Goal: Task Accomplishment & Management: Manage account settings

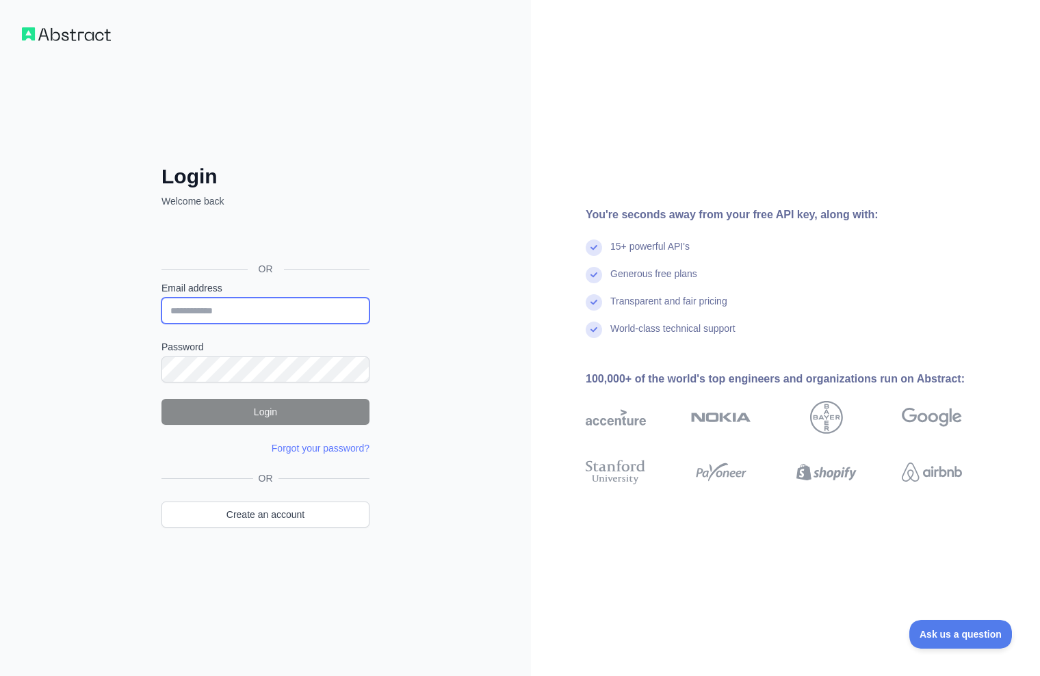
type input "**********"
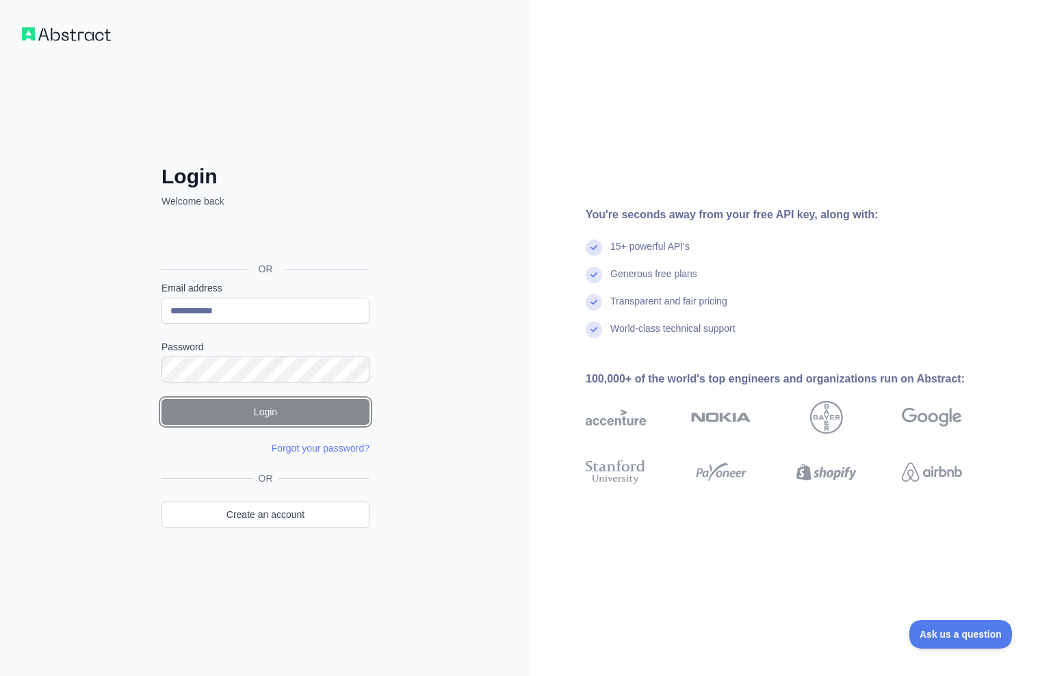
click at [270, 410] on button "Login" at bounding box center [265, 412] width 208 height 26
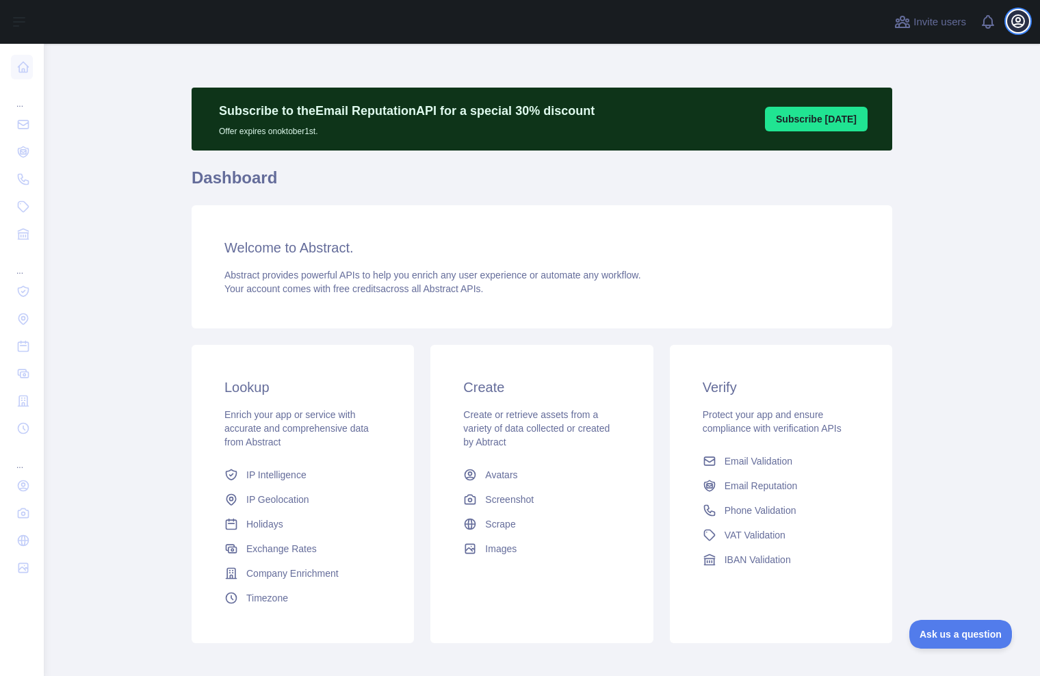
click at [1018, 21] on icon "button" at bounding box center [1018, 21] width 16 height 16
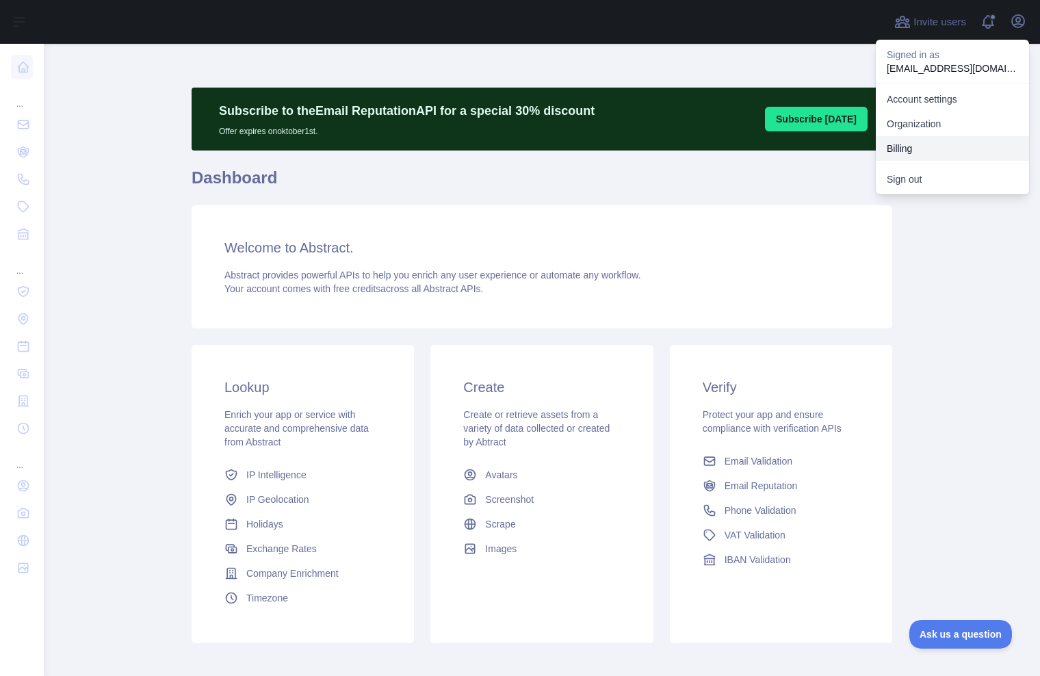
click at [905, 147] on button "Billing" at bounding box center [952, 148] width 153 height 25
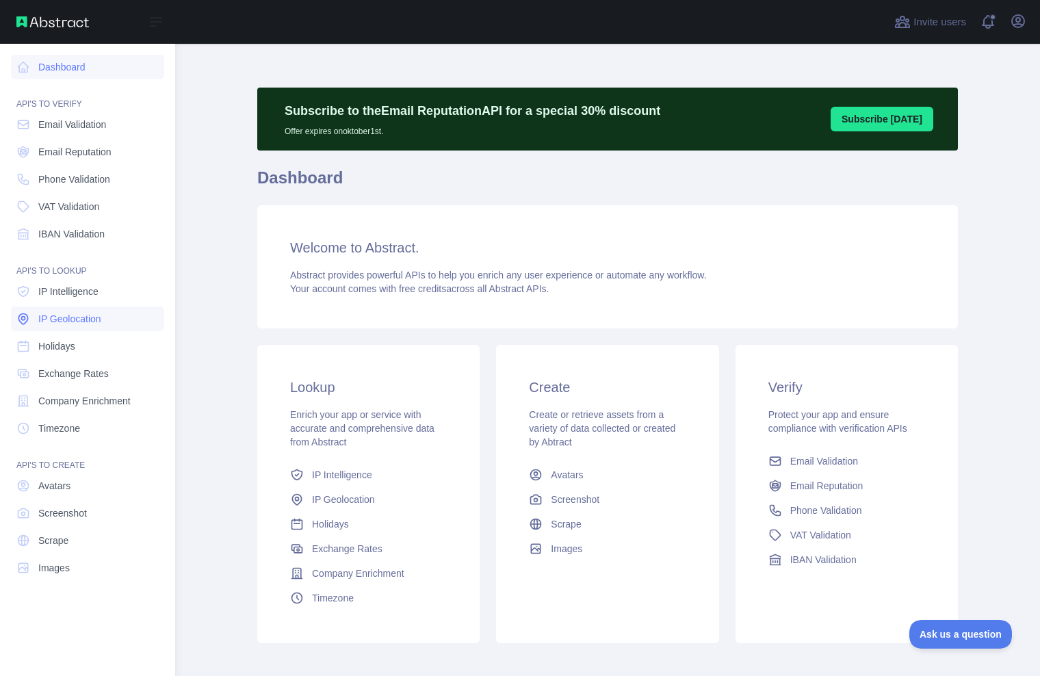
click at [83, 320] on span "IP Geolocation" at bounding box center [69, 319] width 63 height 14
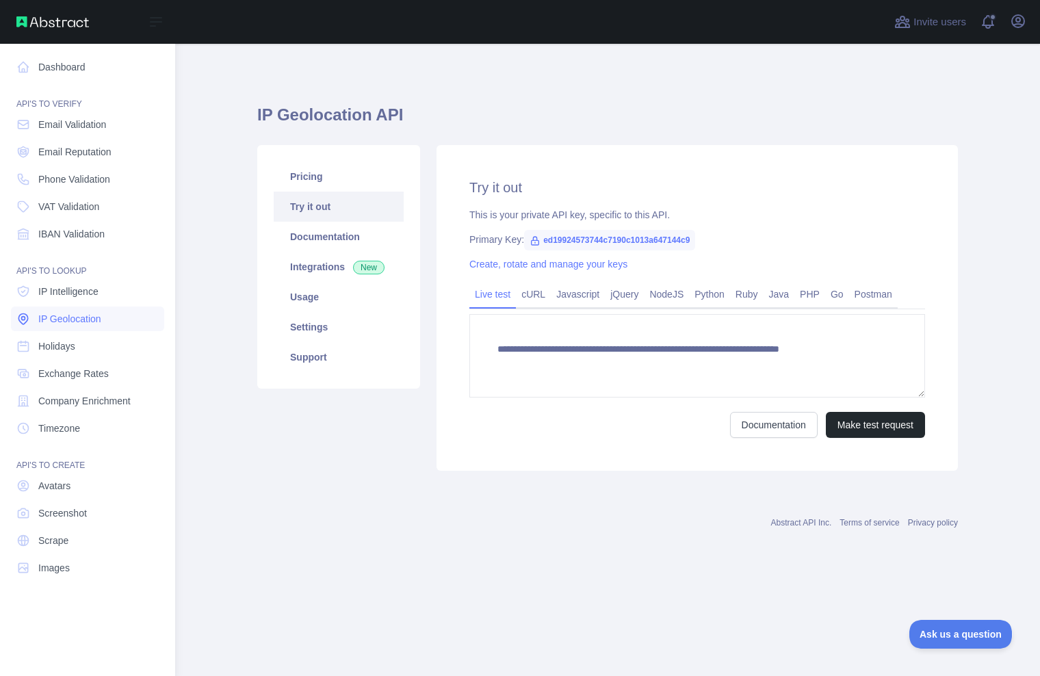
type textarea "**********"
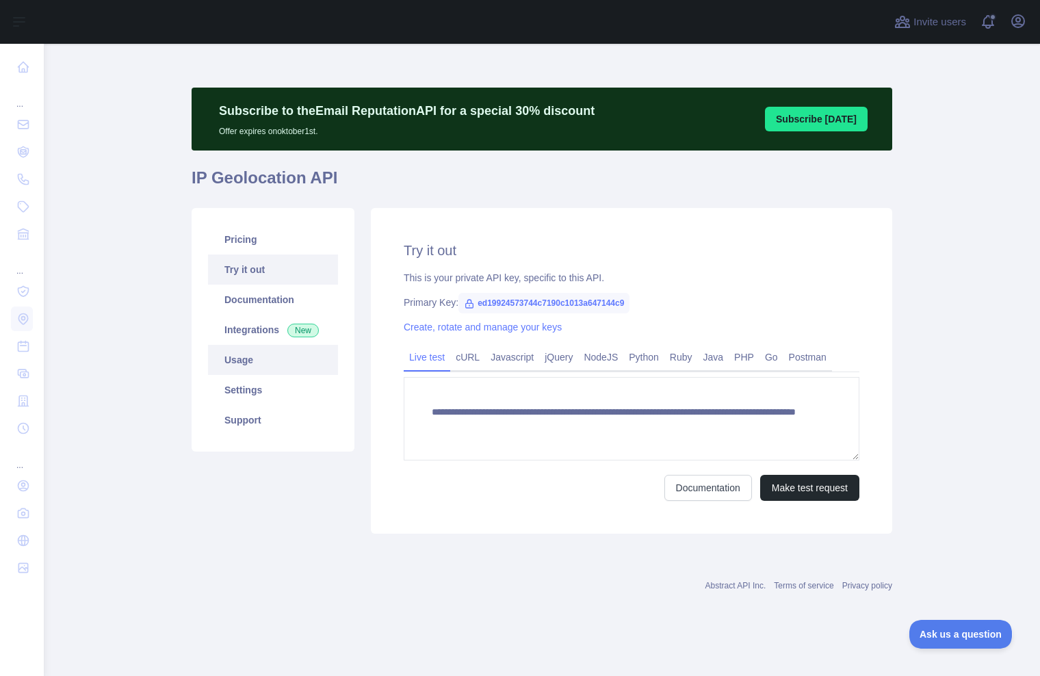
click at [274, 367] on link "Usage" at bounding box center [273, 360] width 130 height 30
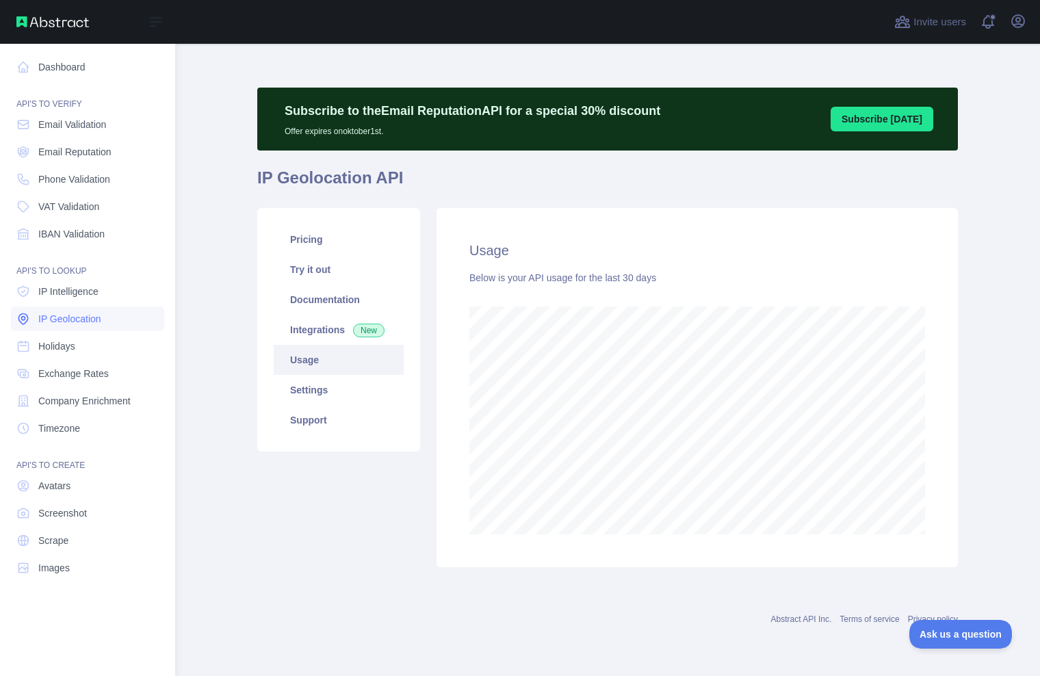
scroll to position [683587, 683355]
click at [64, 59] on link "Dashboard" at bounding box center [87, 67] width 153 height 25
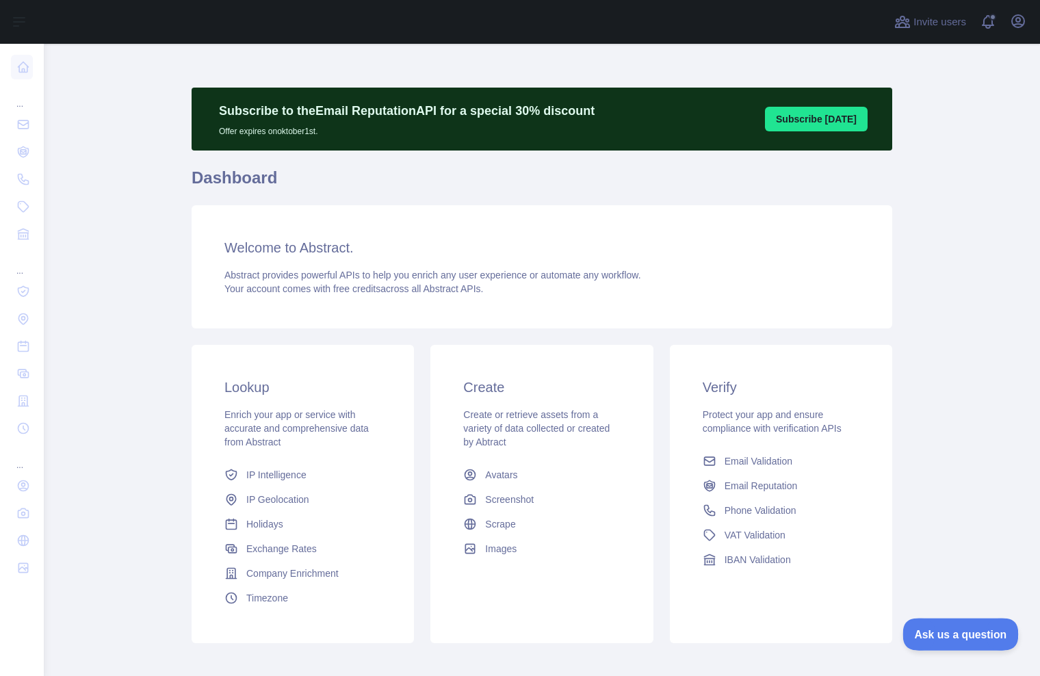
click at [965, 632] on span "Ask us a question" at bounding box center [953, 632] width 103 height 10
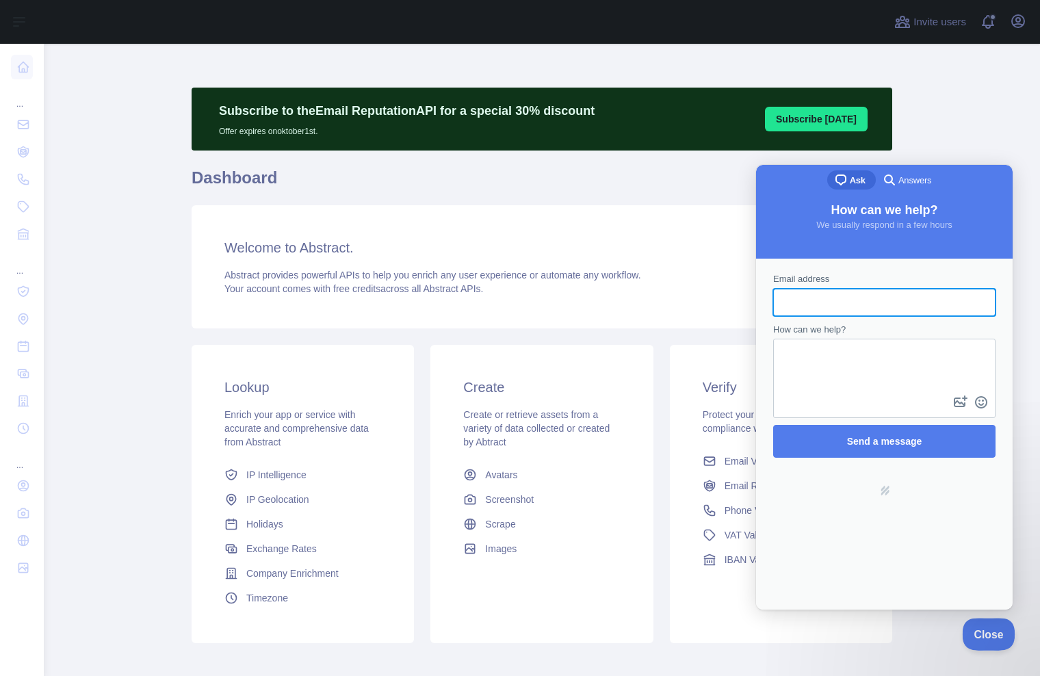
click at [991, 632] on span "Close" at bounding box center [985, 632] width 47 height 10
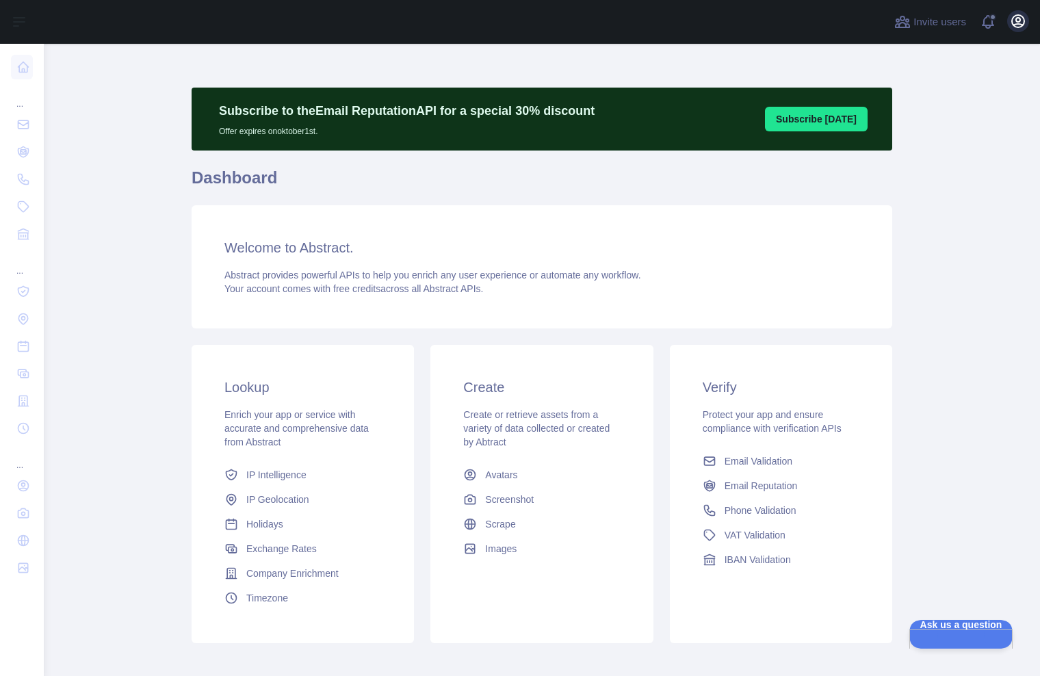
click at [1015, 25] on icon "button" at bounding box center [1018, 21] width 16 height 16
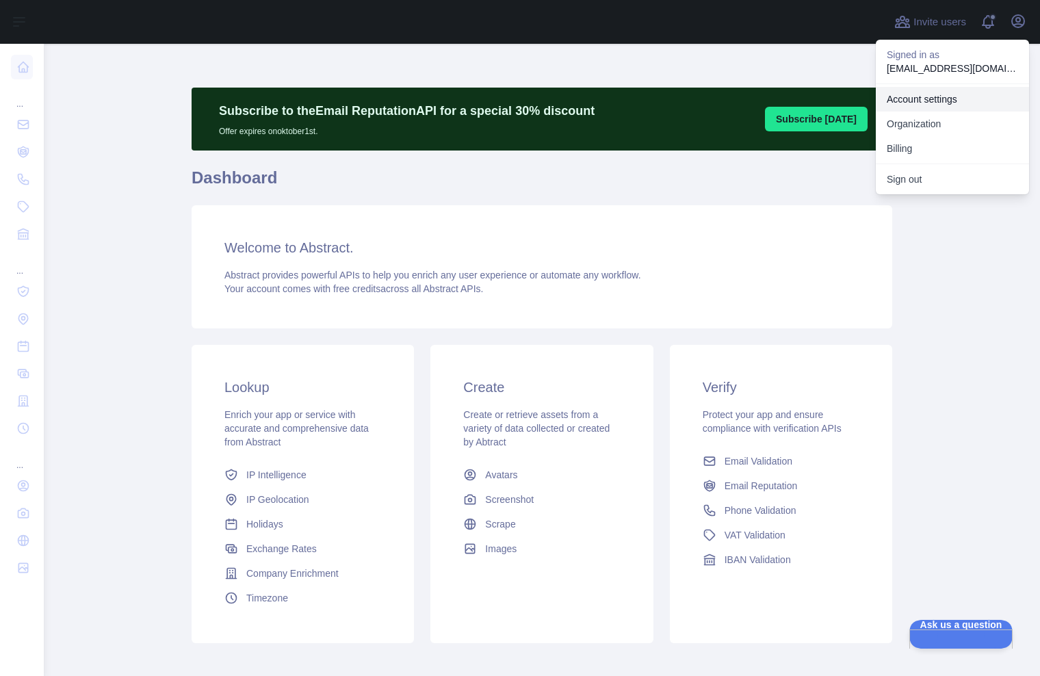
click at [963, 100] on link "Account settings" at bounding box center [952, 99] width 153 height 25
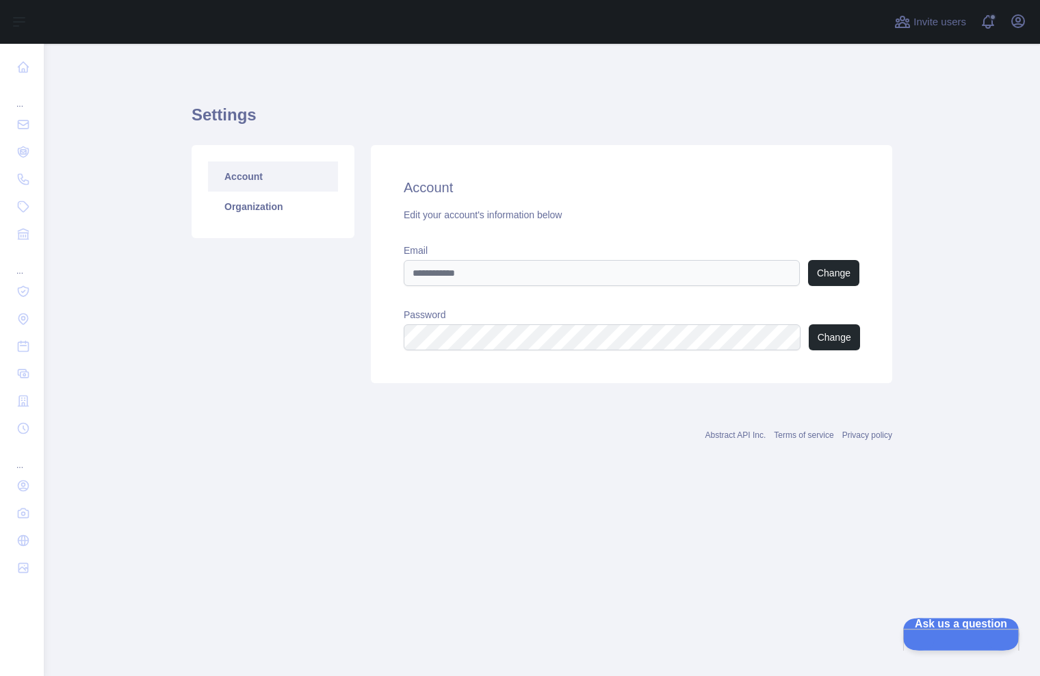
click at [952, 627] on span "Ask us a question" at bounding box center [953, 623] width 103 height 10
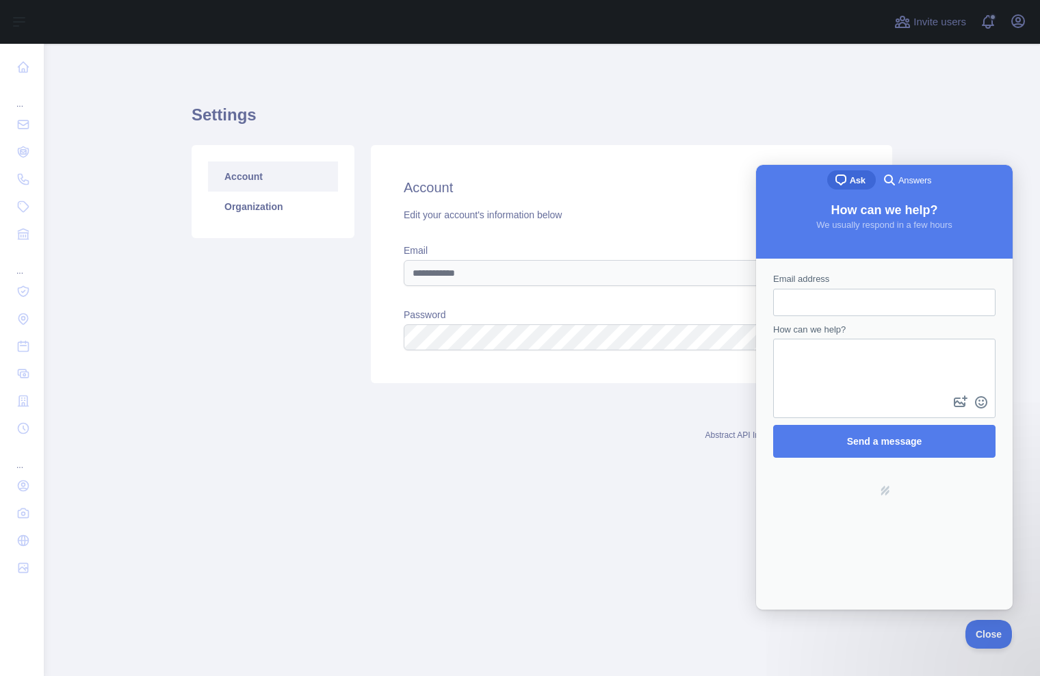
click at [861, 369] on textarea "How can we help?" at bounding box center [885, 366] width 220 height 53
paste textarea "**********"
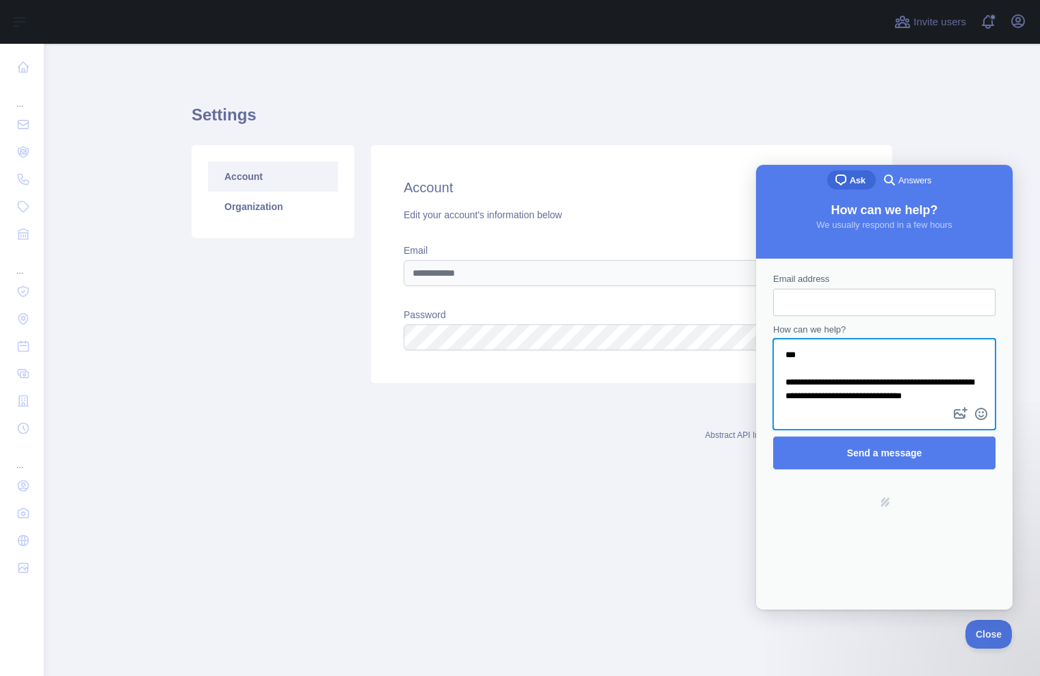
type textarea "**********"
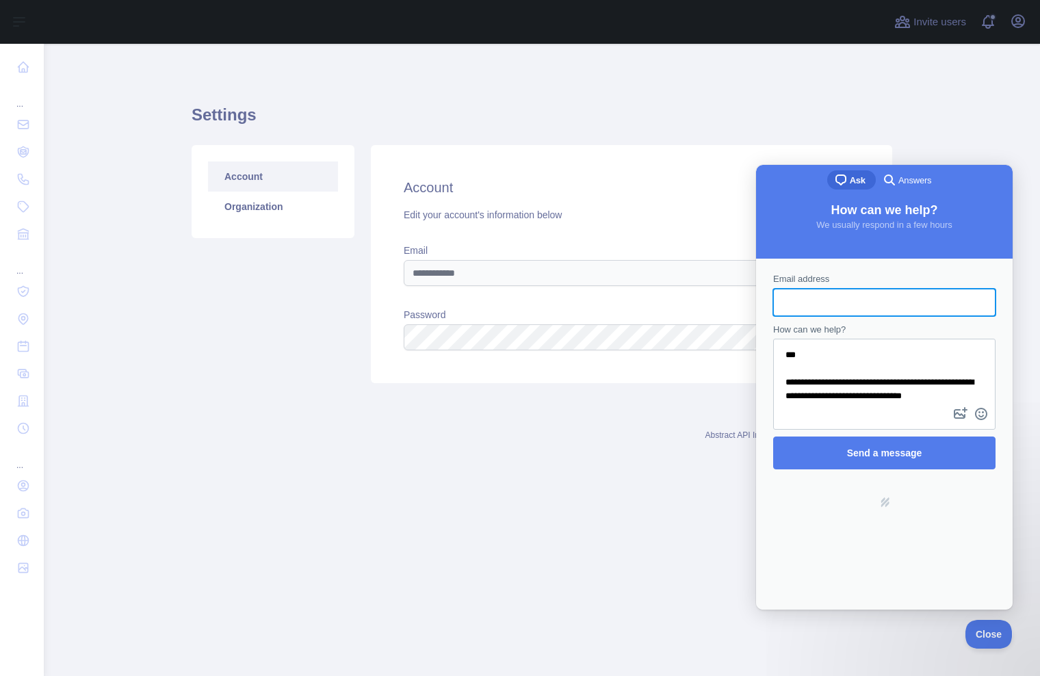
click at [813, 300] on input "Email address" at bounding box center [884, 302] width 200 height 25
type input "**********"
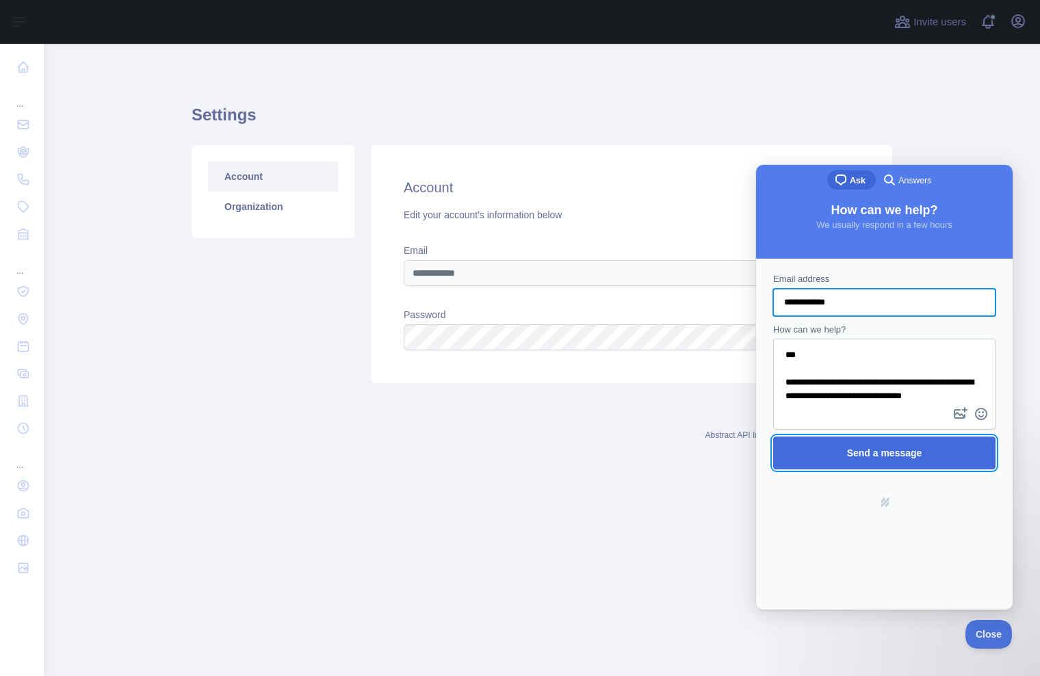
click at [888, 454] on span "Send a message" at bounding box center [884, 452] width 75 height 11
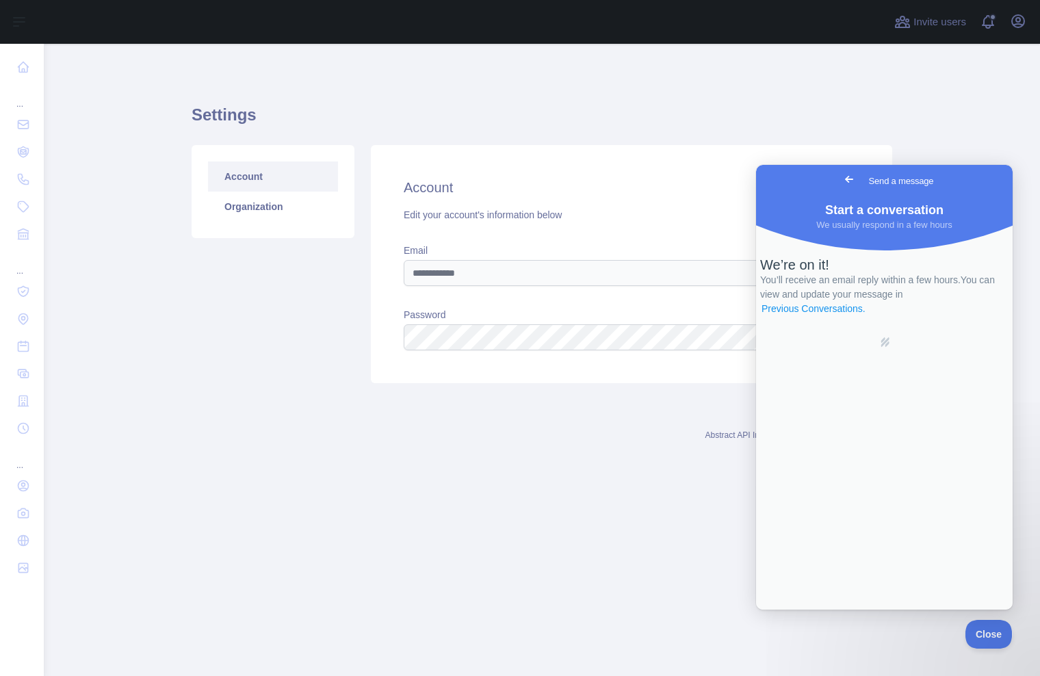
click at [867, 316] on link "Previous Conversations ." at bounding box center [813, 309] width 107 height 14
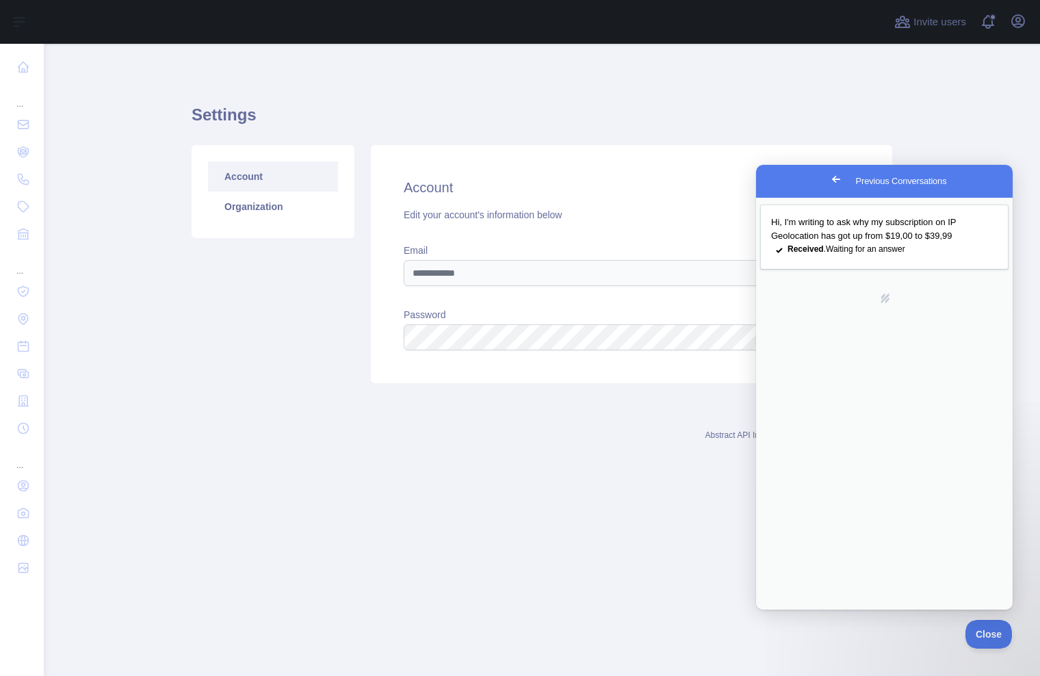
click at [828, 174] on span "Go back" at bounding box center [836, 179] width 16 height 16
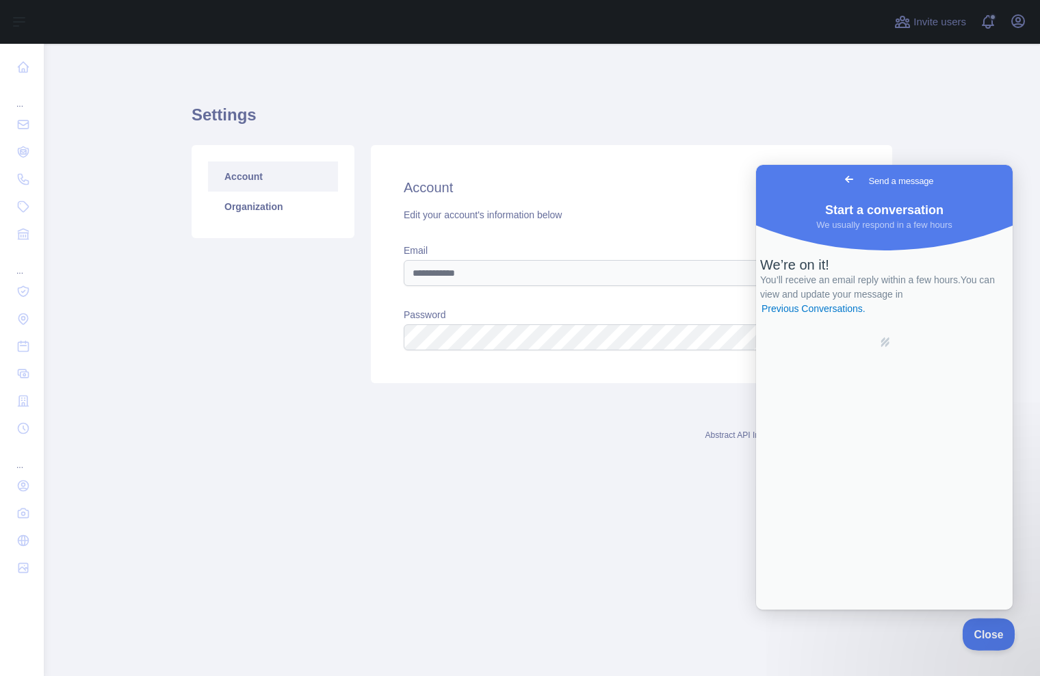
click at [991, 630] on span "Close" at bounding box center [985, 632] width 47 height 10
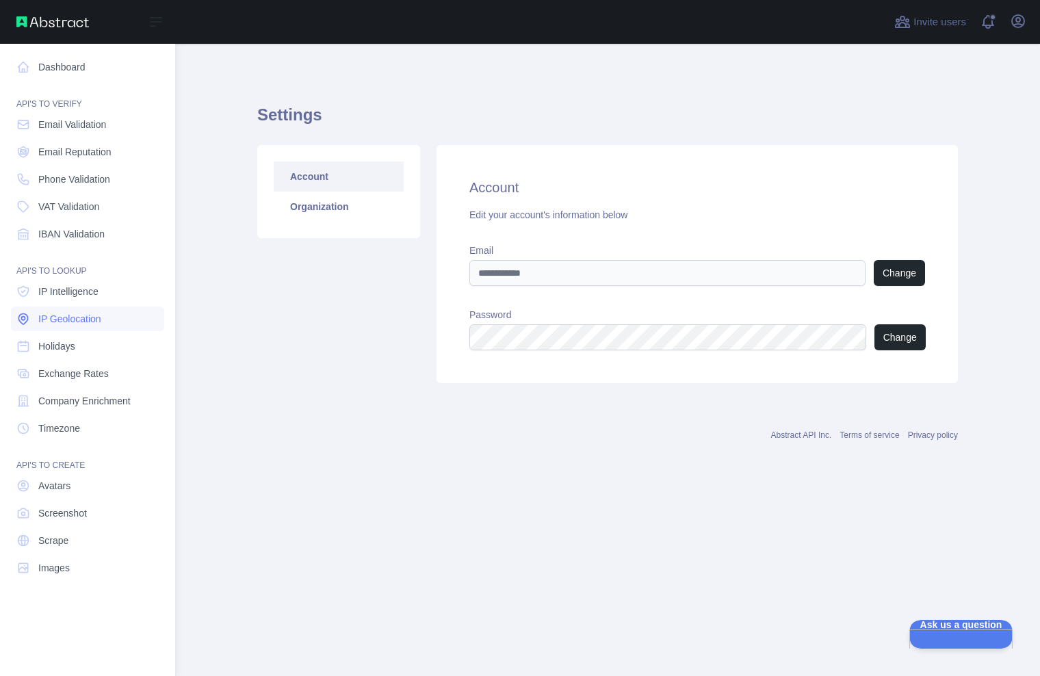
click at [79, 324] on span "IP Geolocation" at bounding box center [69, 319] width 63 height 14
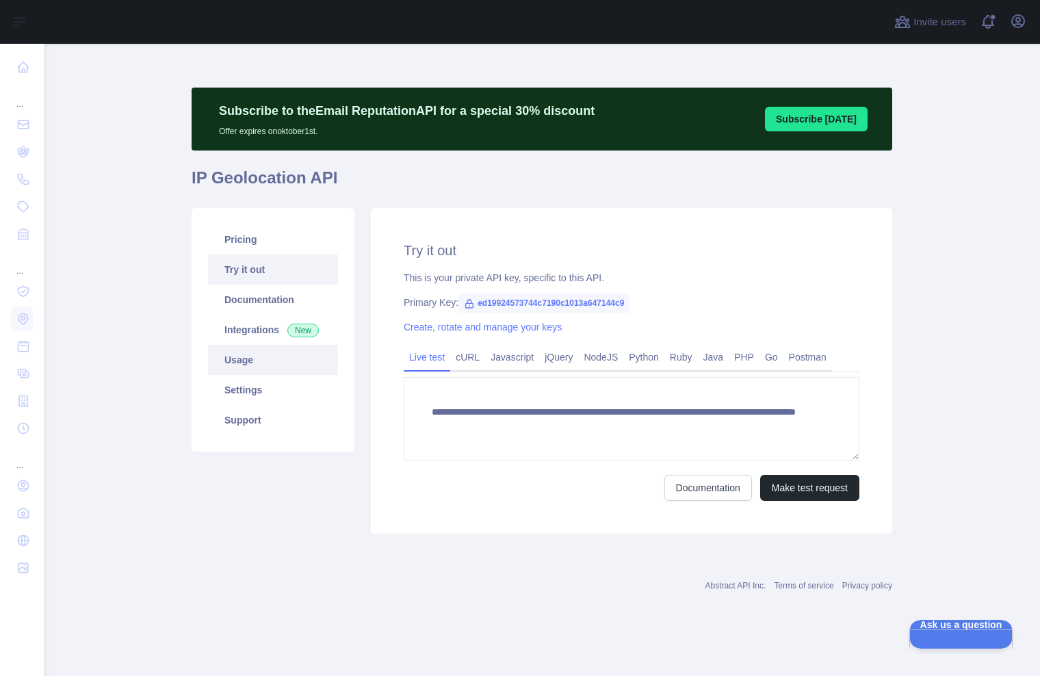
click at [259, 366] on link "Usage" at bounding box center [273, 360] width 130 height 30
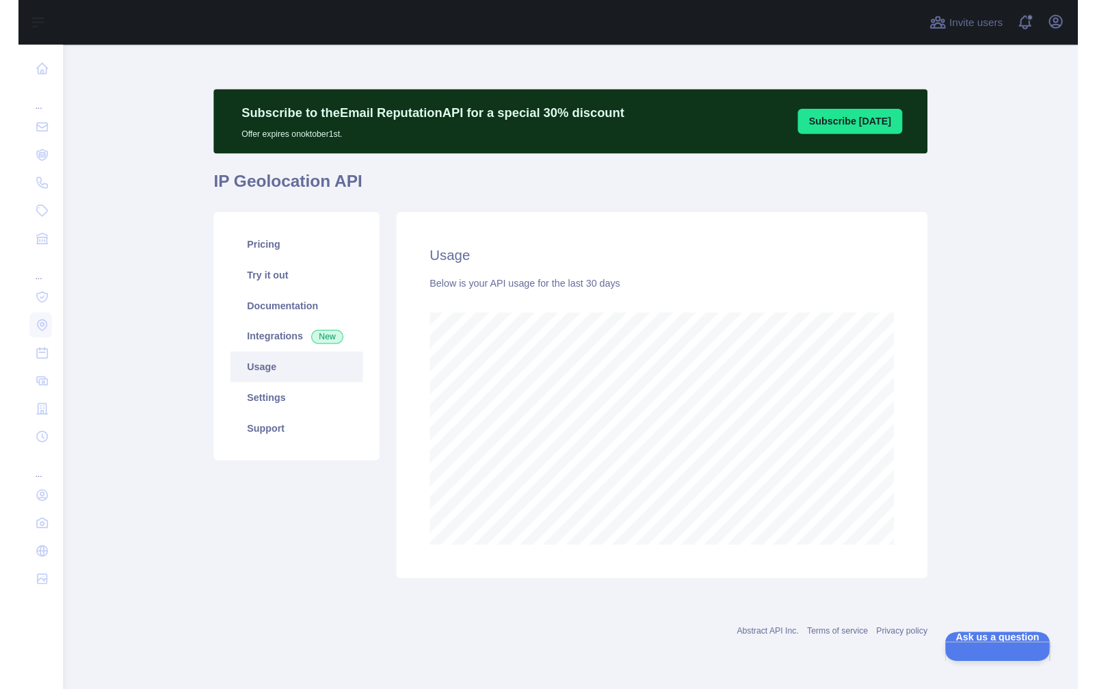
scroll to position [632, 996]
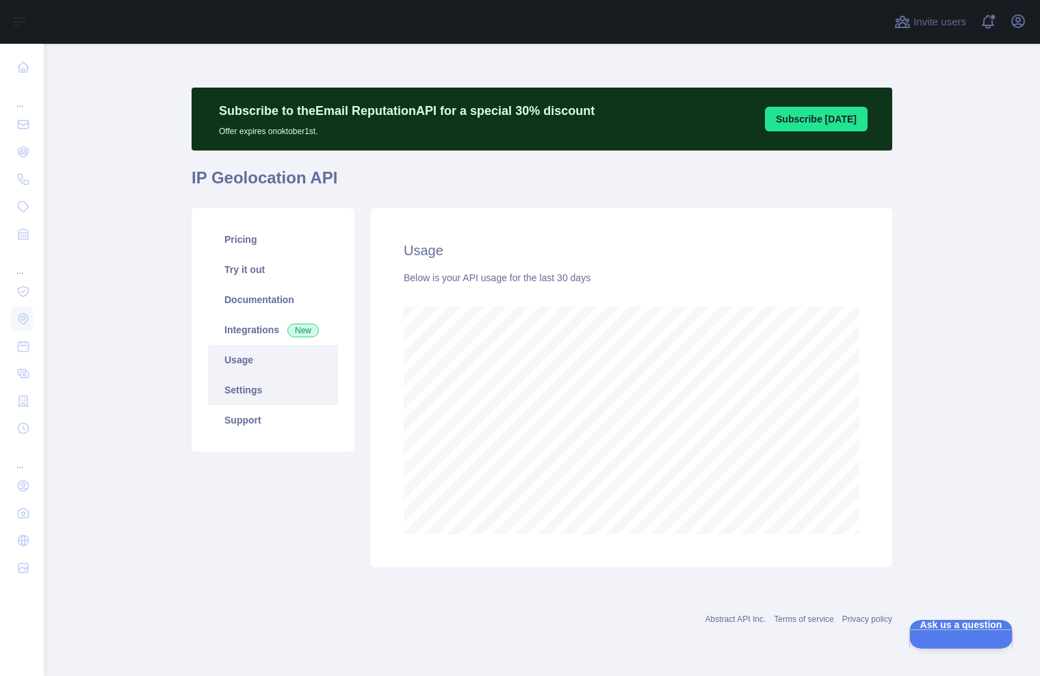
click at [246, 393] on link "Settings" at bounding box center [273, 390] width 130 height 30
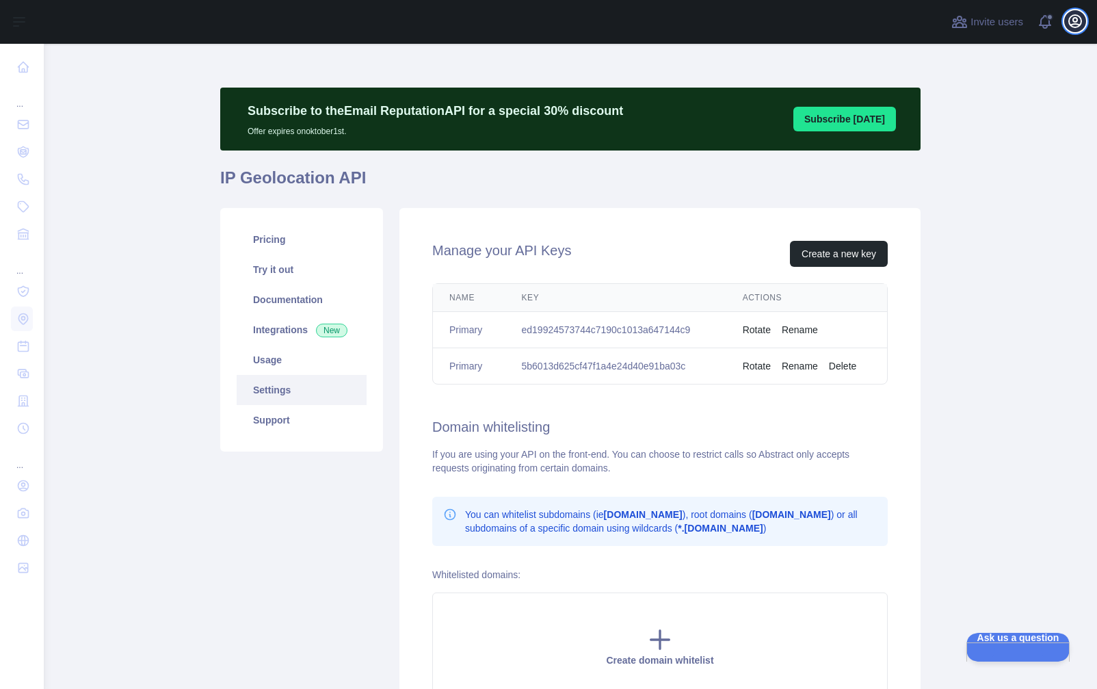
click at [1039, 27] on icon "button" at bounding box center [1075, 21] width 12 height 12
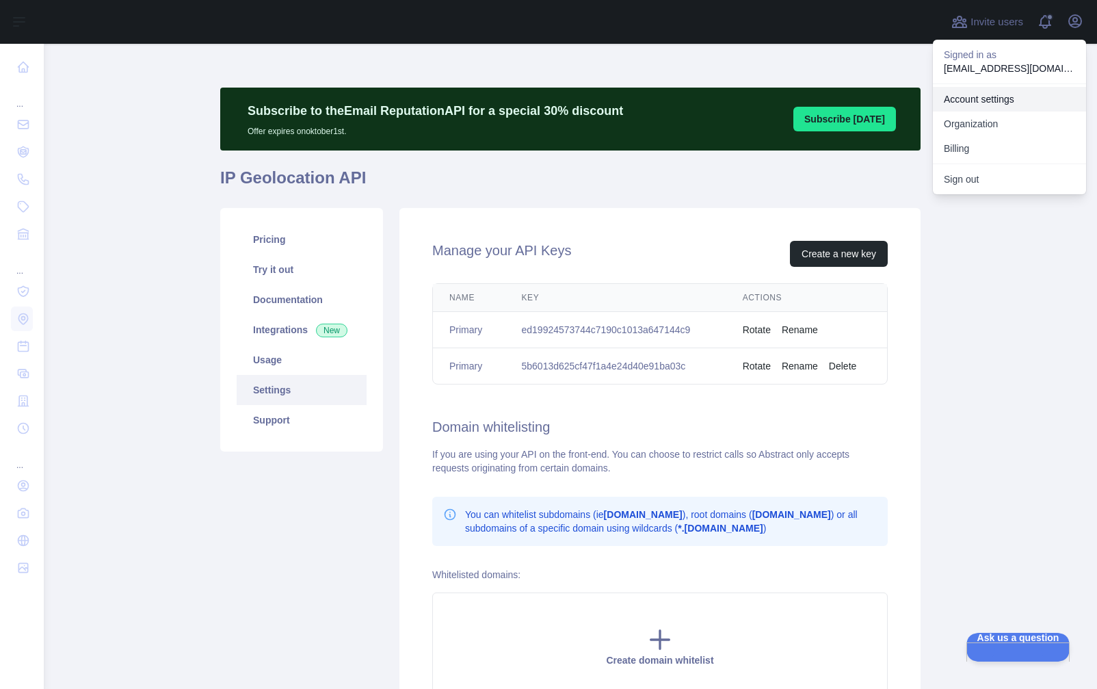
click at [1009, 98] on link "Account settings" at bounding box center [1009, 99] width 153 height 25
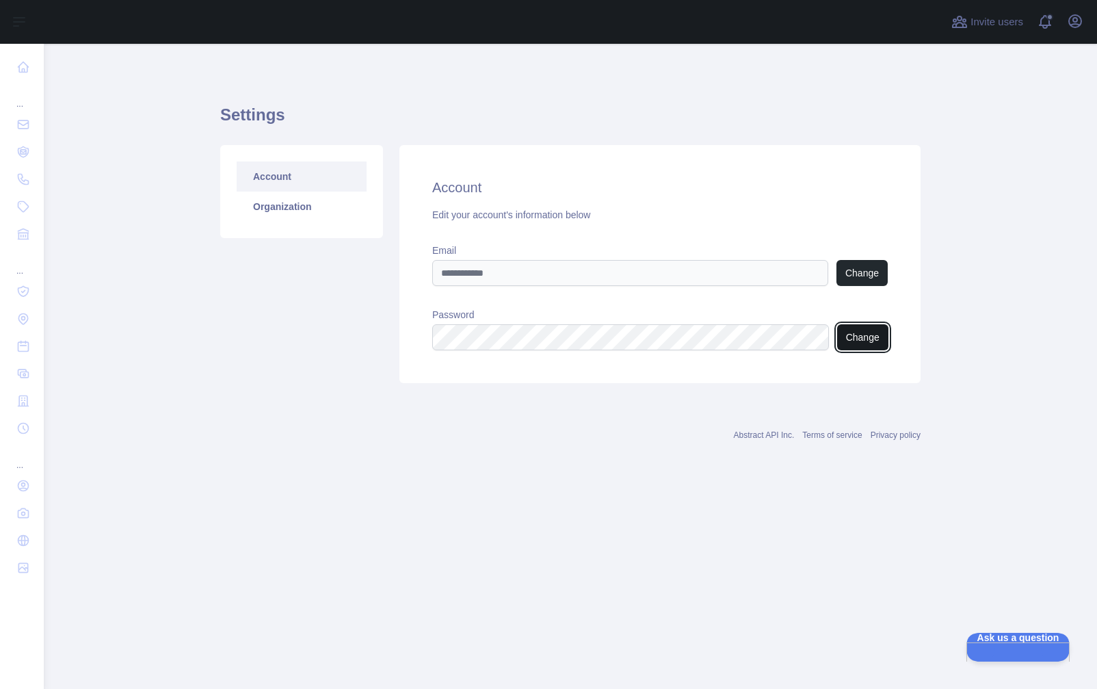
click at [851, 341] on button "Change" at bounding box center [862, 337] width 51 height 26
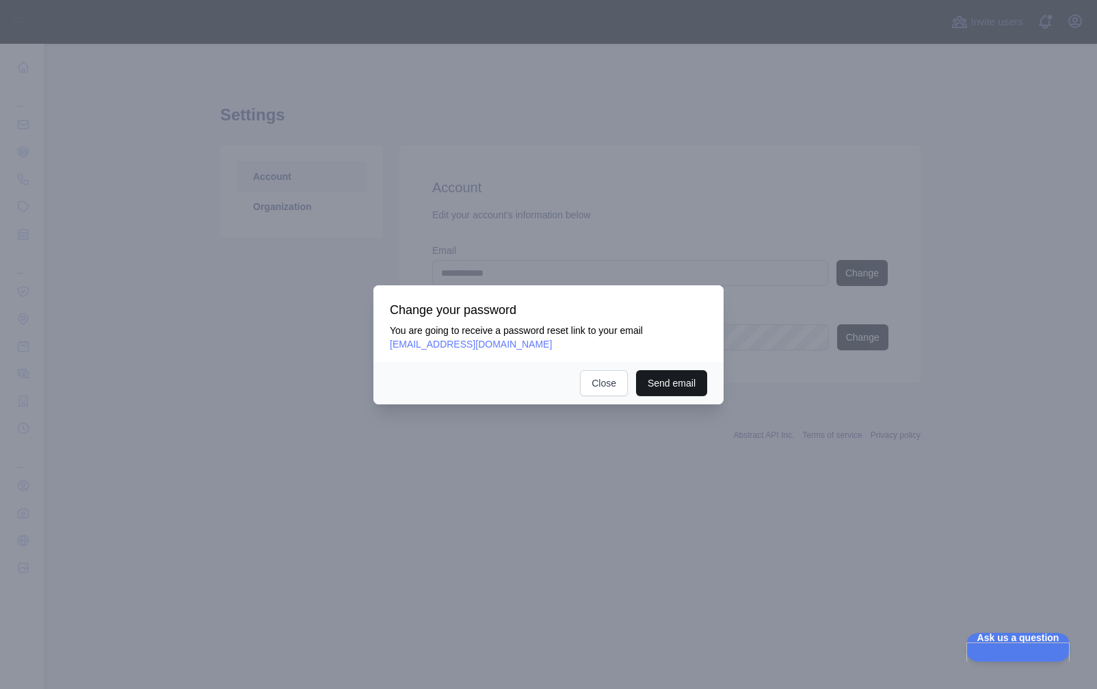
click at [675, 376] on button "Send email" at bounding box center [671, 383] width 71 height 26
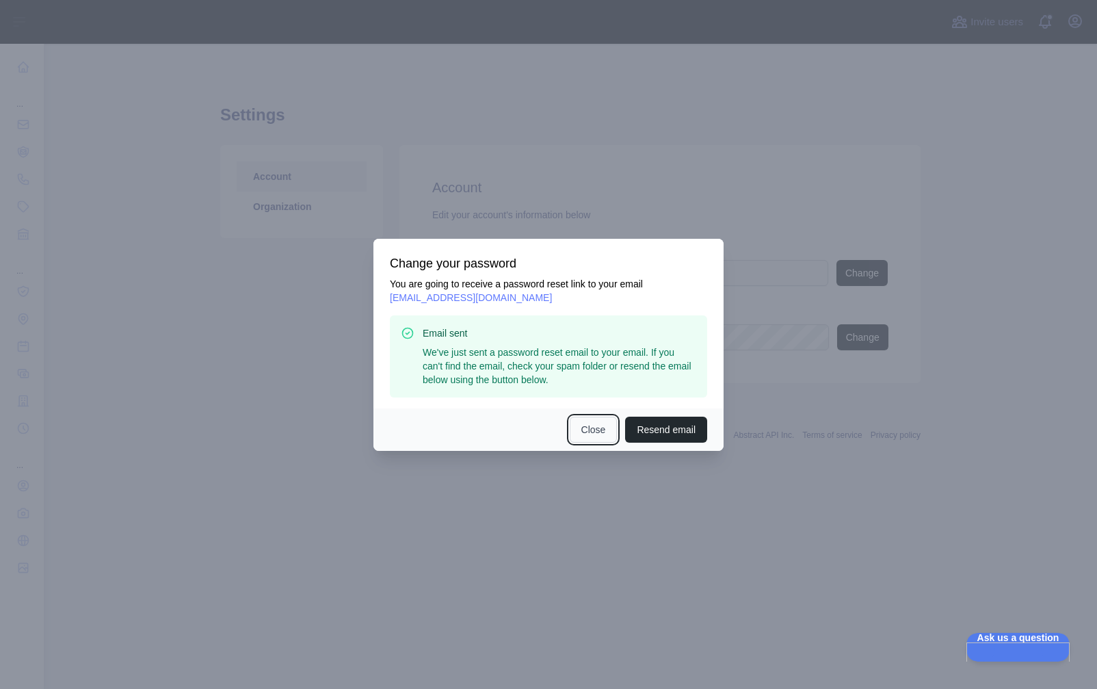
click at [589, 434] on button "Close" at bounding box center [594, 430] width 48 height 26
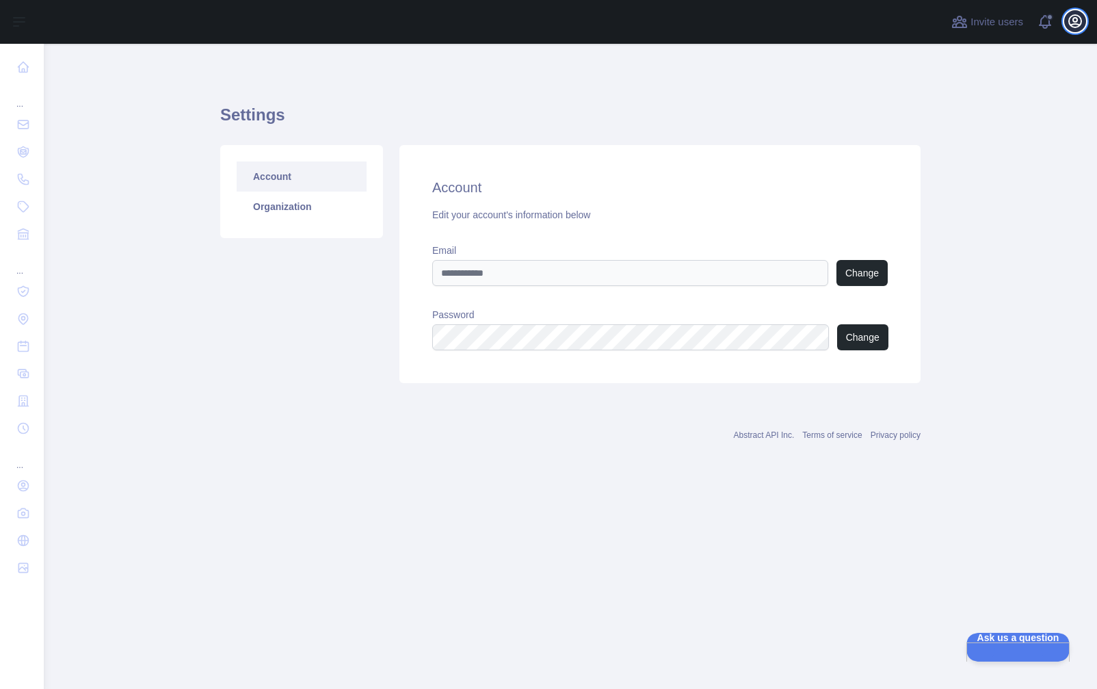
click at [1039, 21] on icon "button" at bounding box center [1075, 21] width 12 height 12
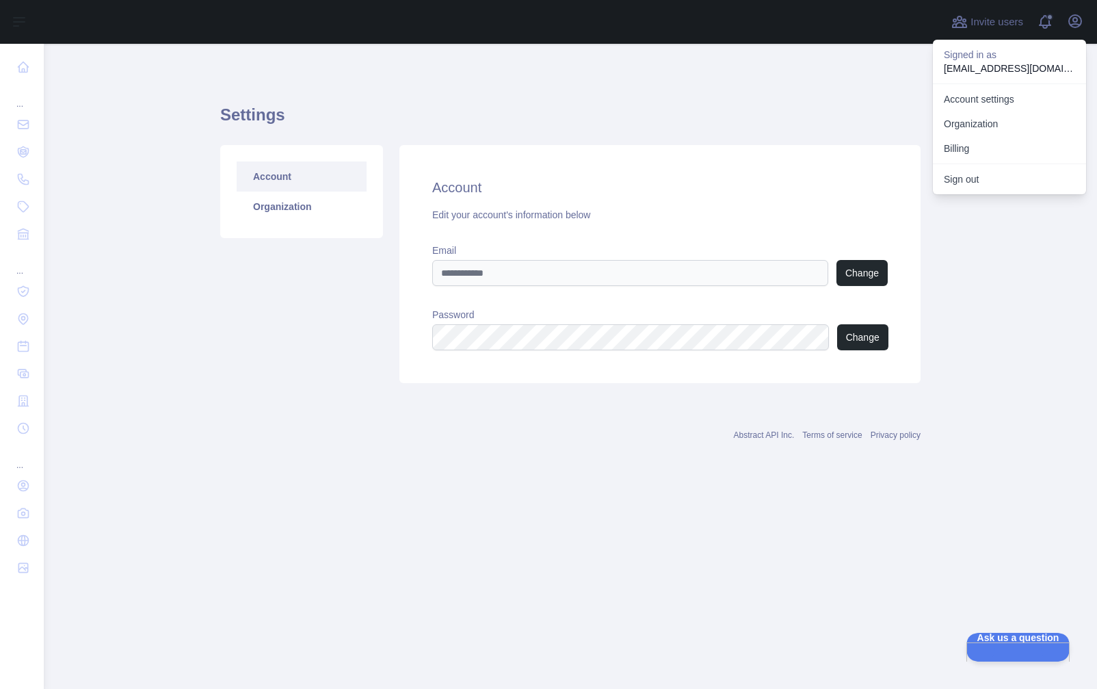
click at [144, 107] on main "Settings Account Organization Account Edit your account's information below Ema…" at bounding box center [571, 366] width 1054 height 645
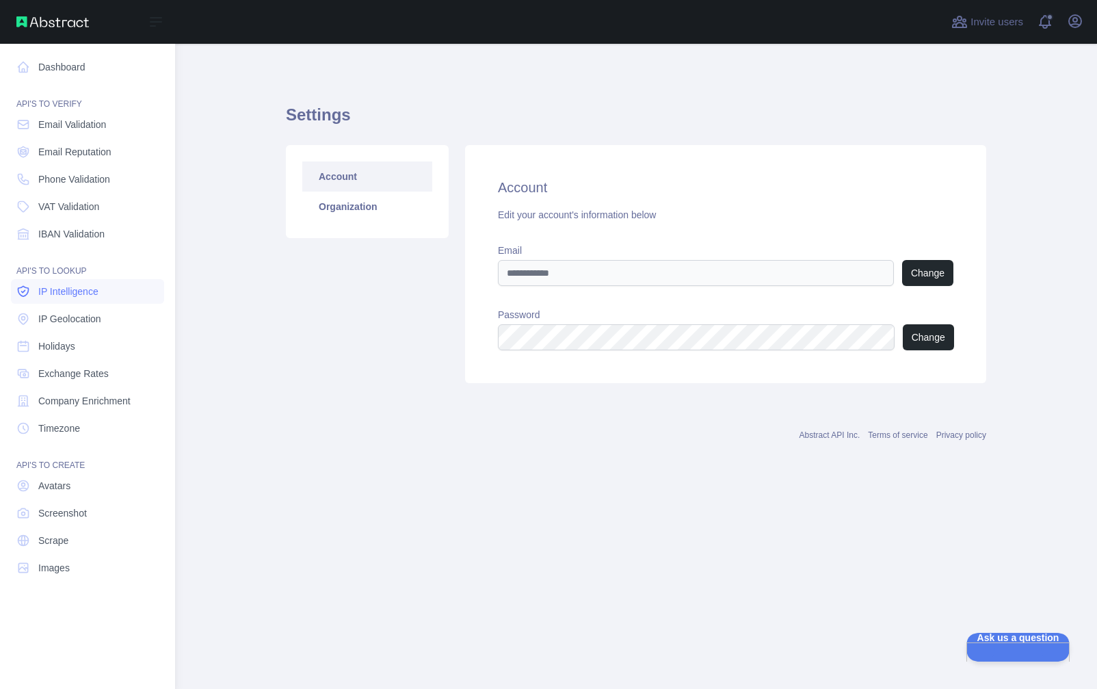
click at [48, 297] on span "IP Intelligence" at bounding box center [68, 292] width 60 height 14
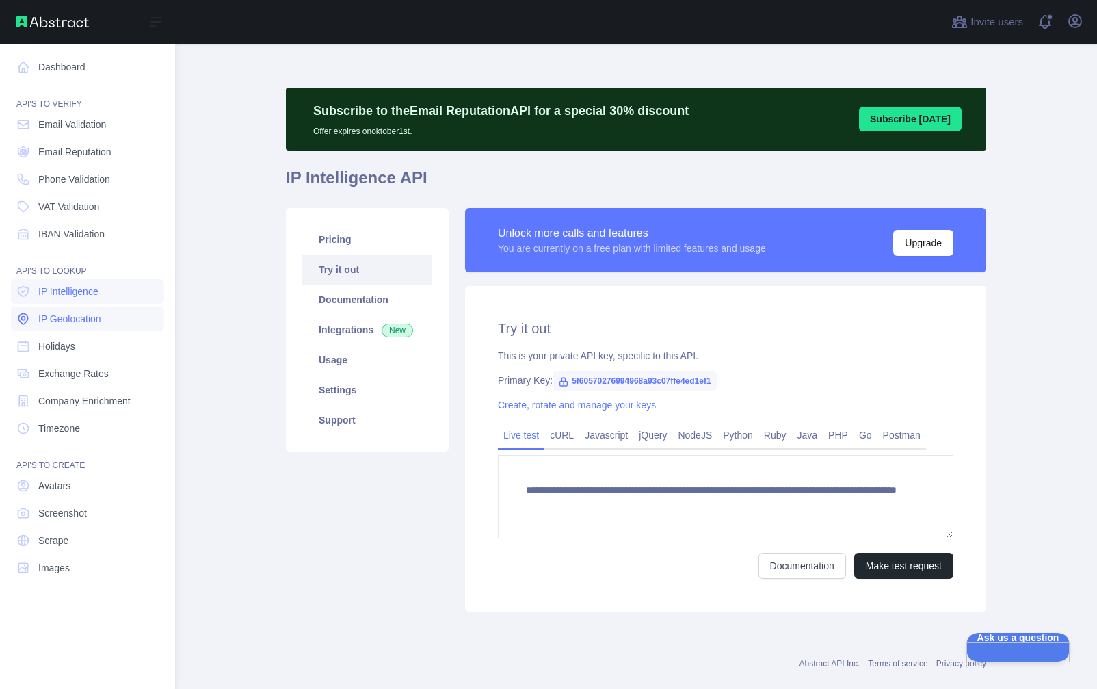
click at [49, 313] on span "IP Geolocation" at bounding box center [69, 319] width 63 height 14
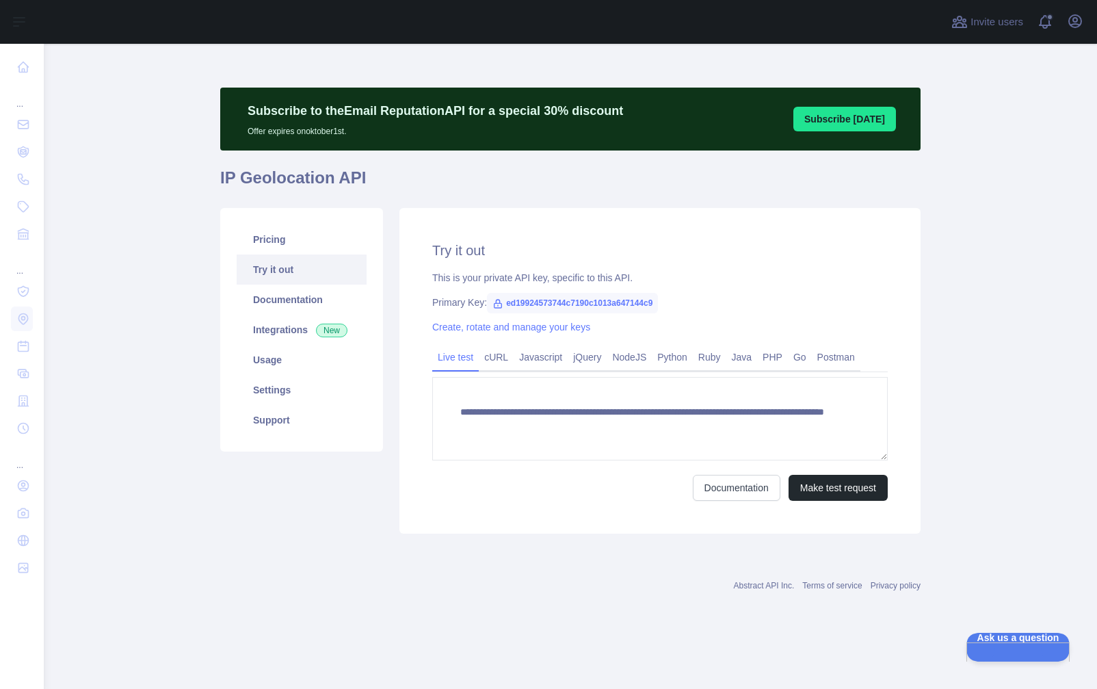
click at [448, 324] on link "Create, rotate and manage your keys" at bounding box center [511, 327] width 158 height 11
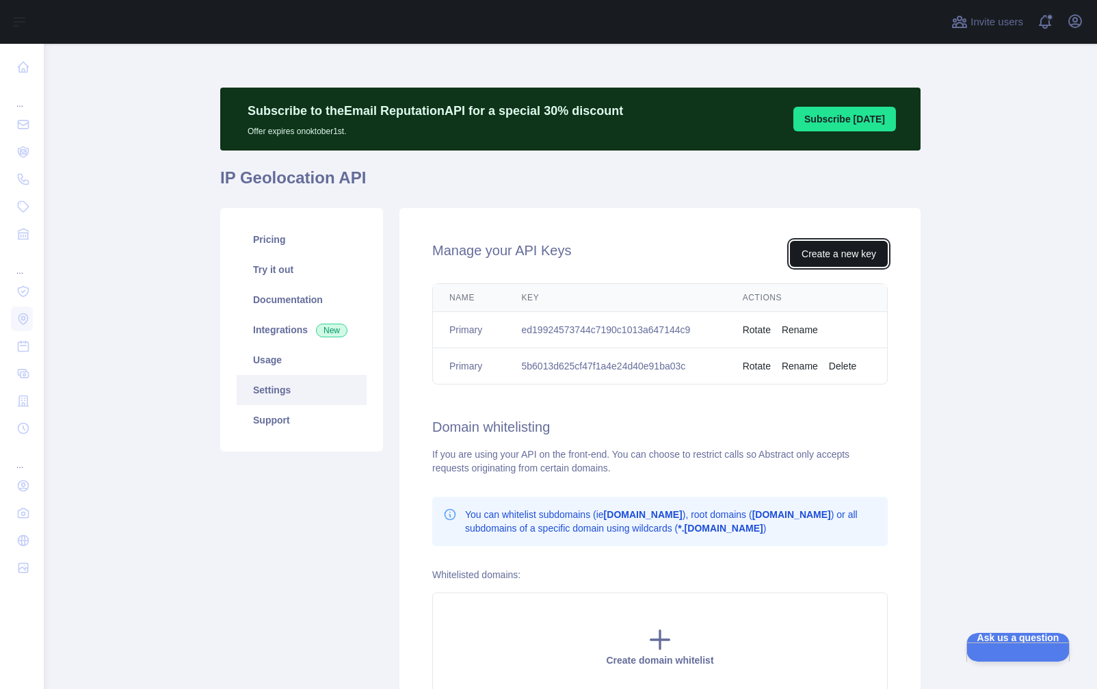
click at [845, 250] on button "Create a new key" at bounding box center [839, 254] width 98 height 26
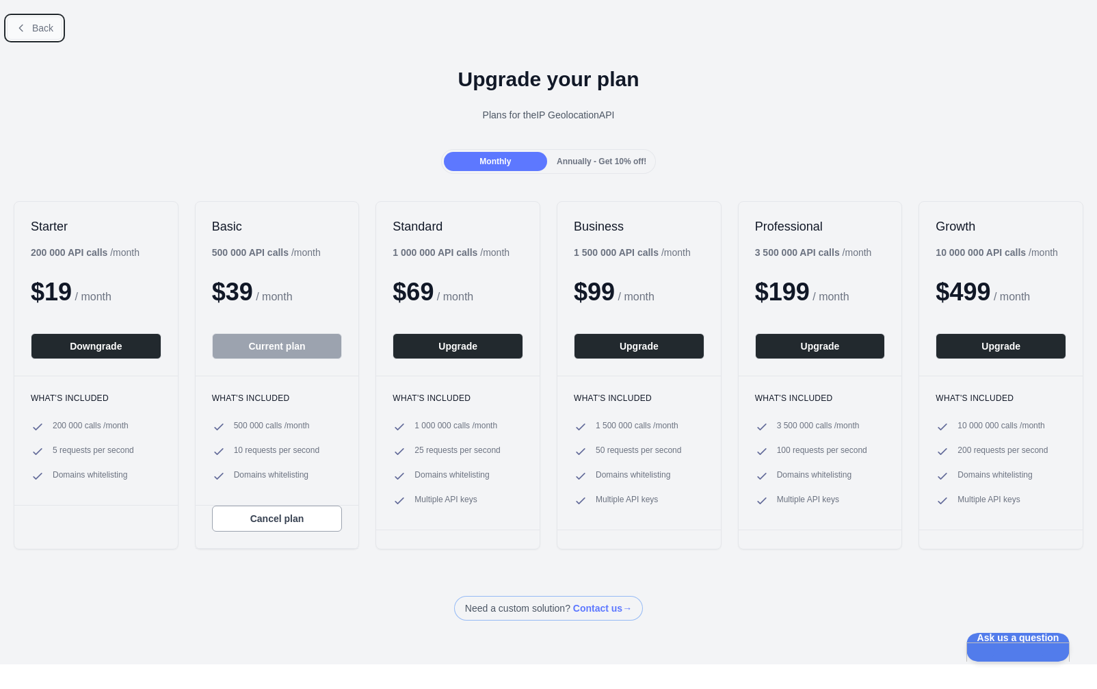
click at [28, 27] on button "Back" at bounding box center [34, 27] width 55 height 23
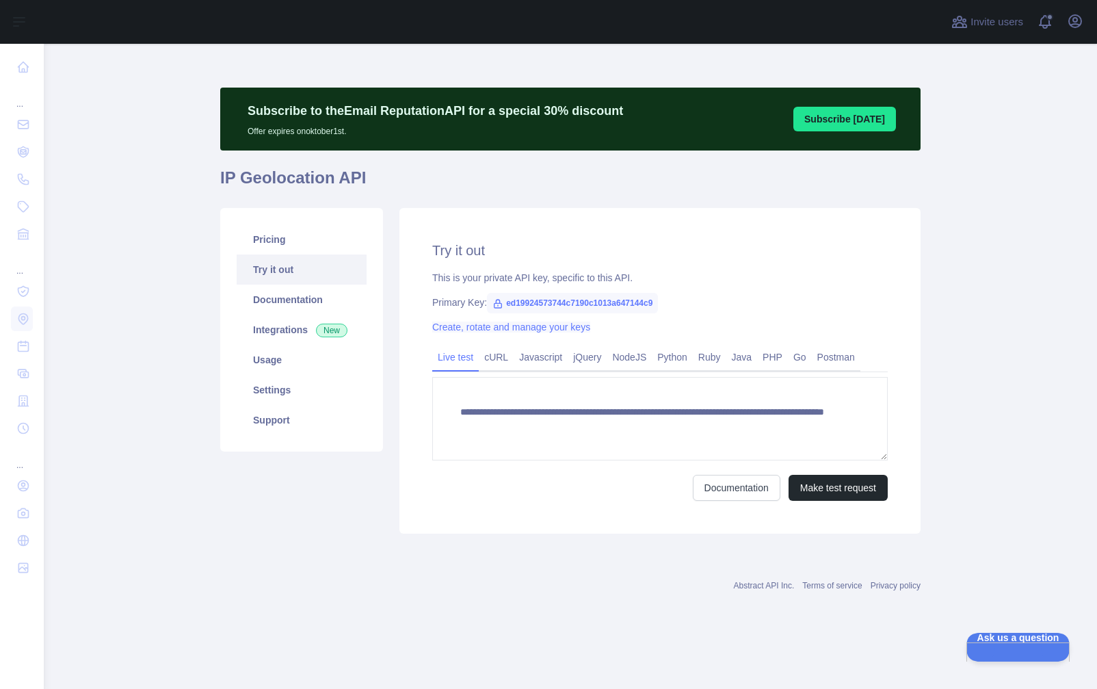
click at [495, 327] on link "Create, rotate and manage your keys" at bounding box center [511, 327] width 158 height 11
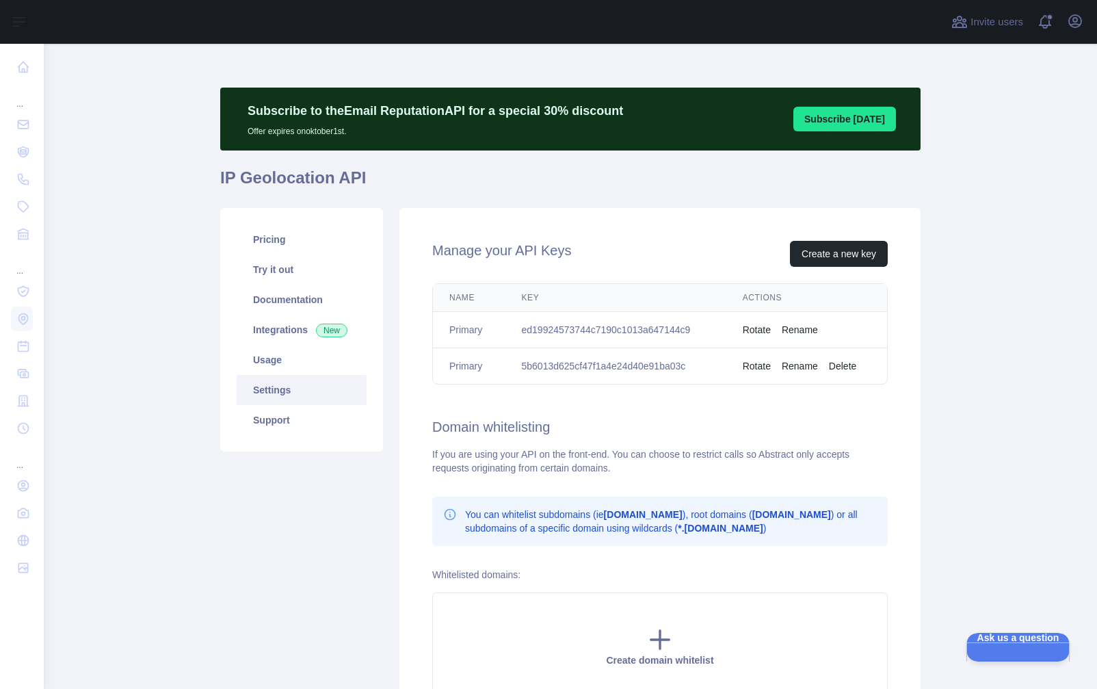
click at [831, 364] on button "Delete" at bounding box center [842, 366] width 27 height 14
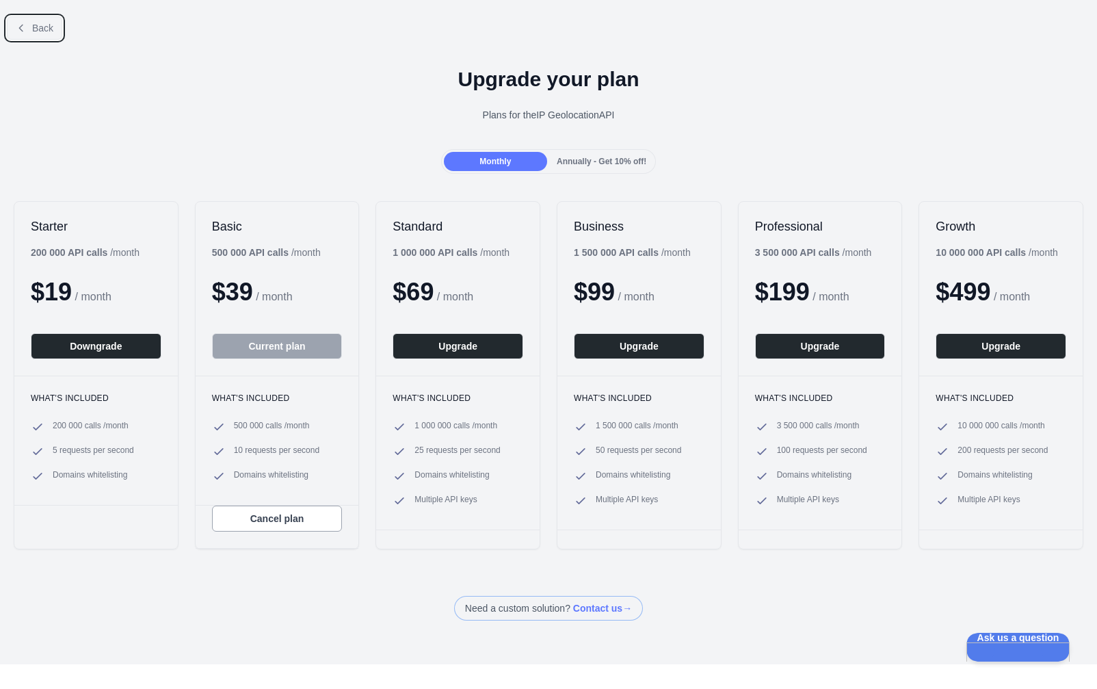
click at [41, 31] on span "Back" at bounding box center [42, 28] width 21 height 11
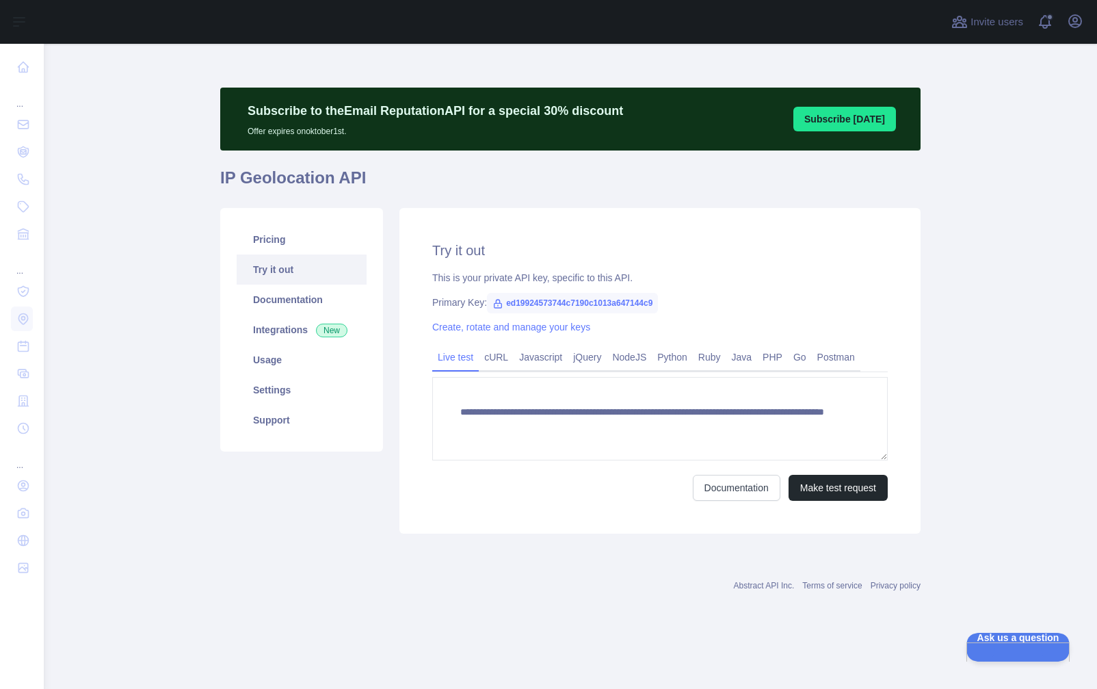
drag, startPoint x: 590, startPoint y: 75, endPoint x: 552, endPoint y: 70, distance: 37.9
click at [553, 70] on div "**********" at bounding box center [570, 339] width 701 height 591
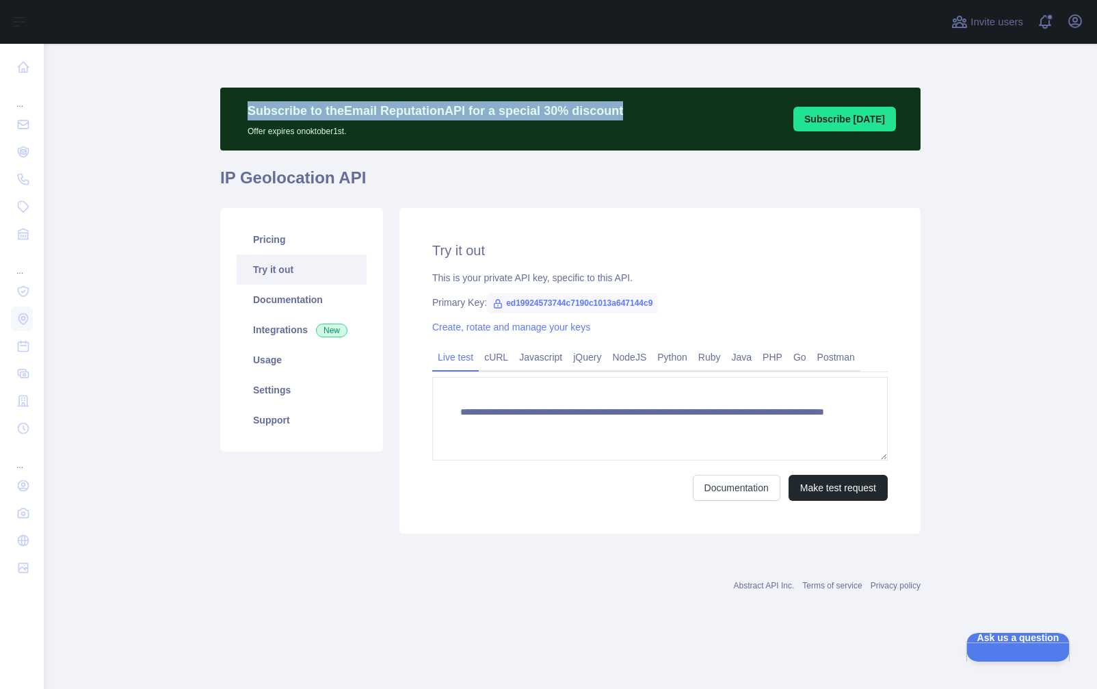
drag, startPoint x: 608, startPoint y: 115, endPoint x: 234, endPoint y: 112, distance: 374.3
click at [234, 112] on div "Subscribe to the Email Reputation API for a special 30 % discount Offer expires…" at bounding box center [435, 119] width 403 height 36
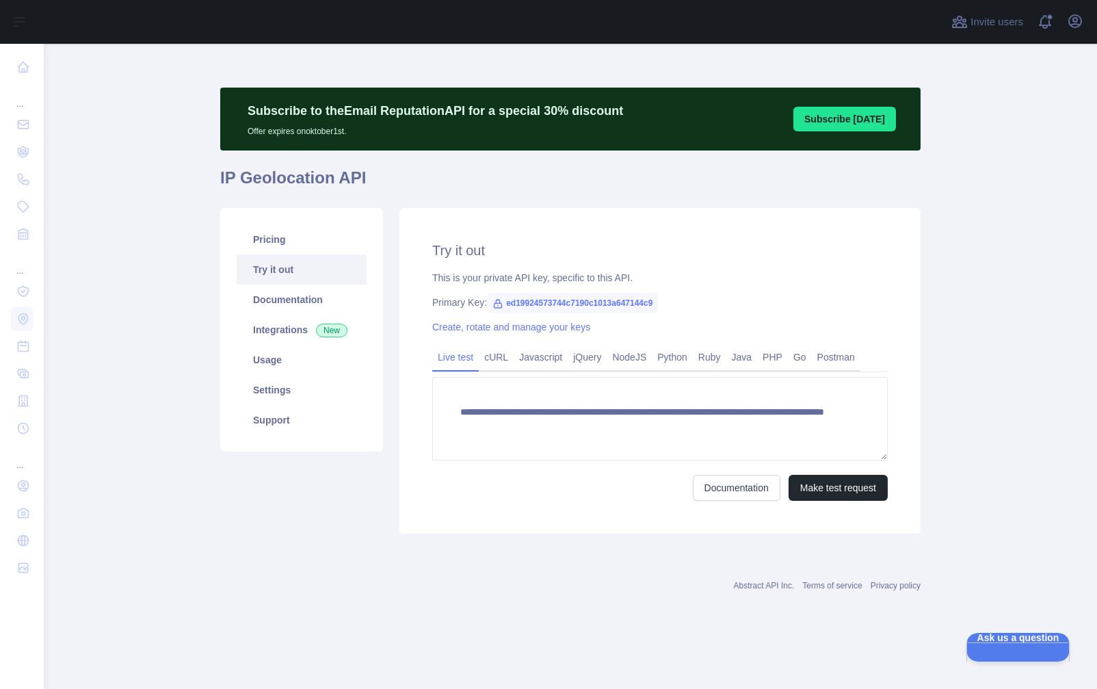
click at [327, 133] on p "Offer expires on oktober 1st." at bounding box center [436, 128] width 376 height 16
drag, startPoint x: 373, startPoint y: 136, endPoint x: 244, endPoint y: 112, distance: 131.6
click at [244, 112] on div "Subscribe to the Email Reputation API for a special 30 % discount Offer expires…" at bounding box center [435, 119] width 403 height 36
click at [381, 116] on p "Subscribe to the Email Reputation API for a special 30 % discount" at bounding box center [436, 110] width 376 height 19
click at [451, 112] on p "Subscribe to the Email Reputation API for a special 30 % discount" at bounding box center [436, 110] width 376 height 19
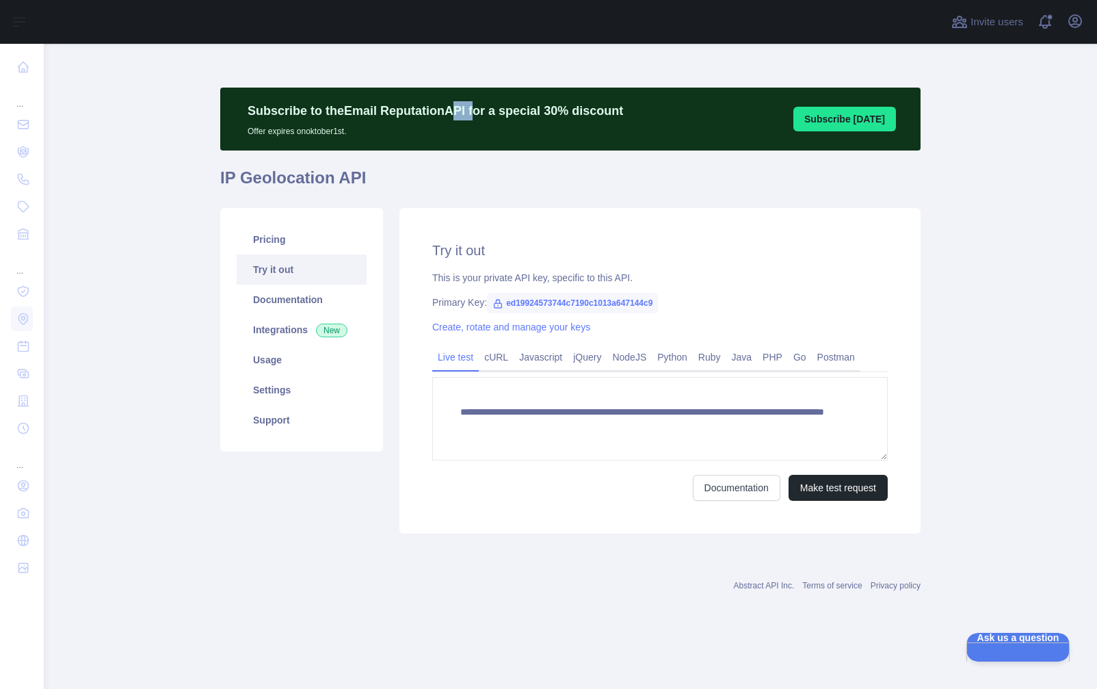
click at [451, 112] on p "Subscribe to the Email Reputation API for a special 30 % discount" at bounding box center [436, 110] width 376 height 19
click at [393, 112] on p "Subscribe to the Email Reputation API for a special 30 % discount" at bounding box center [436, 110] width 376 height 19
click at [454, 110] on p "Subscribe to the Email Reputation API for a special 30 % discount" at bounding box center [436, 110] width 376 height 19
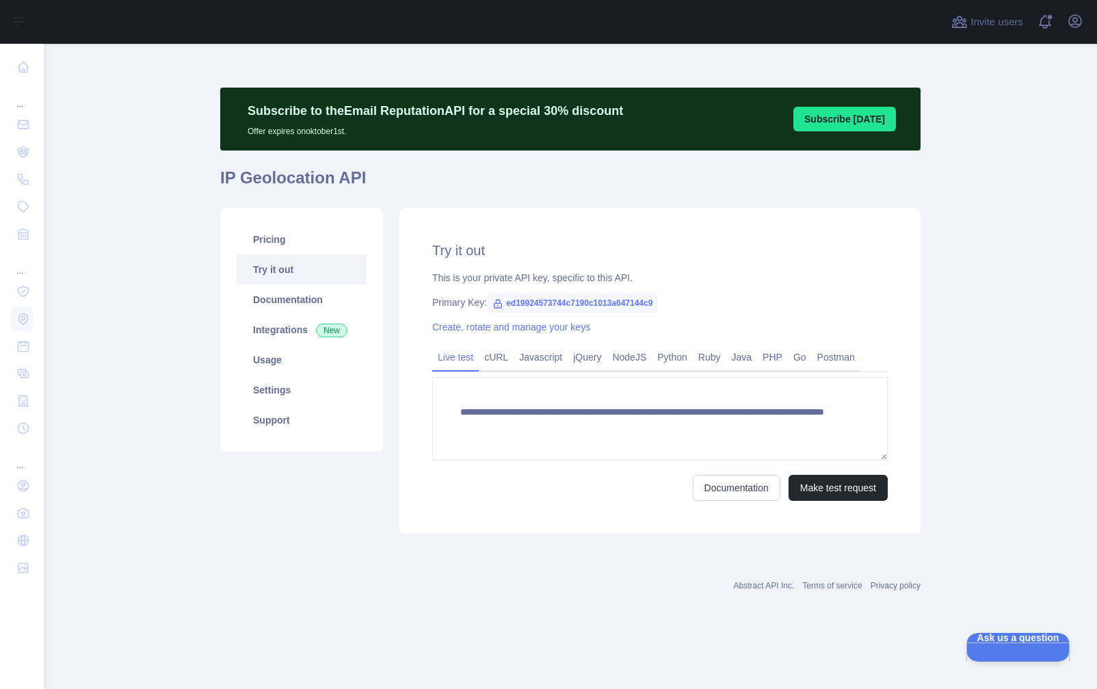
click at [493, 109] on p "Subscribe to the Email Reputation API for a special 30 % discount" at bounding box center [436, 110] width 376 height 19
click at [563, 330] on link "Create, rotate and manage your keys" at bounding box center [511, 327] width 158 height 11
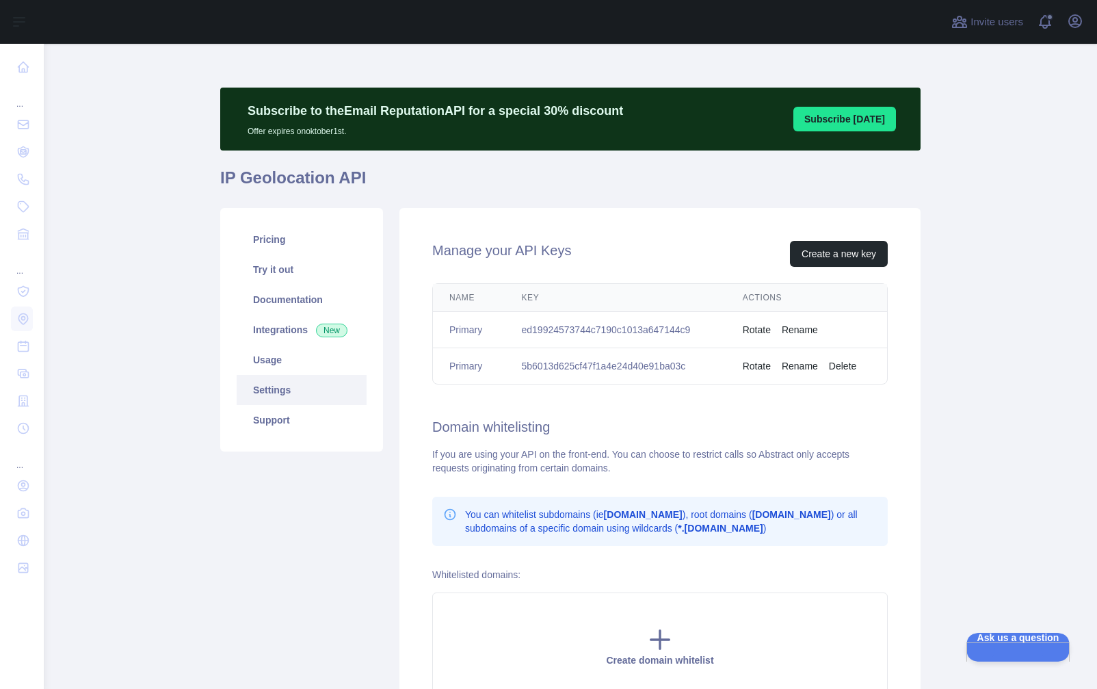
click at [784, 369] on button "Rename" at bounding box center [800, 366] width 36 height 14
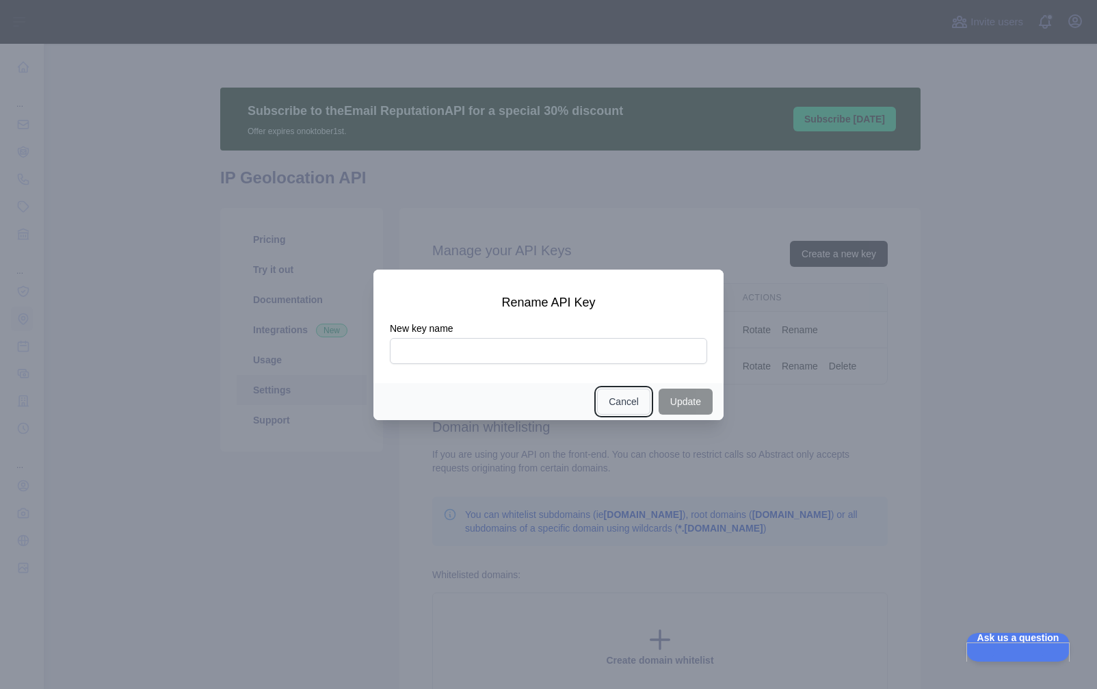
click at [604, 408] on button "Cancel" at bounding box center [623, 402] width 53 height 26
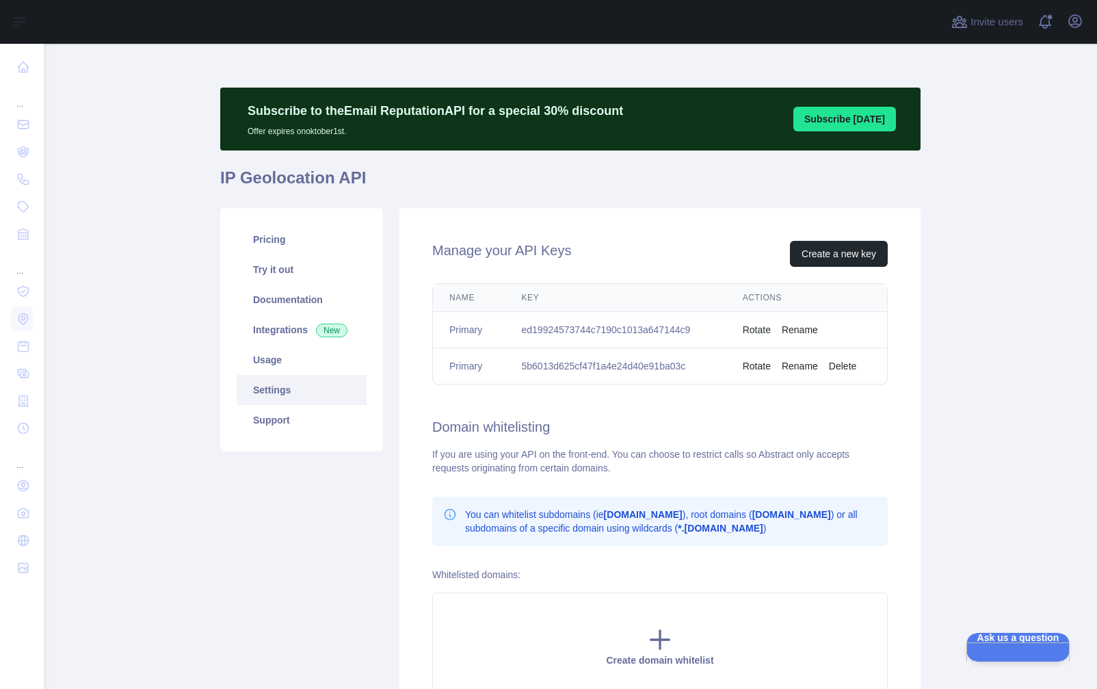
click at [746, 365] on button "Rotate" at bounding box center [757, 366] width 28 height 14
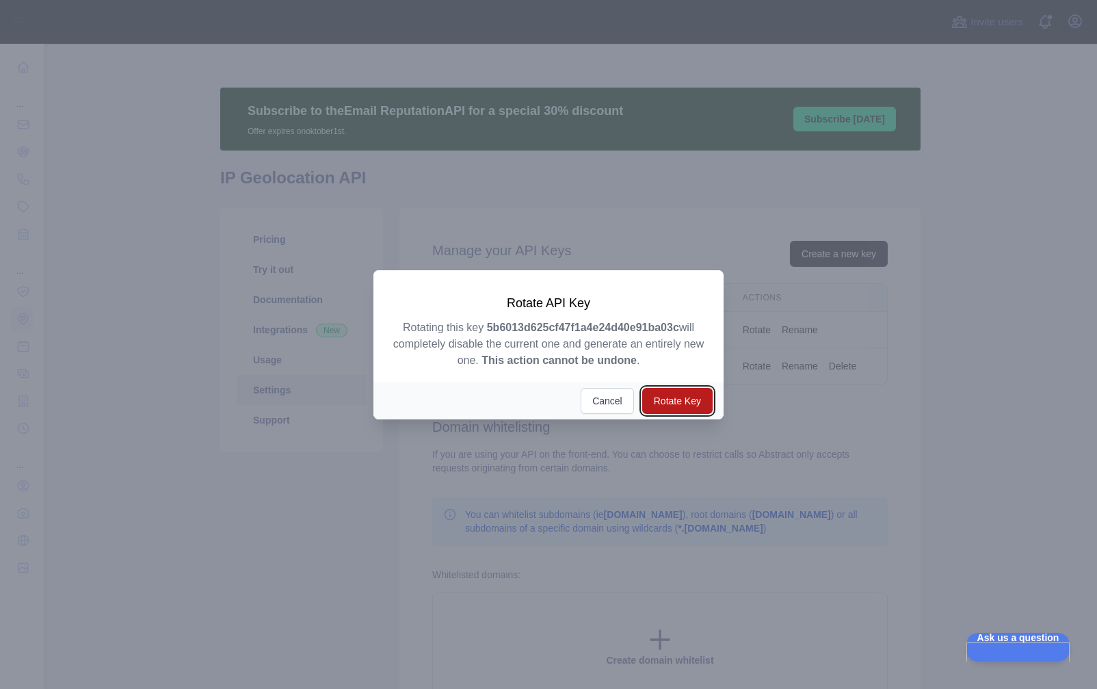
click at [696, 400] on button "Rotate Key" at bounding box center [677, 401] width 70 height 26
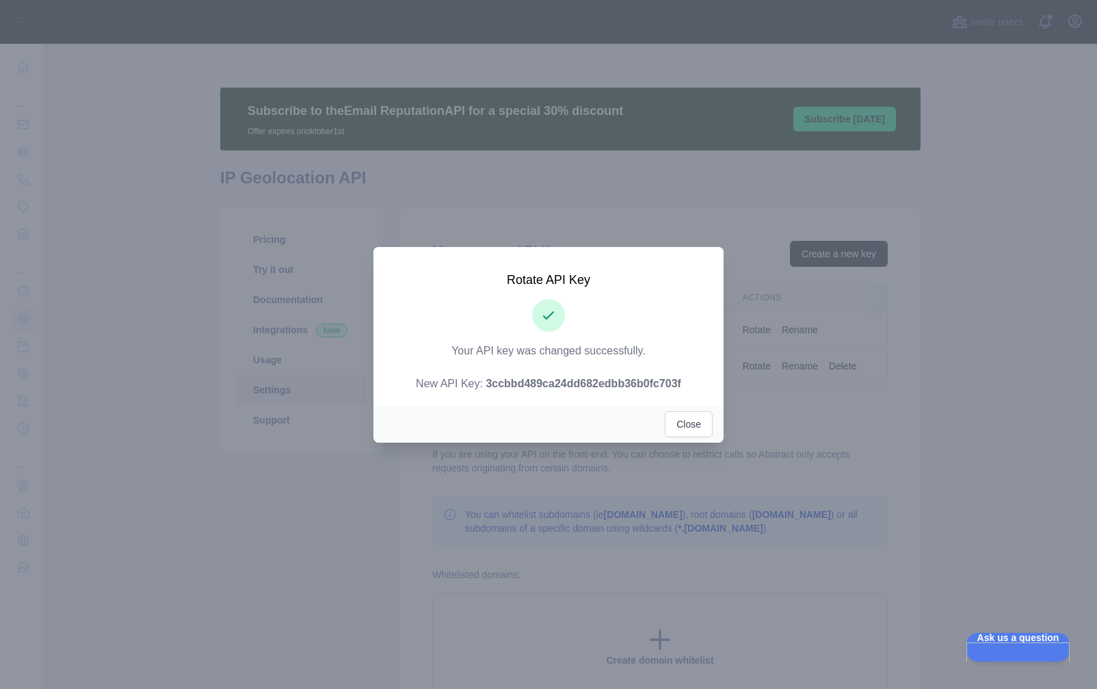
click at [649, 385] on strong "3ccbbd489ca24dd682edbb36b0fc703f" at bounding box center [583, 384] width 195 height 12
copy strong "3ccbbd489ca24dd682edbb36b0fc703f"
click at [703, 427] on button "Close" at bounding box center [689, 424] width 48 height 26
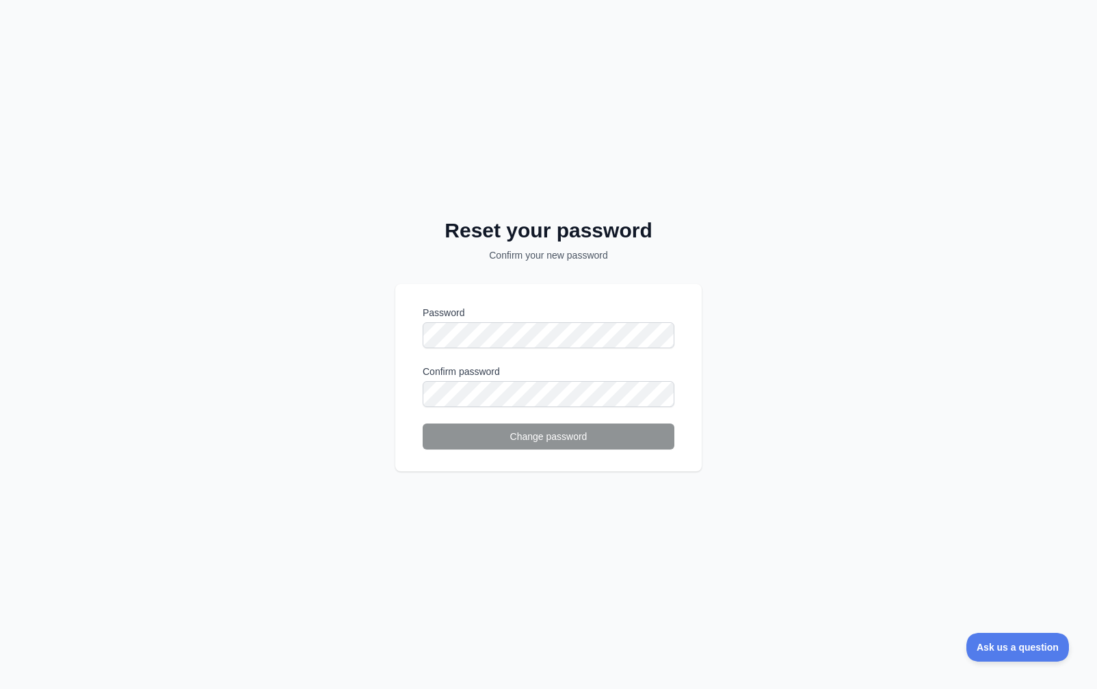
drag, startPoint x: 986, startPoint y: 303, endPoint x: 894, endPoint y: 313, distance: 92.9
click at [986, 303] on div "Reset your password Confirm your new password Password Confirm password Change …" at bounding box center [548, 344] width 1097 height 689
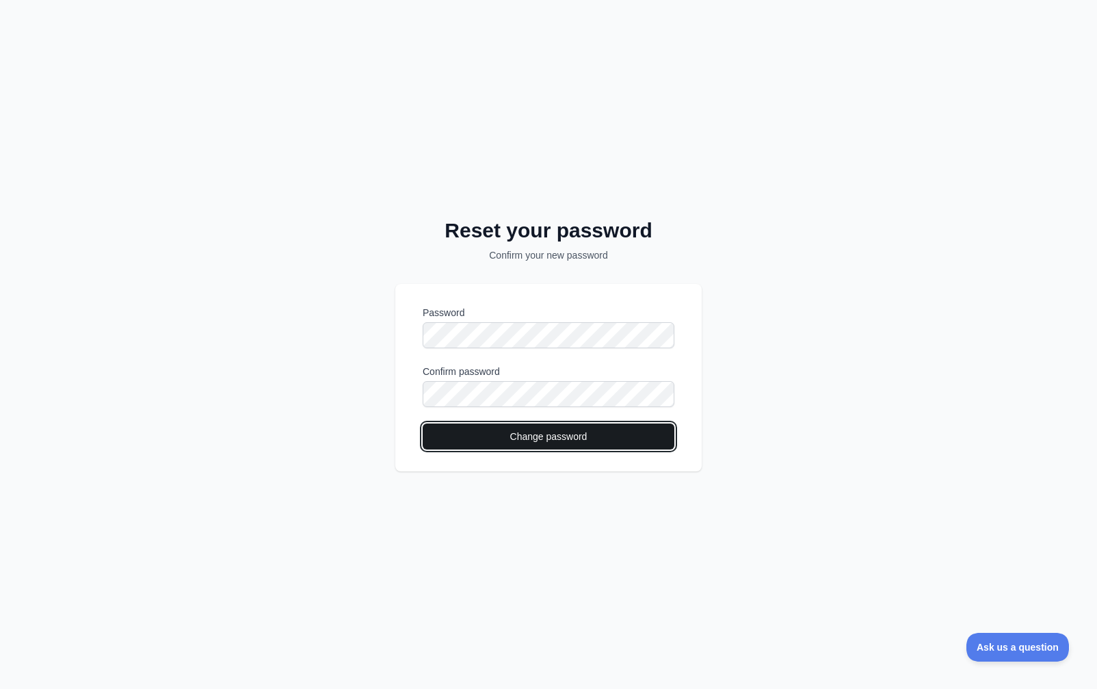
click at [452, 430] on button "Change password" at bounding box center [549, 437] width 252 height 26
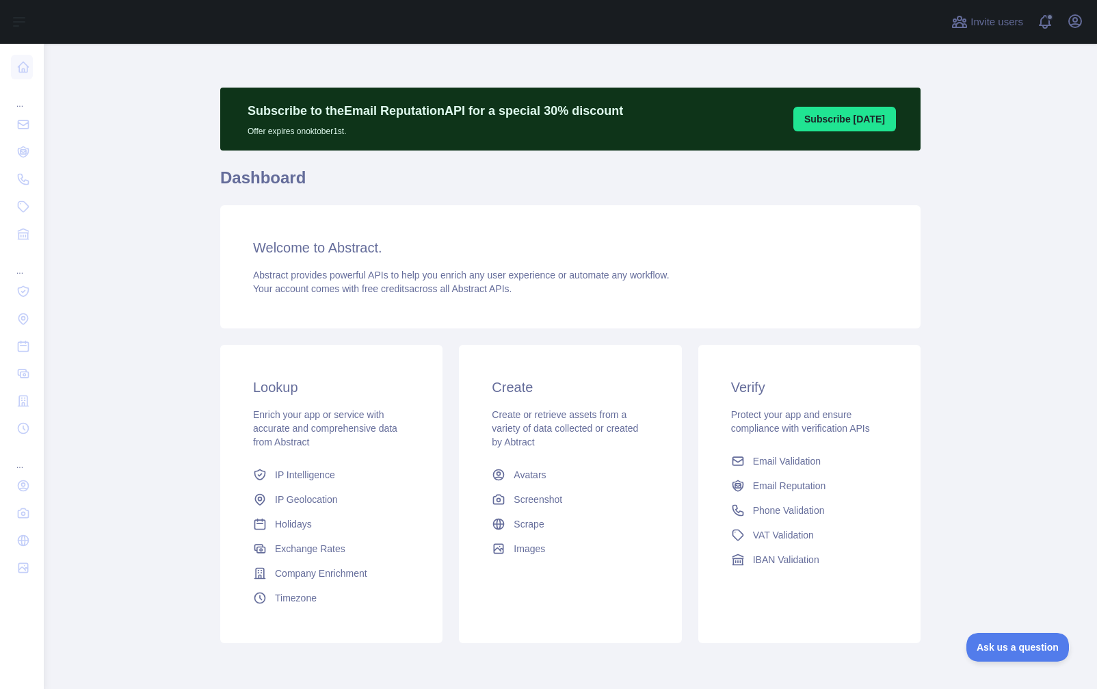
click at [979, 151] on main "Subscribe to the Email Reputation API for a special 30 % discount Offer expires…" at bounding box center [571, 366] width 1054 height 645
click at [1078, 24] on icon "button" at bounding box center [1075, 21] width 12 height 12
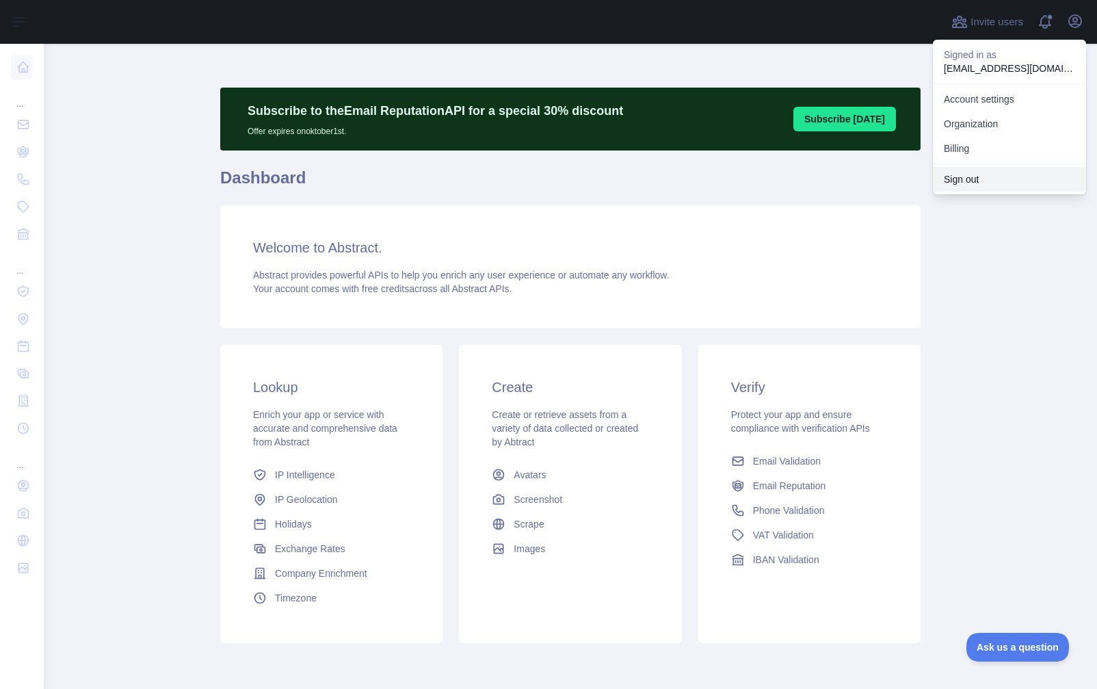
click at [991, 181] on button "Sign out" at bounding box center [1009, 179] width 153 height 25
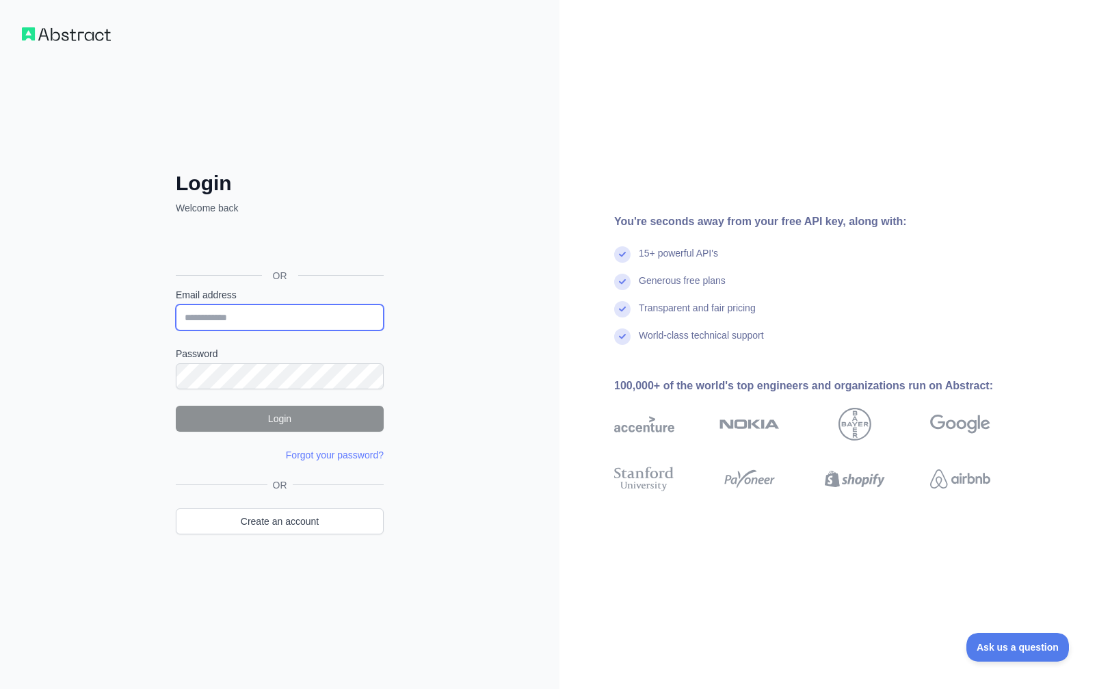
type input "**********"
click at [1032, 244] on div "You're seconds away from your free API key, along with: 15+ powerful API's Gene…" at bounding box center [808, 344] width 497 height 263
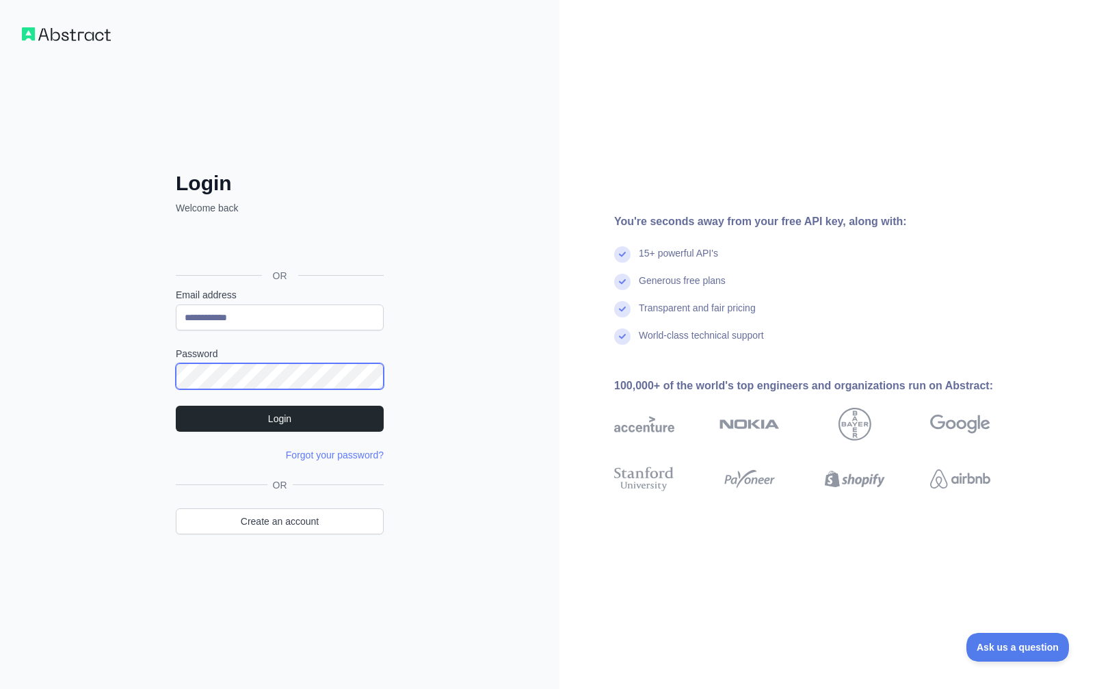
click at [151, 376] on div "**********" at bounding box center [279, 372] width 263 height 402
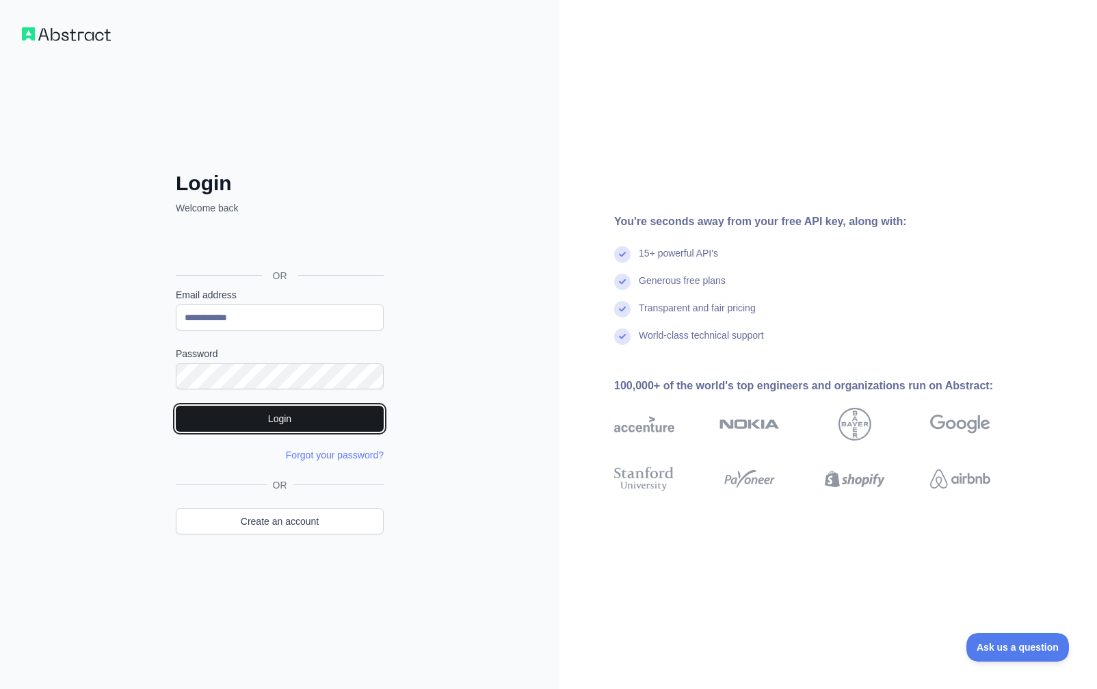
click at [206, 416] on button "Login" at bounding box center [280, 419] width 208 height 26
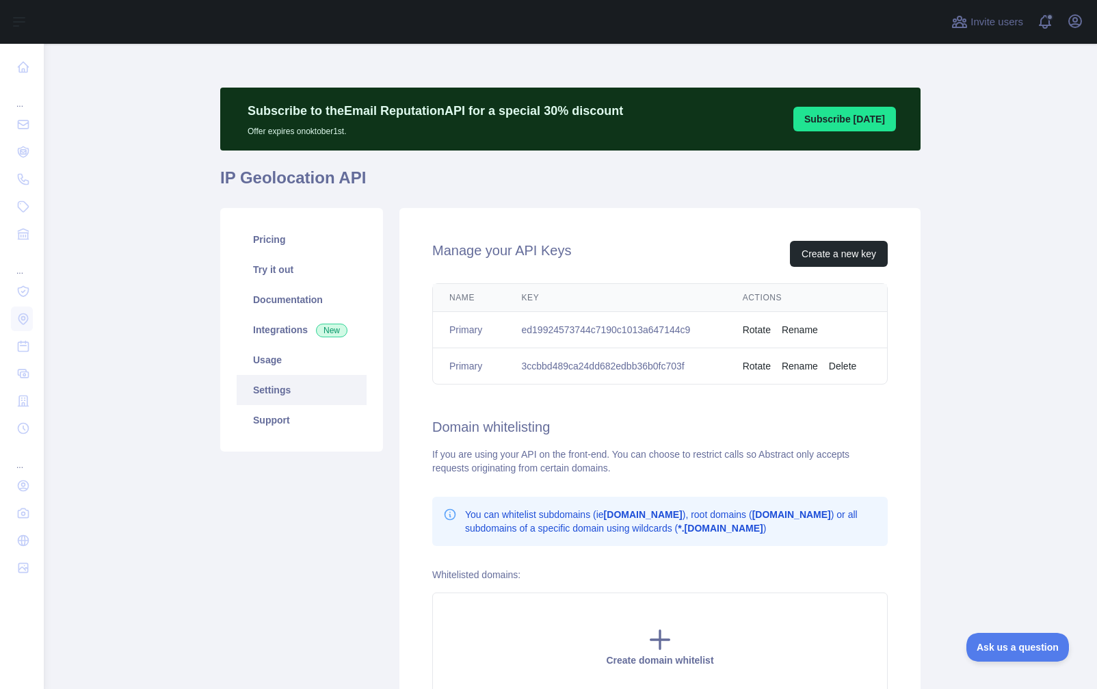
click at [1039, 257] on main "Subscribe to the Email Reputation API for a special 30 % discount Offer expires…" at bounding box center [571, 366] width 1054 height 645
click at [831, 254] on button "Create a new key" at bounding box center [839, 254] width 98 height 26
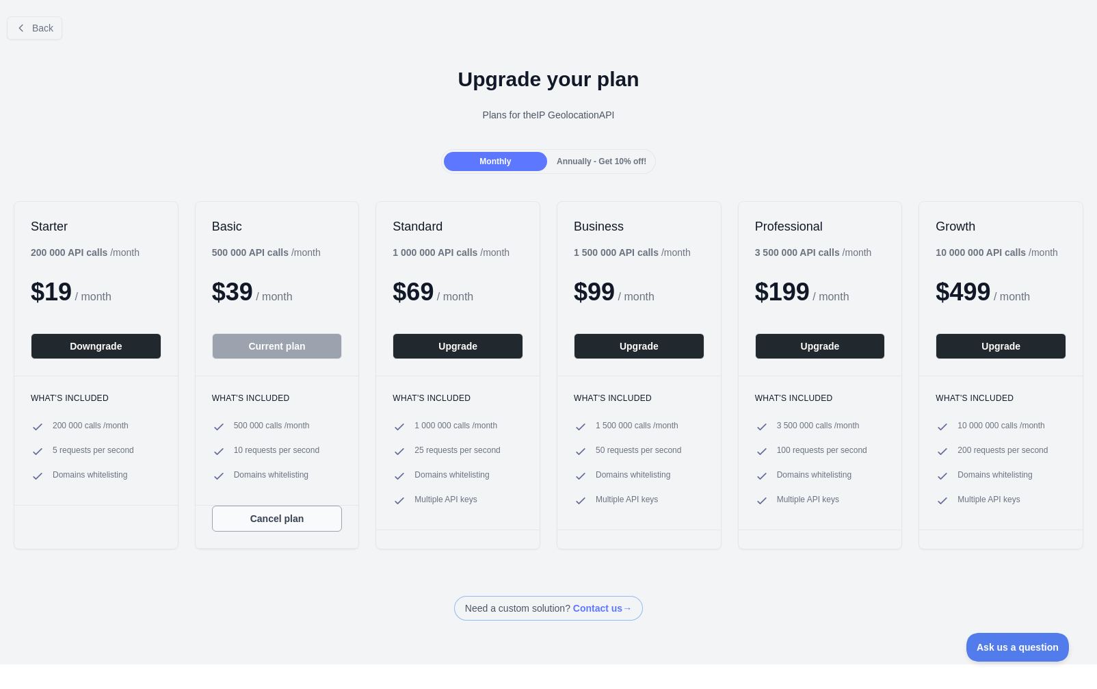
click at [286, 528] on button "Cancel plan" at bounding box center [277, 519] width 131 height 26
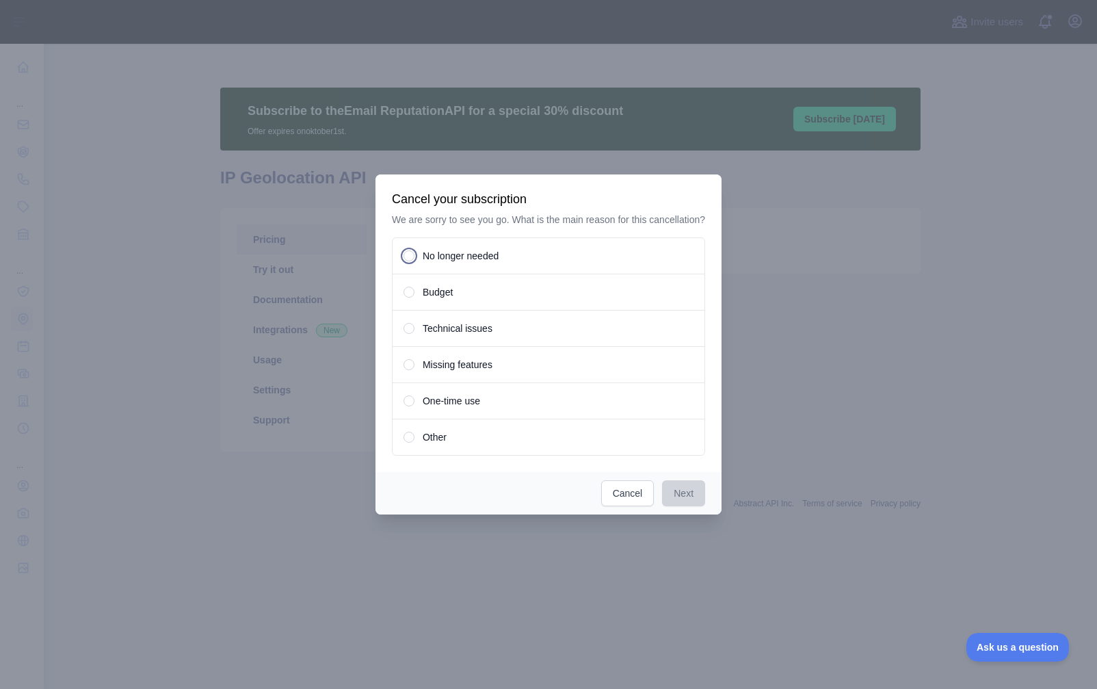
click at [447, 257] on span "No longer needed" at bounding box center [461, 256] width 76 height 14
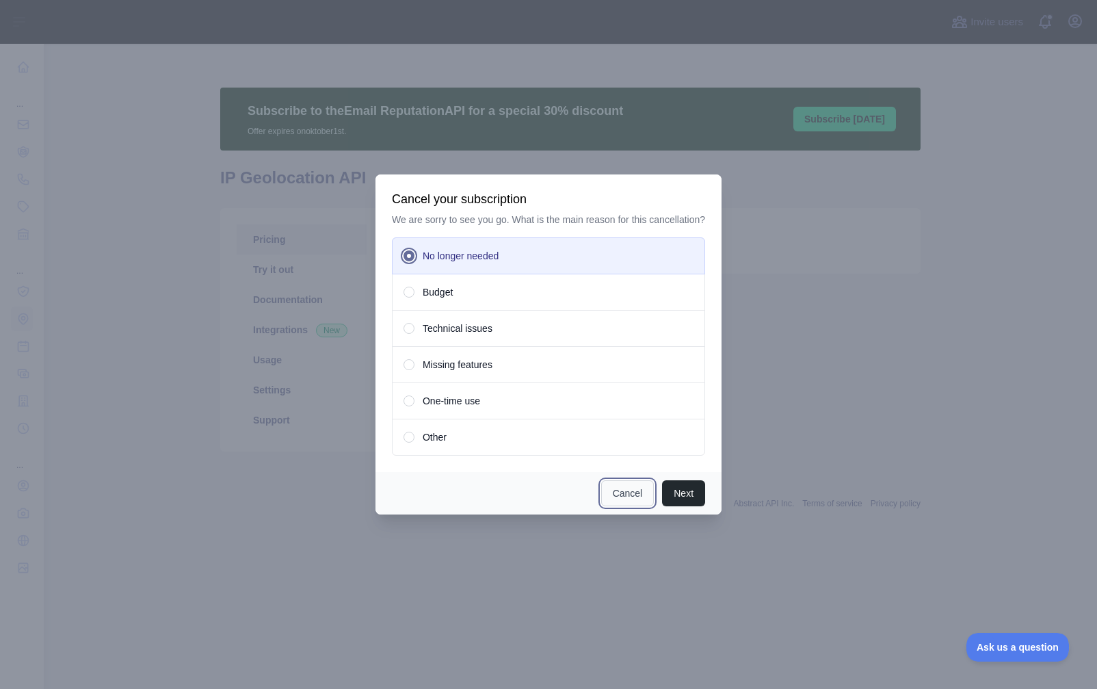
click at [634, 488] on button "Cancel" at bounding box center [627, 493] width 53 height 26
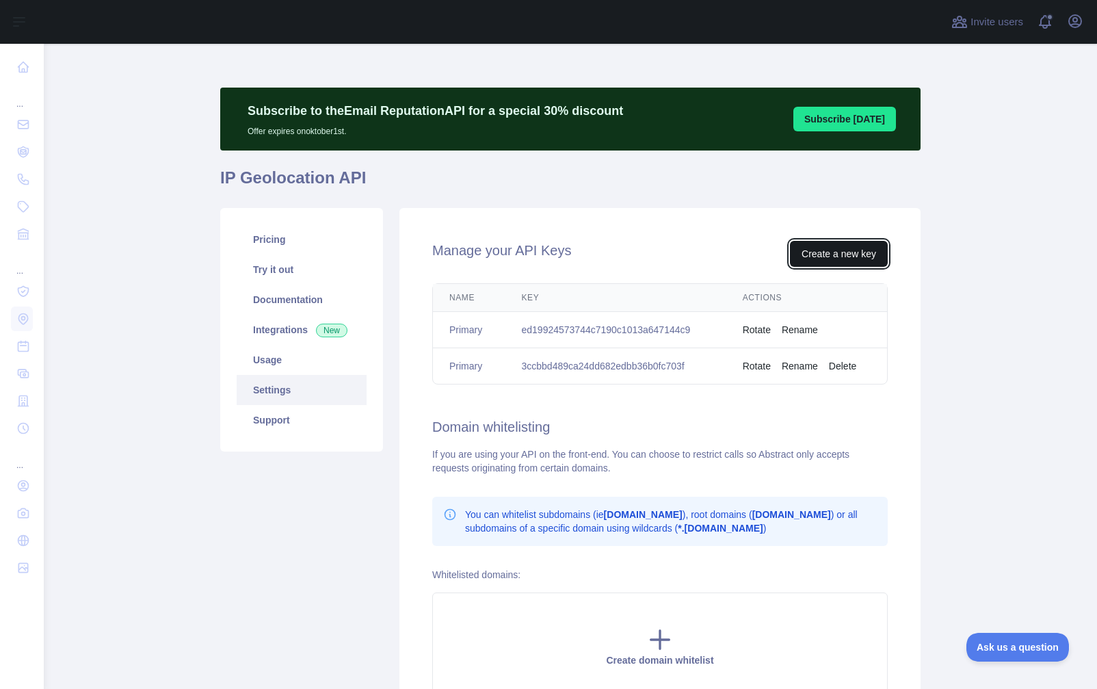
click at [844, 251] on button "Create a new key" at bounding box center [839, 254] width 98 height 26
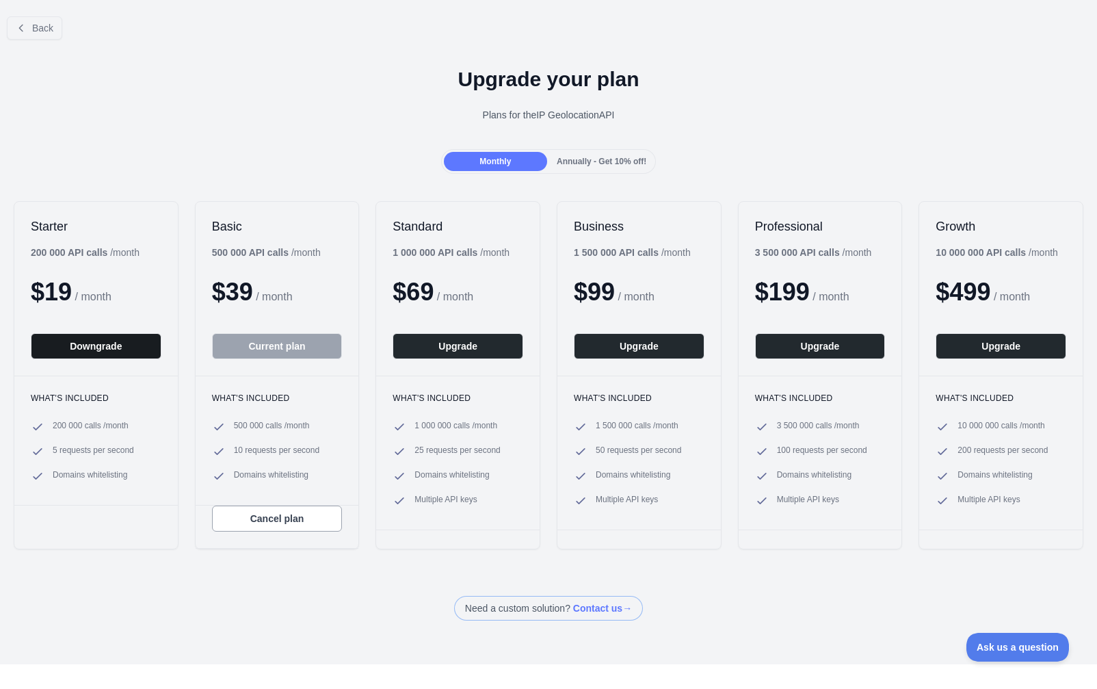
click at [130, 338] on button "Downgrade" at bounding box center [96, 346] width 131 height 26
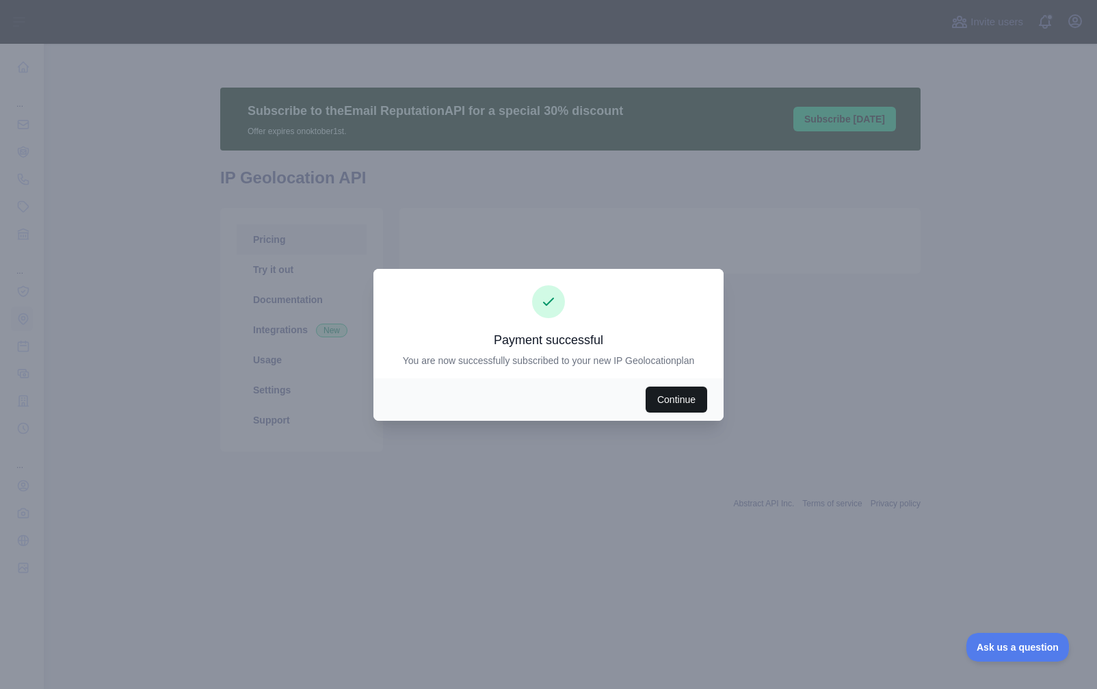
click at [684, 398] on button "Continue" at bounding box center [677, 400] width 62 height 26
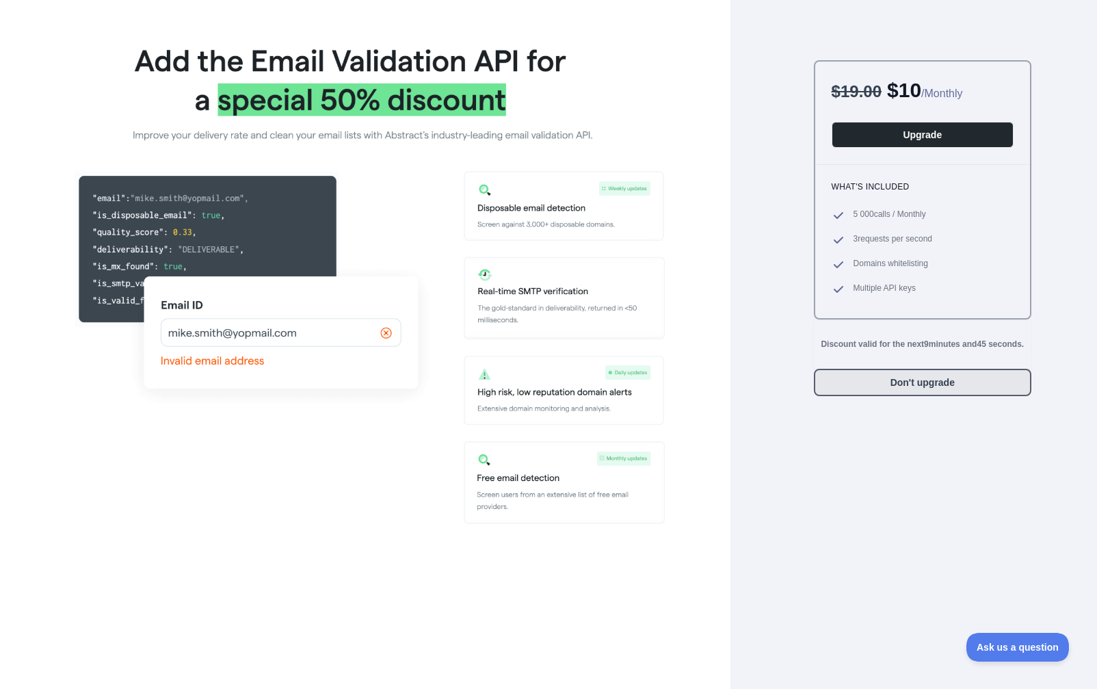
click at [941, 378] on button "Don't upgrade" at bounding box center [923, 382] width 218 height 27
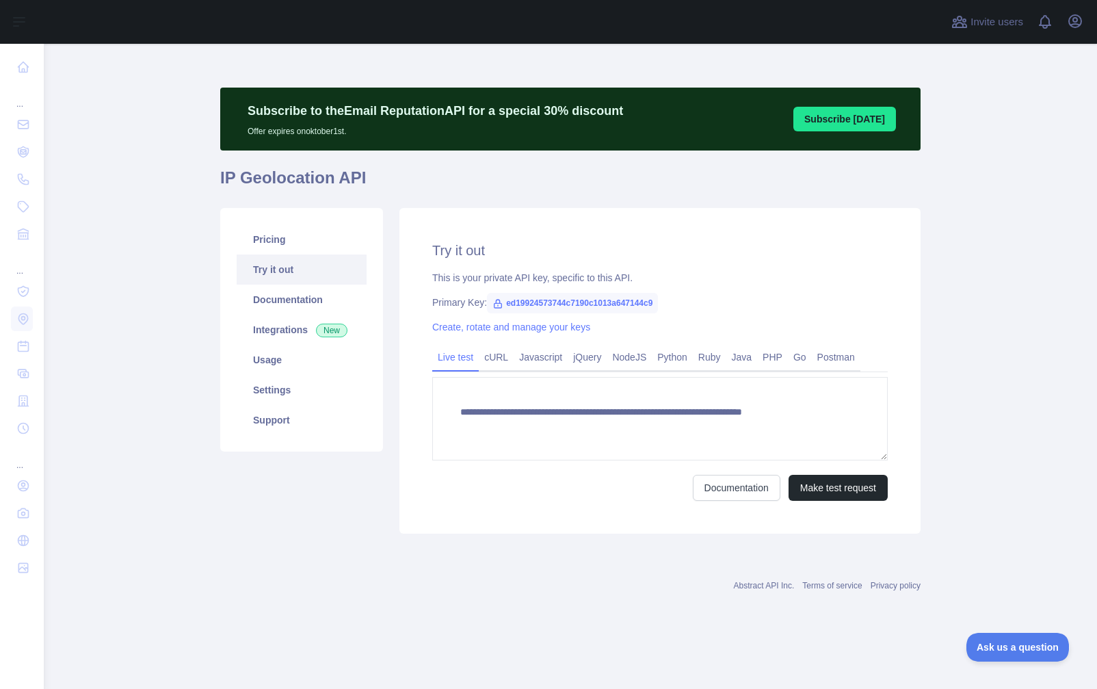
type textarea "**********"
click at [549, 325] on link "Create, rotate and manage your keys" at bounding box center [511, 327] width 158 height 11
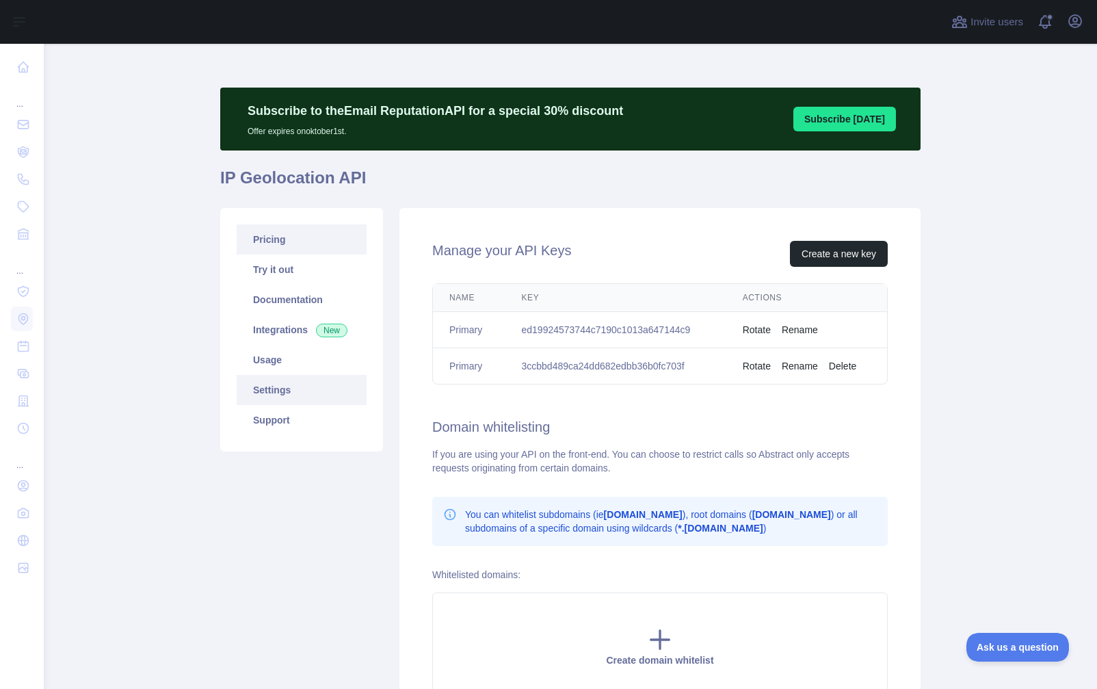
click at [318, 239] on link "Pricing" at bounding box center [302, 239] width 130 height 30
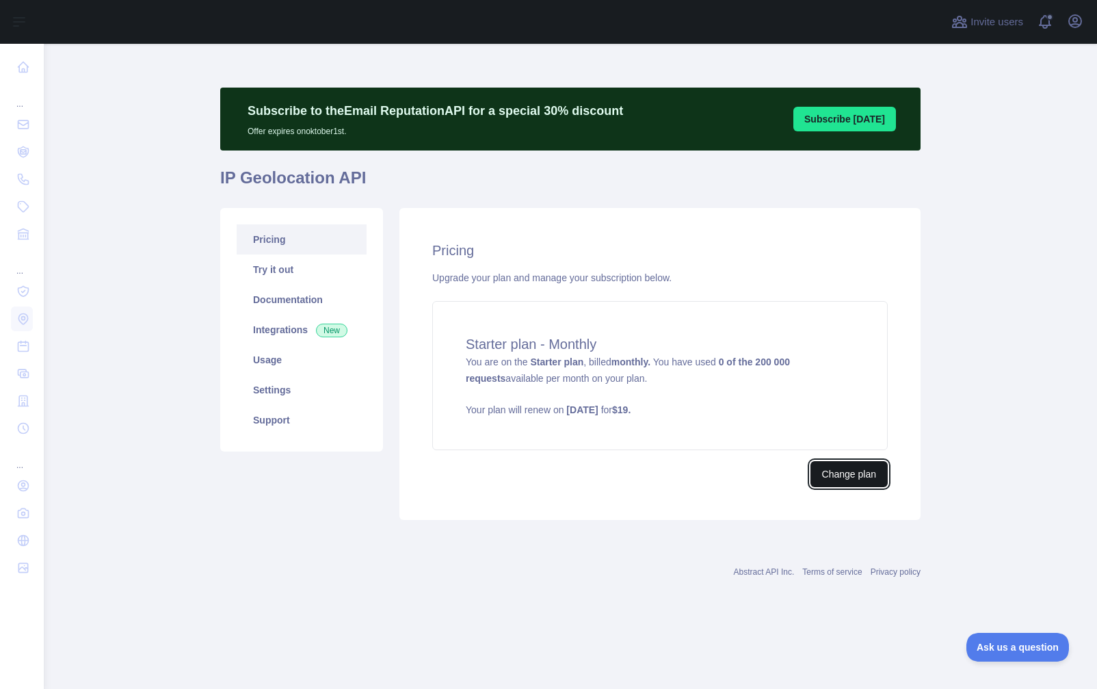
click at [880, 482] on button "Change plan" at bounding box center [849, 474] width 77 height 26
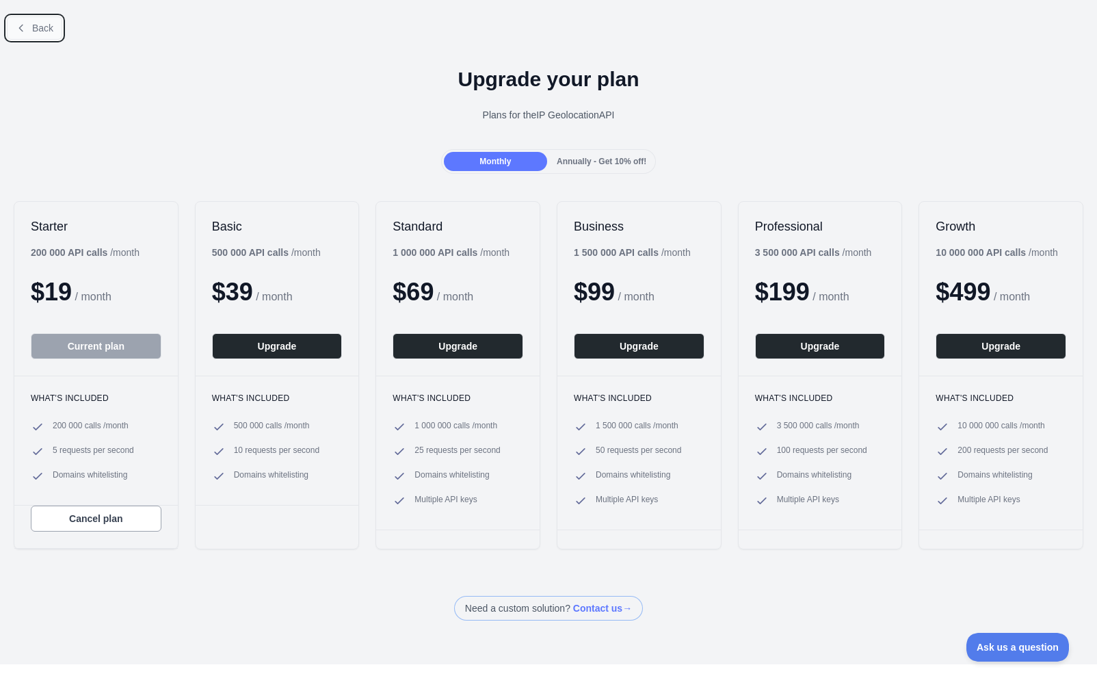
click at [51, 23] on span "Back" at bounding box center [42, 28] width 21 height 11
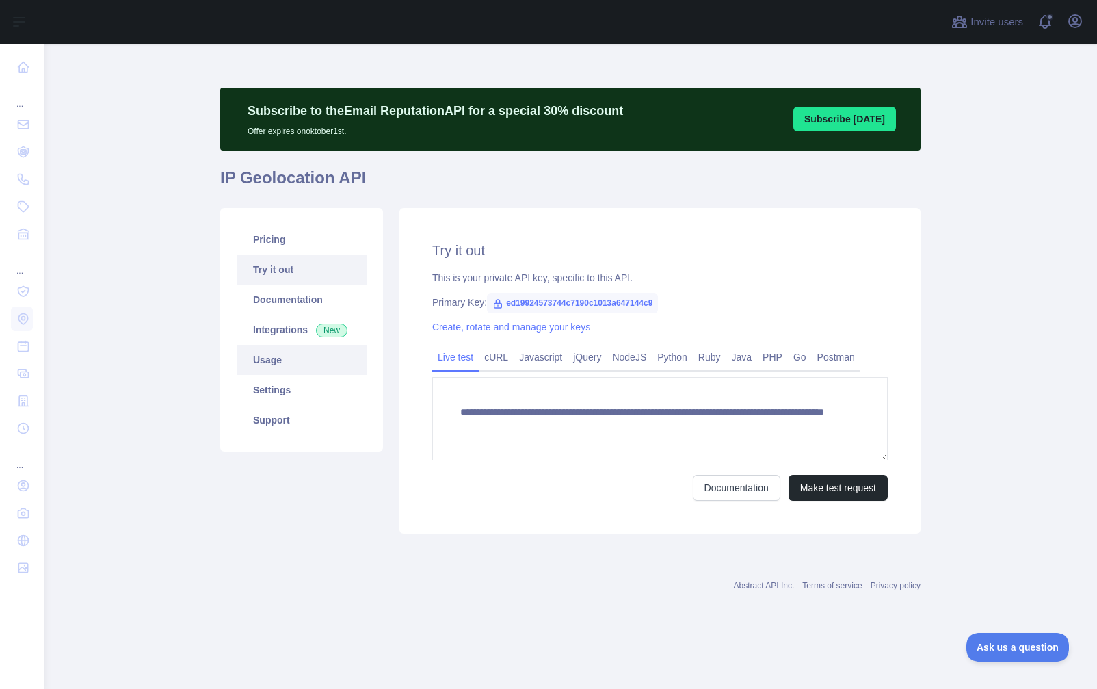
click at [298, 360] on link "Usage" at bounding box center [302, 360] width 130 height 30
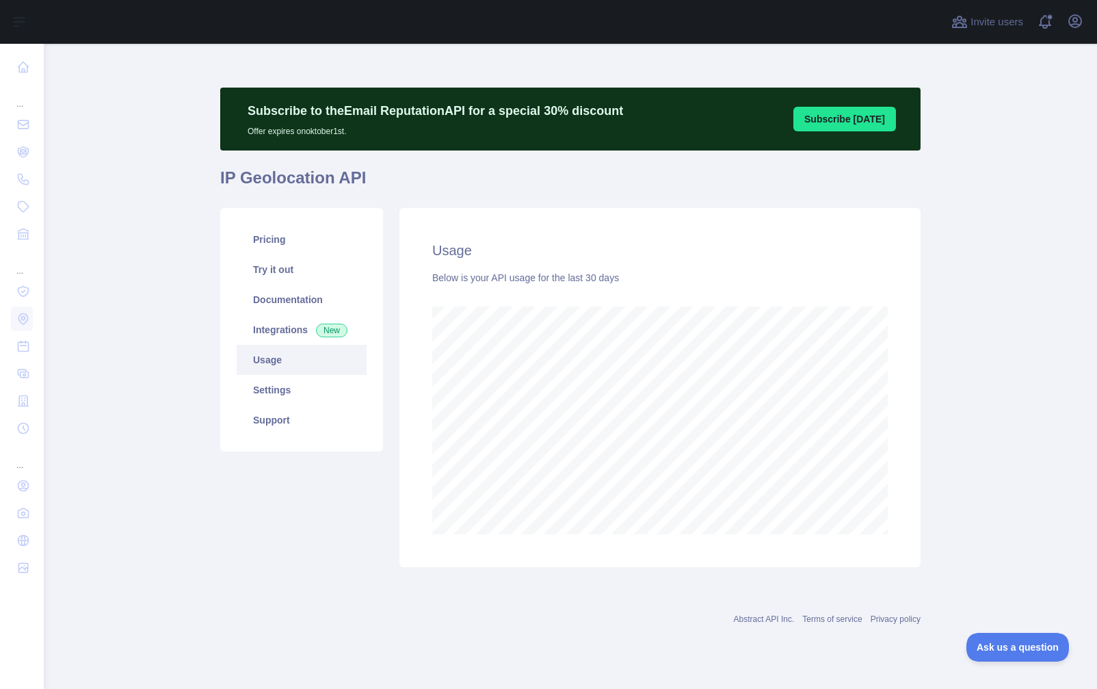
scroll to position [645, 1054]
click at [272, 382] on link "Settings" at bounding box center [302, 390] width 130 height 30
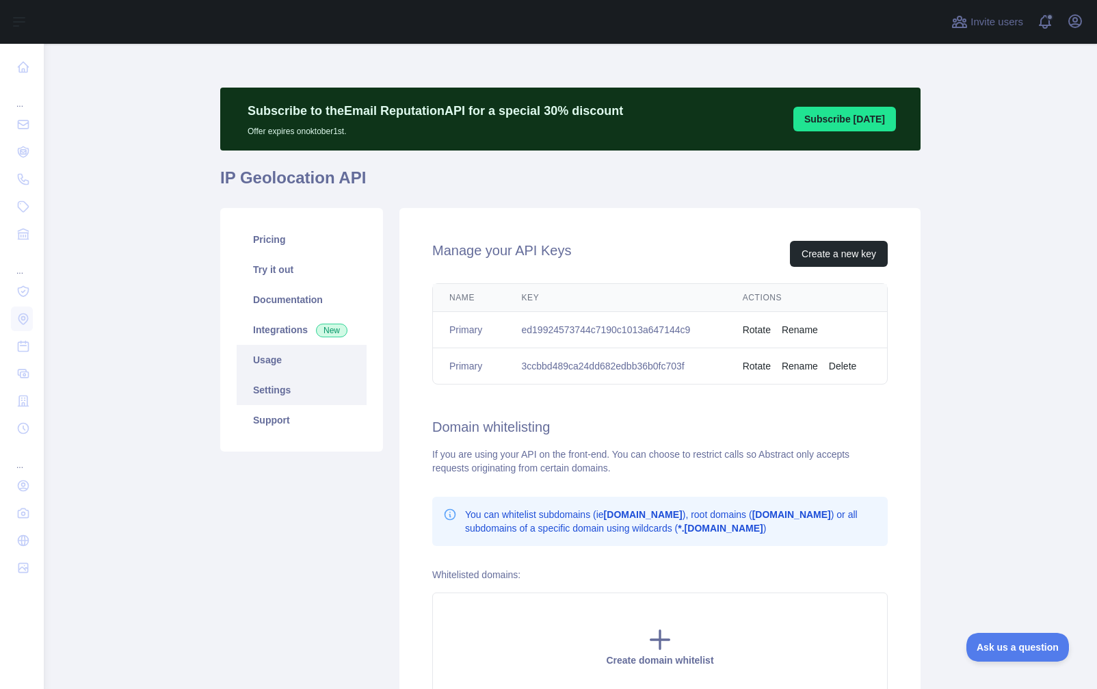
click at [283, 362] on link "Usage" at bounding box center [302, 360] width 130 height 30
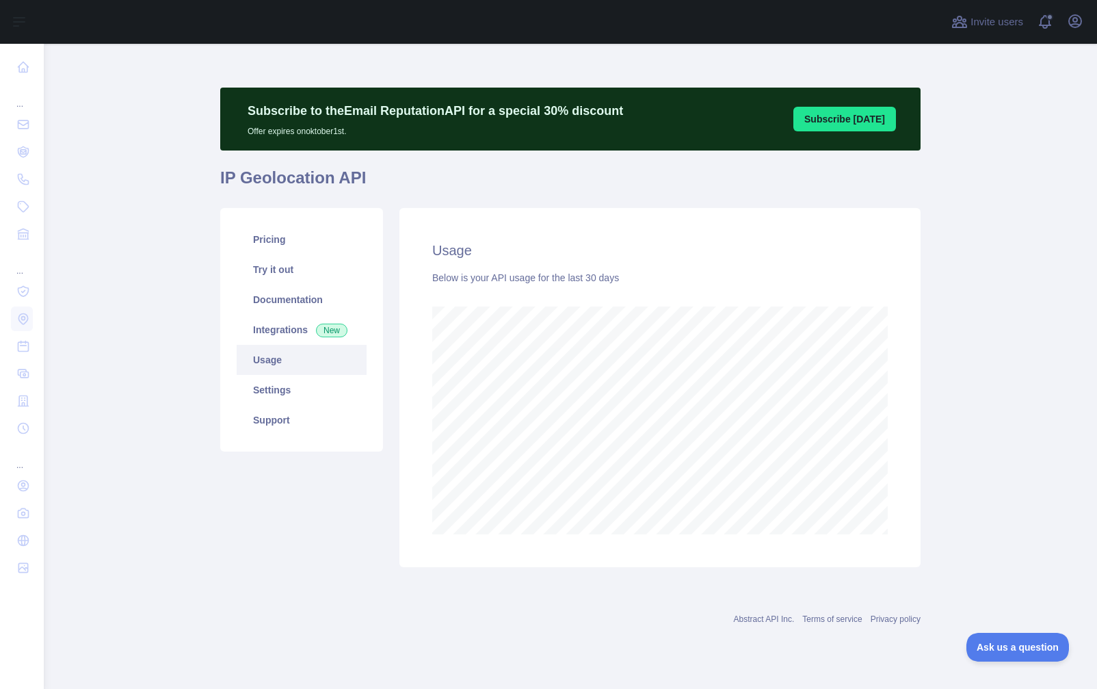
scroll to position [645, 1054]
click at [283, 385] on link "Settings" at bounding box center [302, 390] width 130 height 30
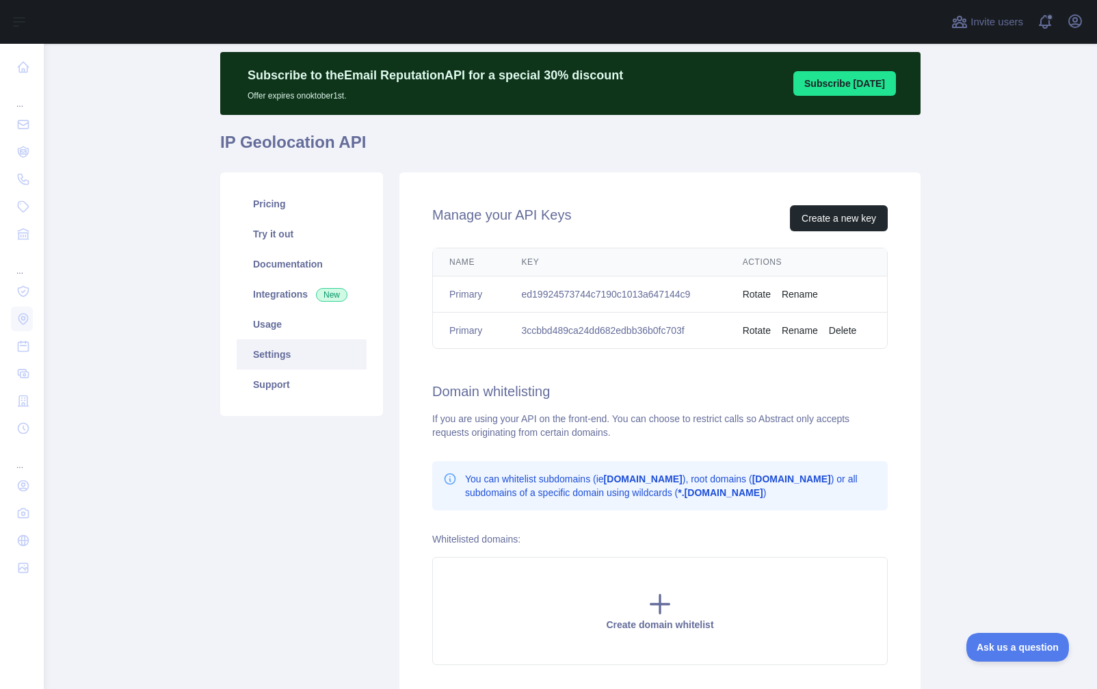
scroll to position [68, 0]
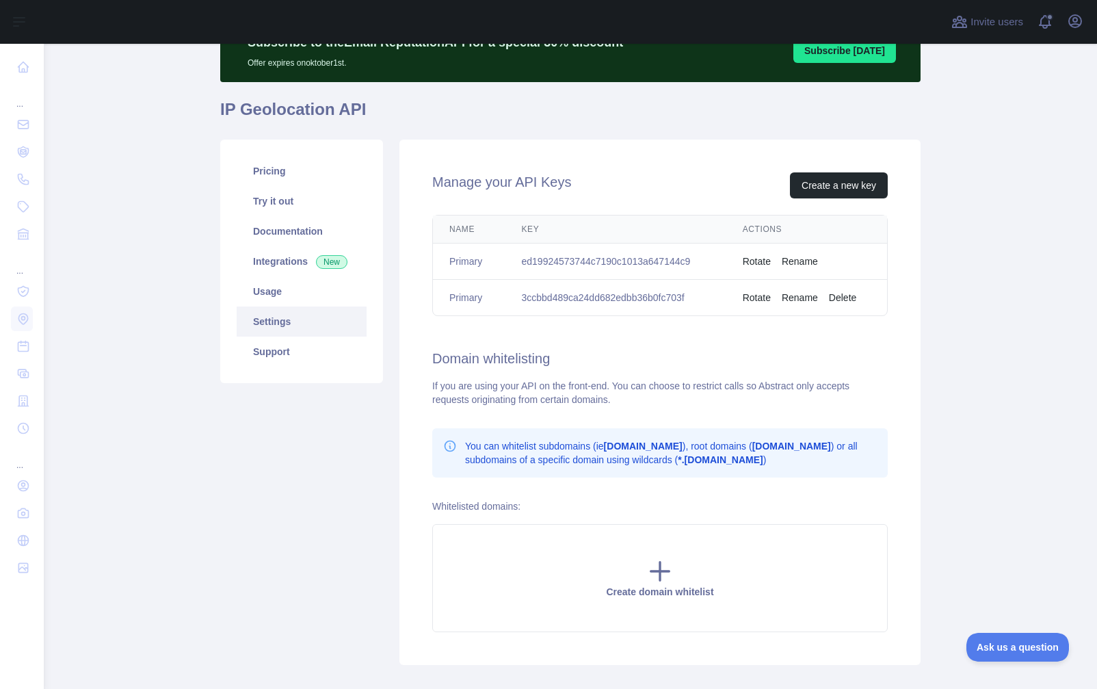
click at [750, 260] on button "Rotate" at bounding box center [757, 262] width 28 height 14
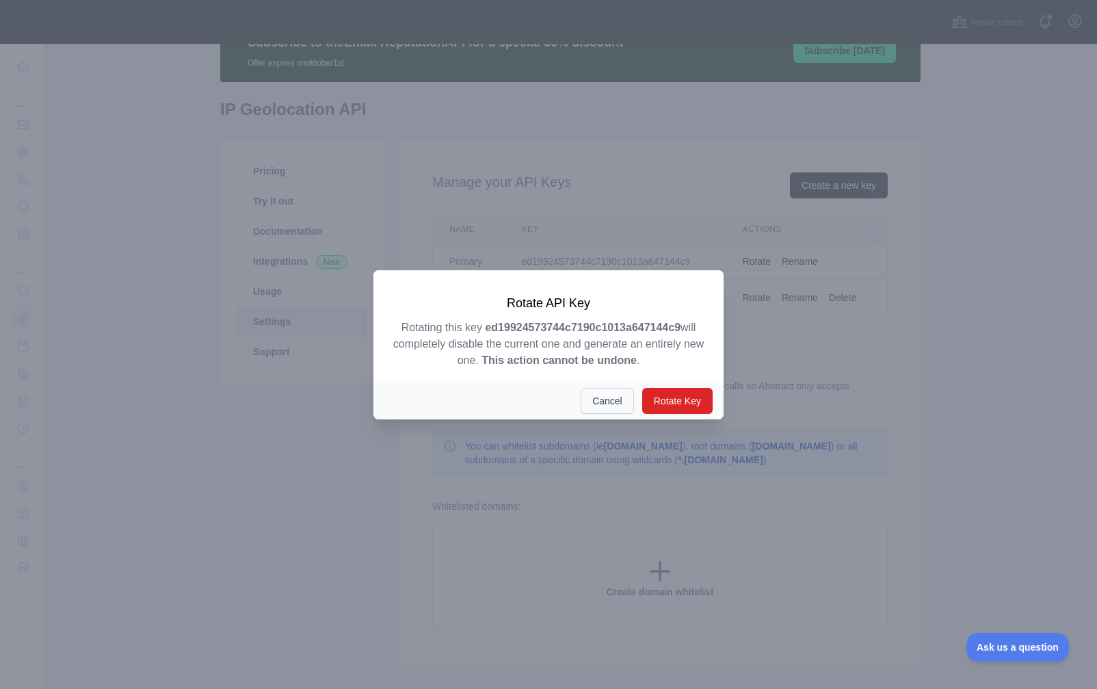
click at [601, 400] on button "Cancel" at bounding box center [607, 401] width 53 height 26
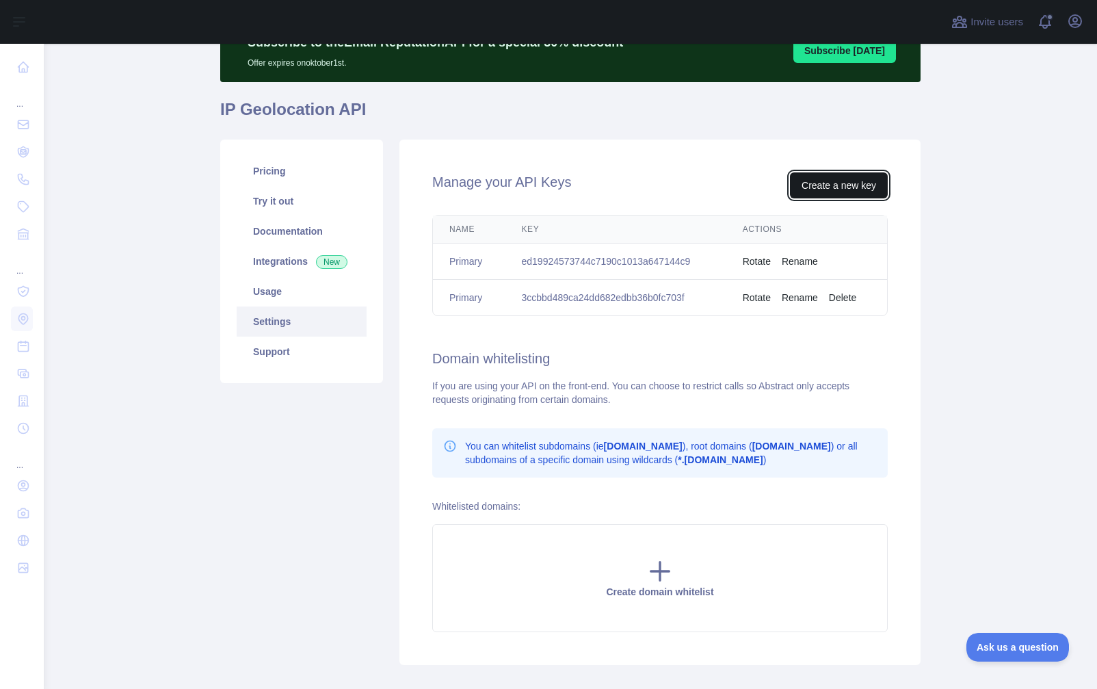
click at [832, 186] on button "Create a new key" at bounding box center [839, 185] width 98 height 26
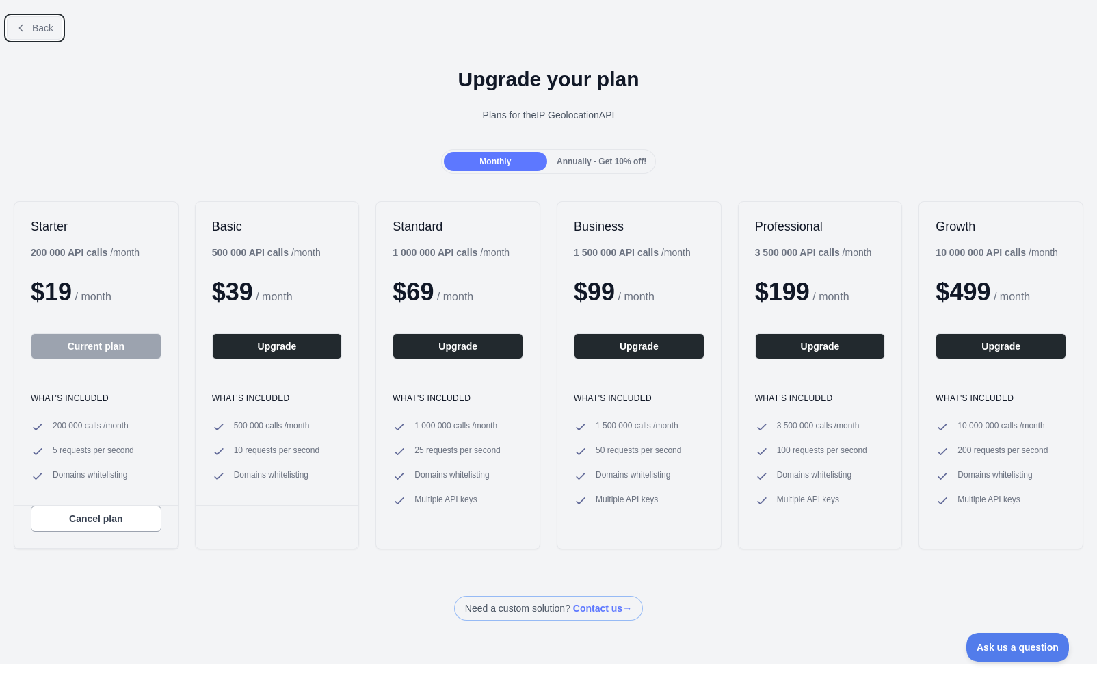
click at [44, 27] on span "Back" at bounding box center [42, 28] width 21 height 11
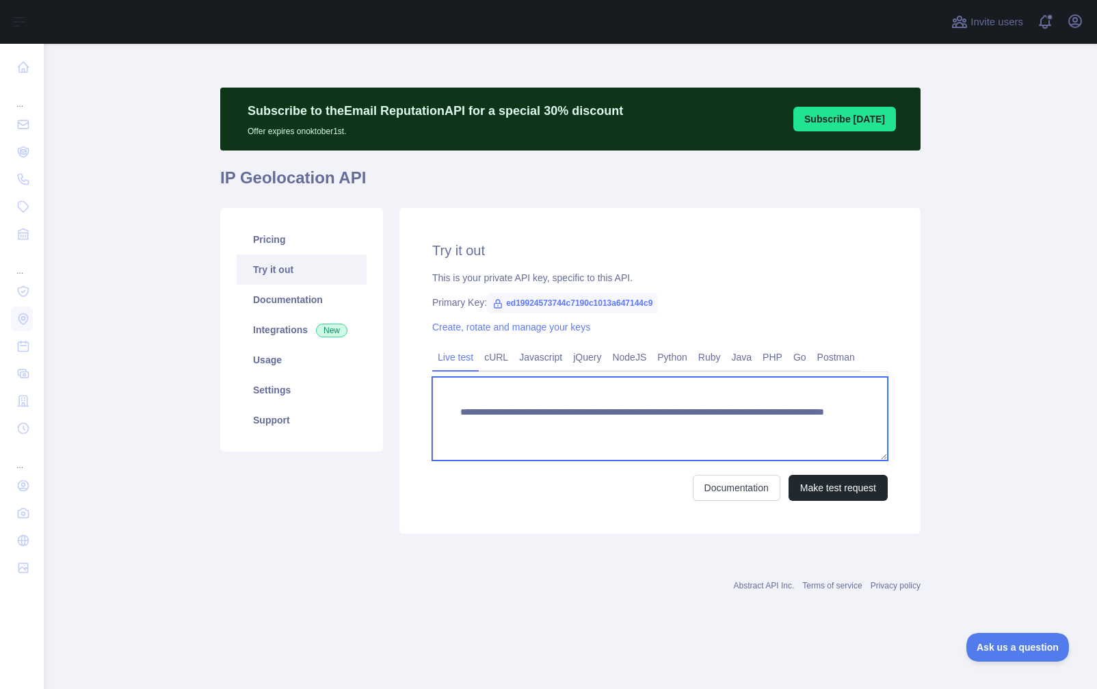
drag, startPoint x: 701, startPoint y: 421, endPoint x: 458, endPoint y: 404, distance: 243.5
click at [458, 404] on textarea "**********" at bounding box center [660, 418] width 456 height 83
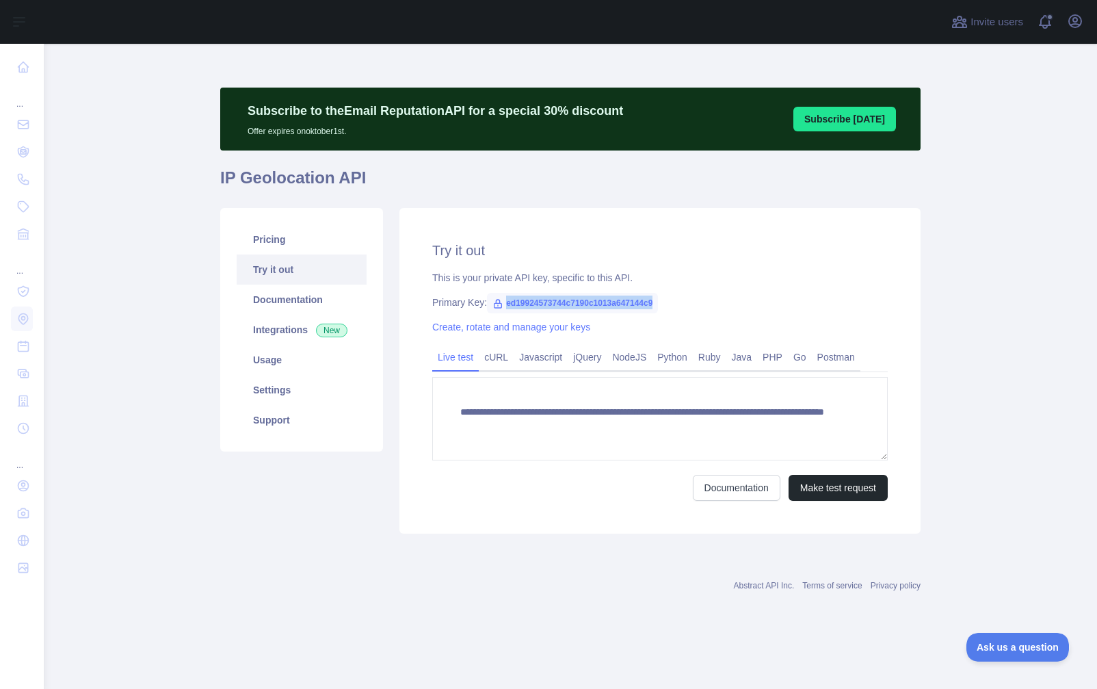
drag, startPoint x: 651, startPoint y: 304, endPoint x: 505, endPoint y: 301, distance: 146.4
click at [505, 301] on span "ed19924573744c7190c1013a647144c9" at bounding box center [572, 303] width 171 height 21
copy span "ed19924573744c7190c1013a647144c9"
click at [554, 324] on link "Create, rotate and manage your keys" at bounding box center [511, 327] width 158 height 11
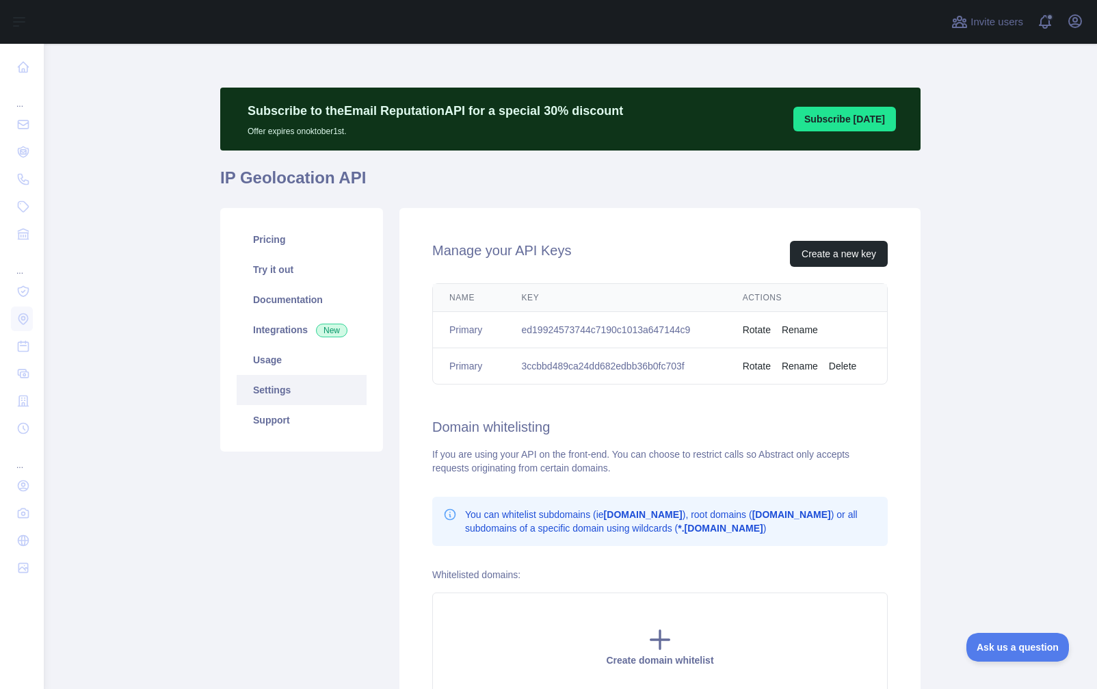
click at [841, 367] on button "Delete" at bounding box center [842, 366] width 27 height 14
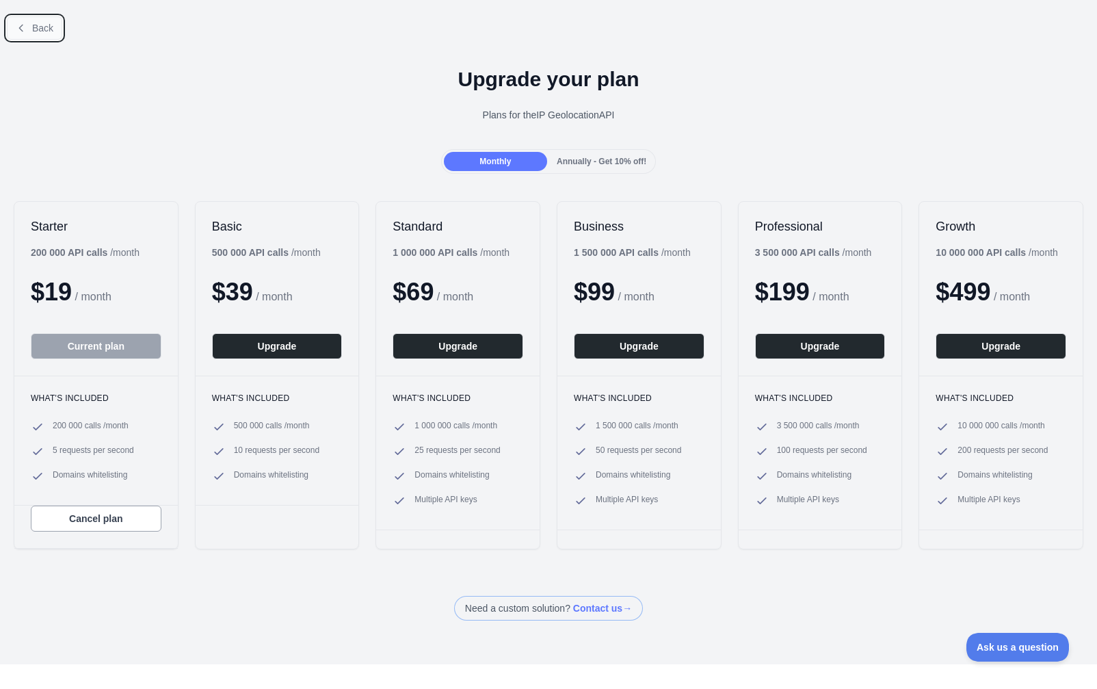
click at [26, 29] on icon at bounding box center [21, 28] width 11 height 11
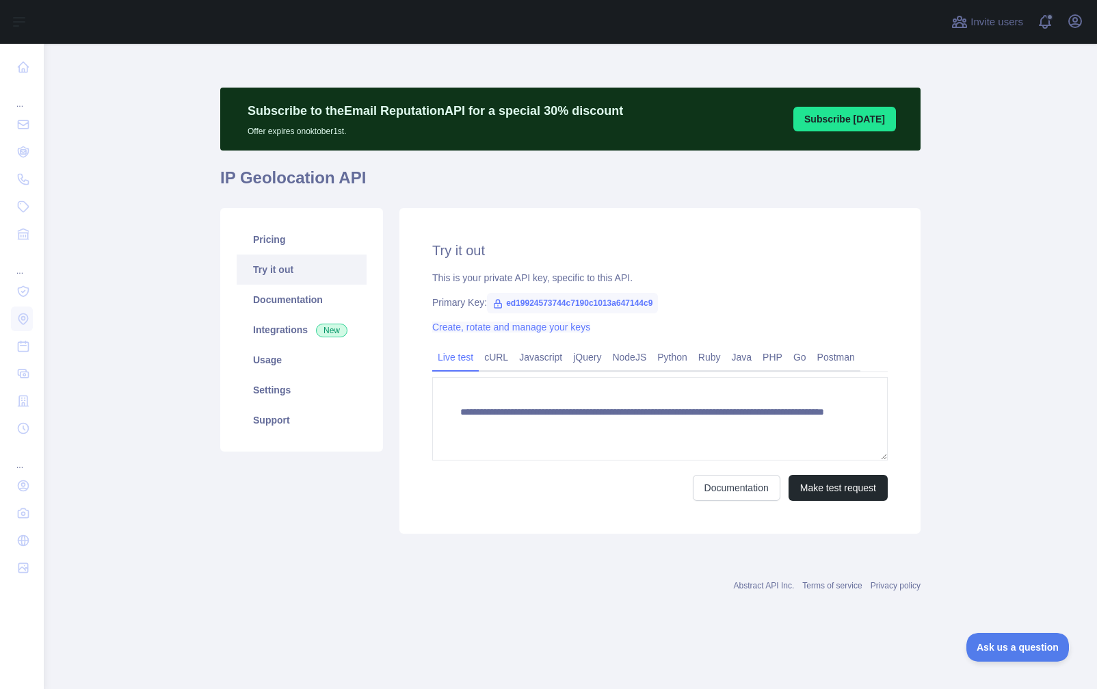
click at [558, 324] on link "Create, rotate and manage your keys" at bounding box center [511, 327] width 158 height 11
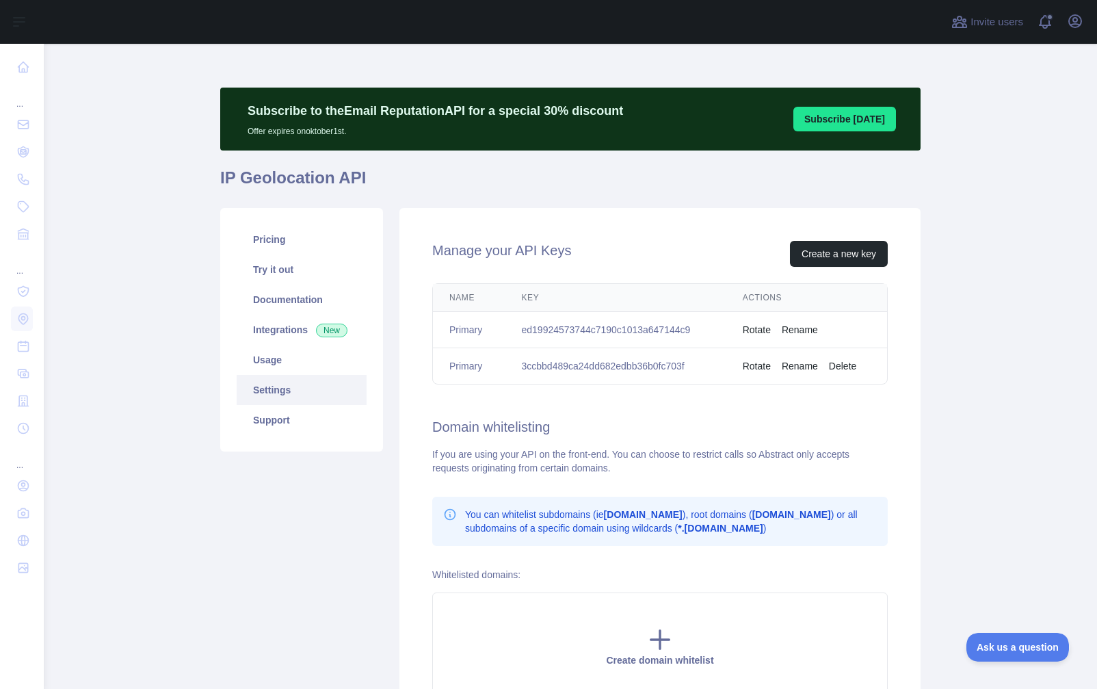
click at [801, 363] on button "Rename" at bounding box center [800, 366] width 36 height 14
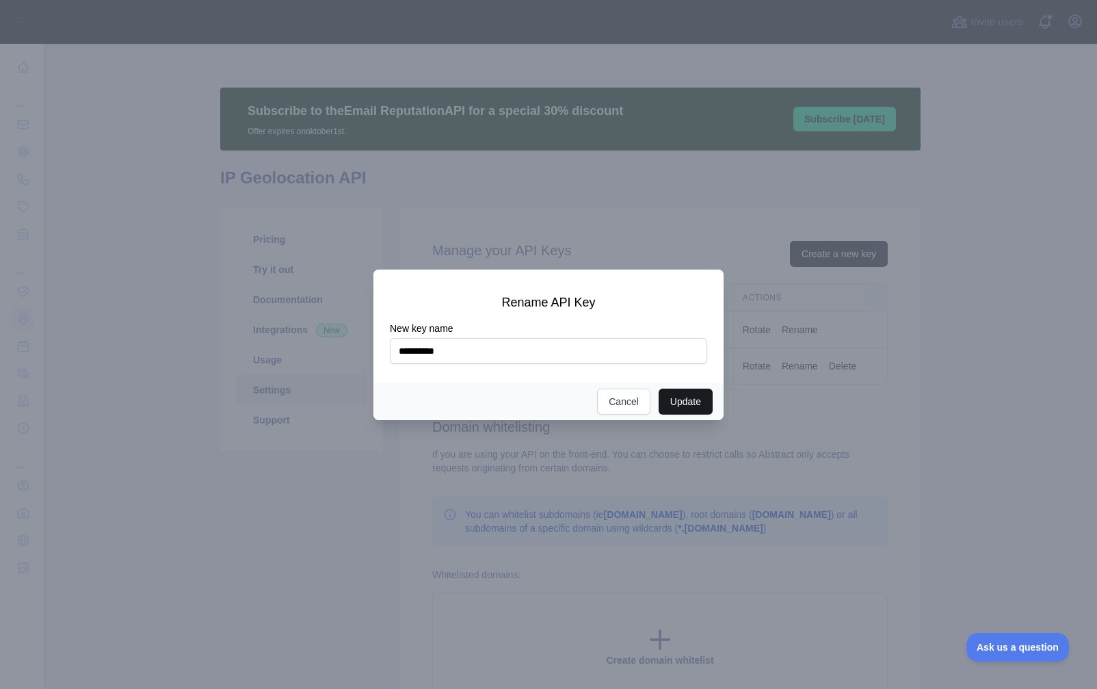
type input "**********"
click at [668, 399] on button "Update" at bounding box center [686, 402] width 54 height 26
click at [675, 399] on button "Update" at bounding box center [686, 402] width 54 height 26
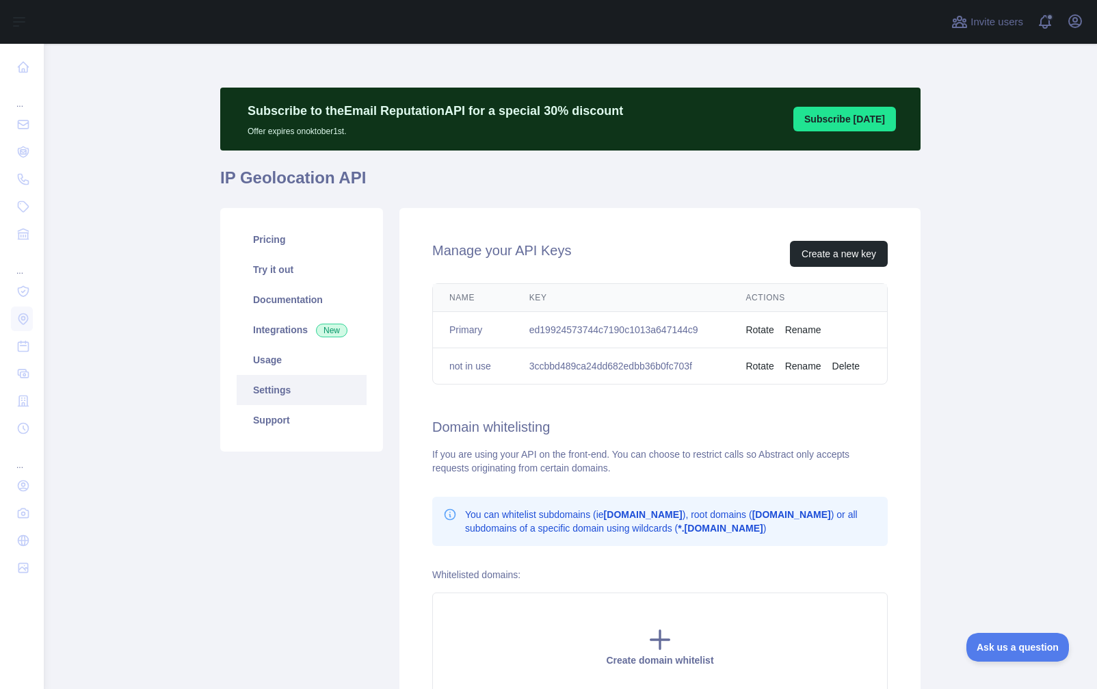
click at [842, 367] on button "Delete" at bounding box center [846, 366] width 27 height 14
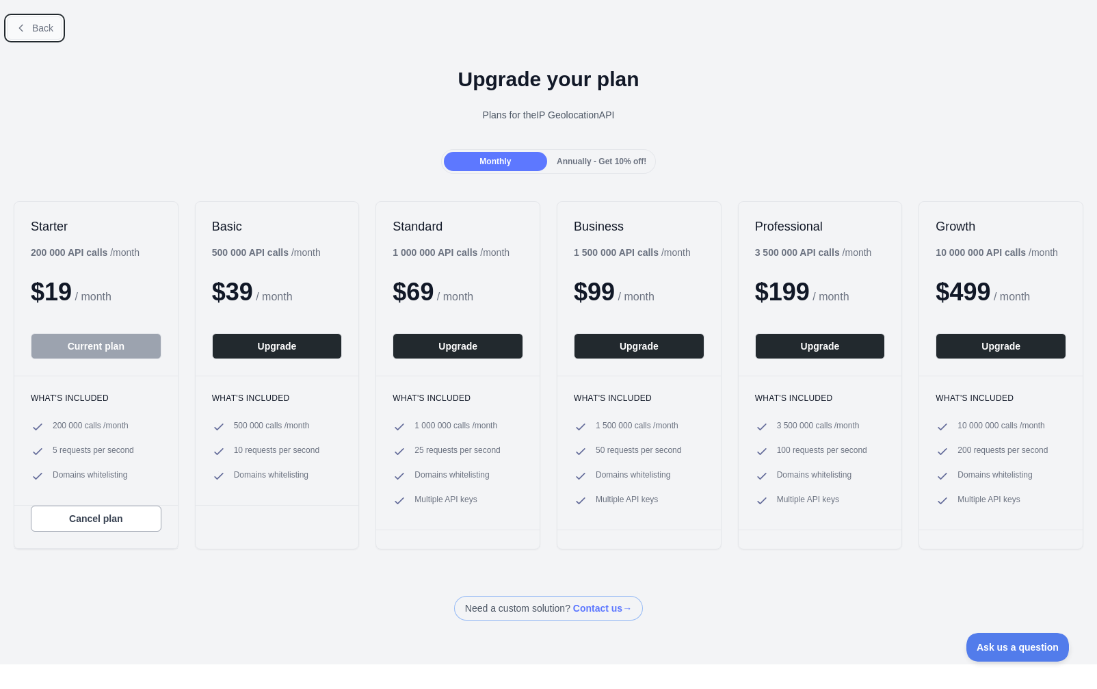
click at [44, 21] on button "Back" at bounding box center [34, 27] width 55 height 23
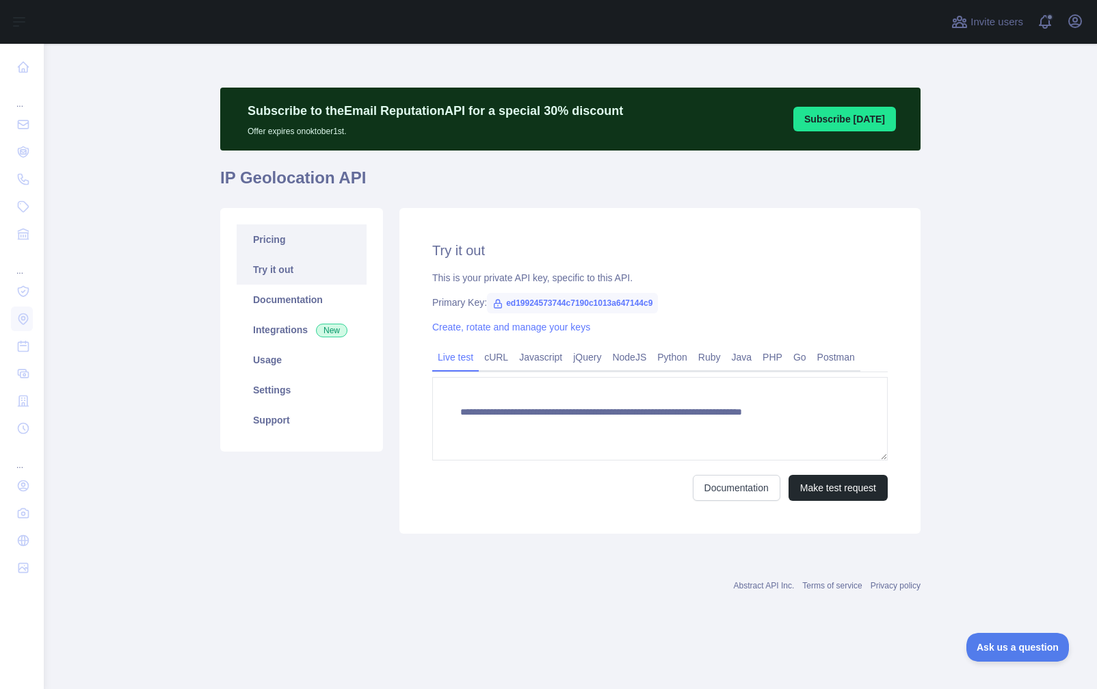
type textarea "**********"
click at [279, 367] on link "Usage" at bounding box center [302, 360] width 130 height 30
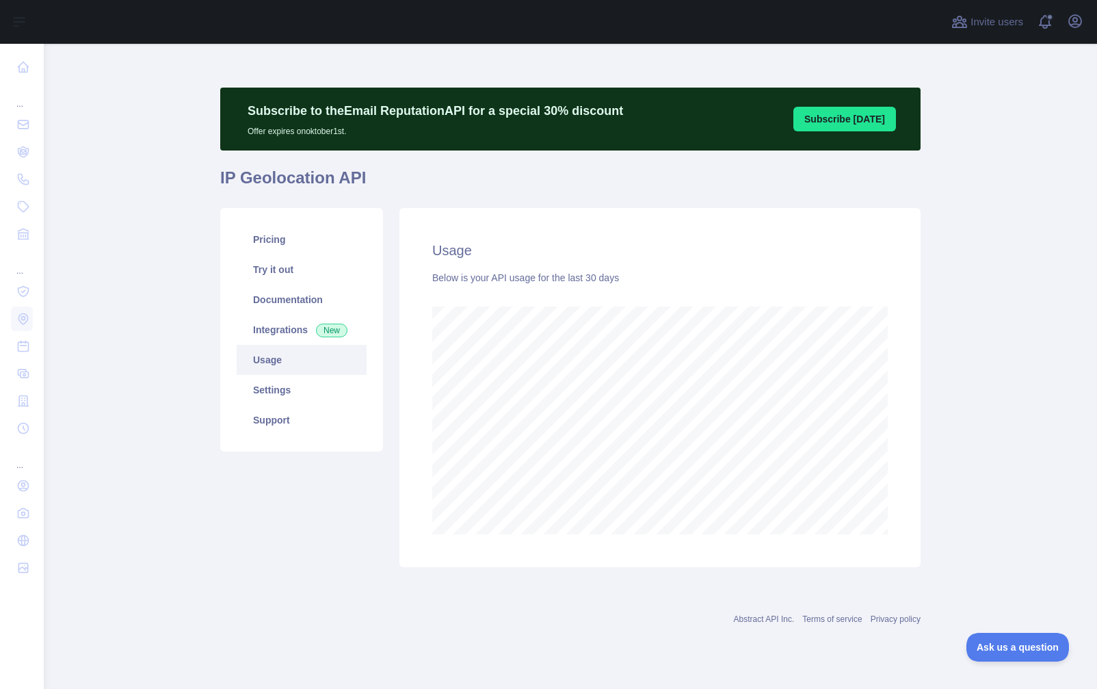
scroll to position [645, 1054]
click at [263, 389] on link "Settings" at bounding box center [302, 390] width 130 height 30
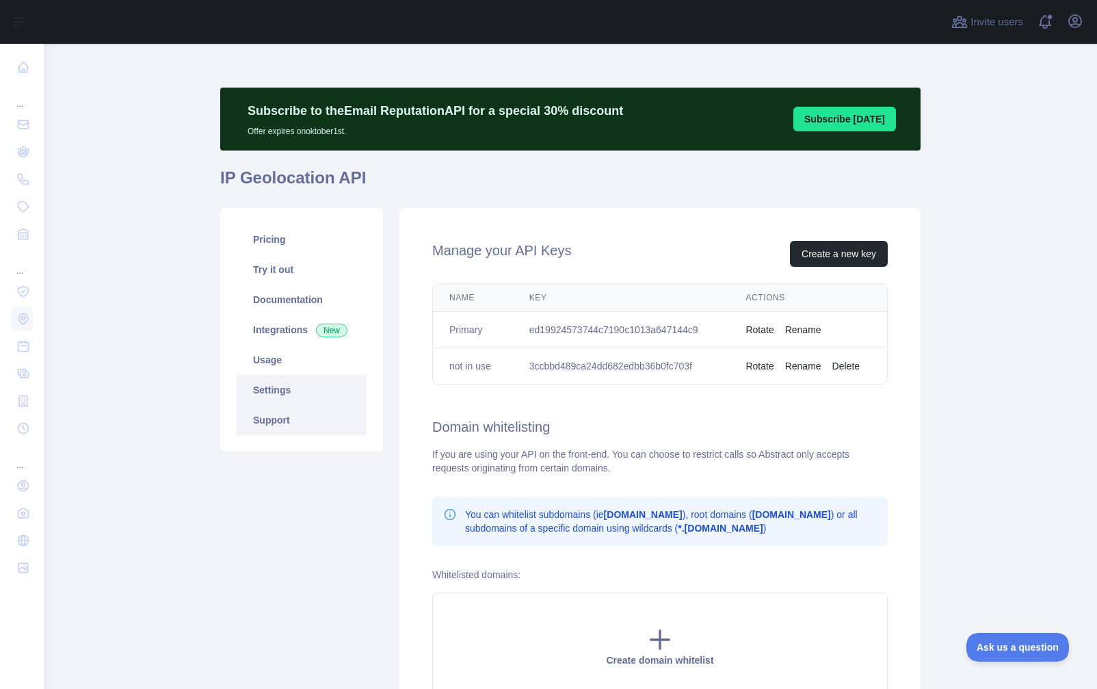
click at [268, 421] on link "Support" at bounding box center [302, 420] width 130 height 30
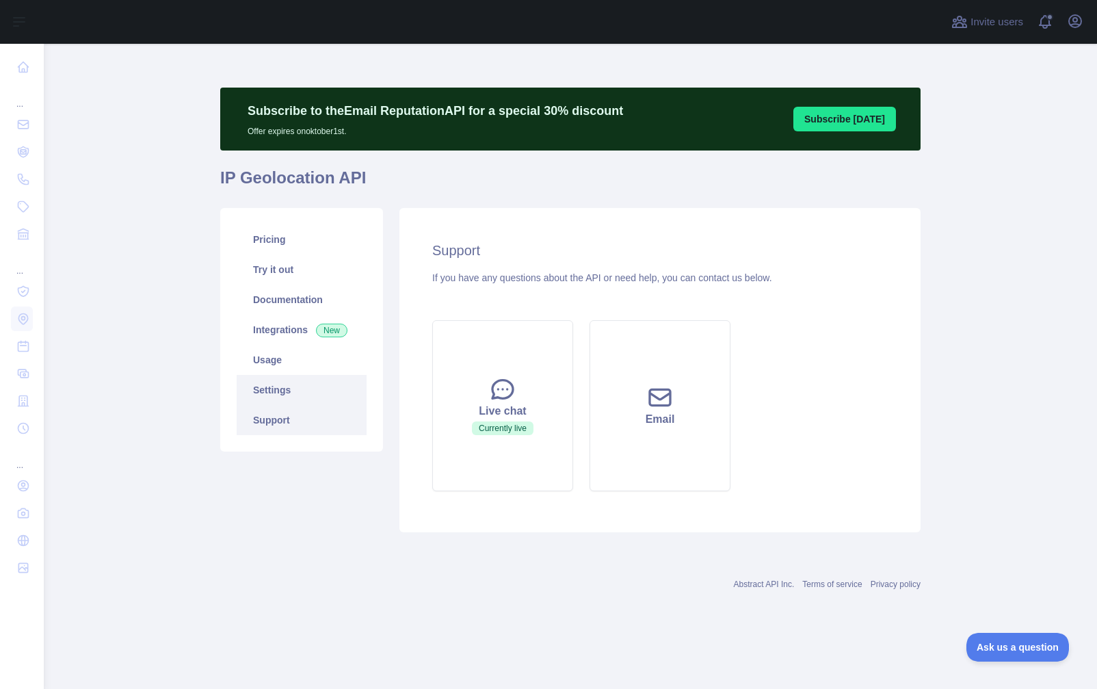
click at [261, 393] on link "Settings" at bounding box center [302, 390] width 130 height 30
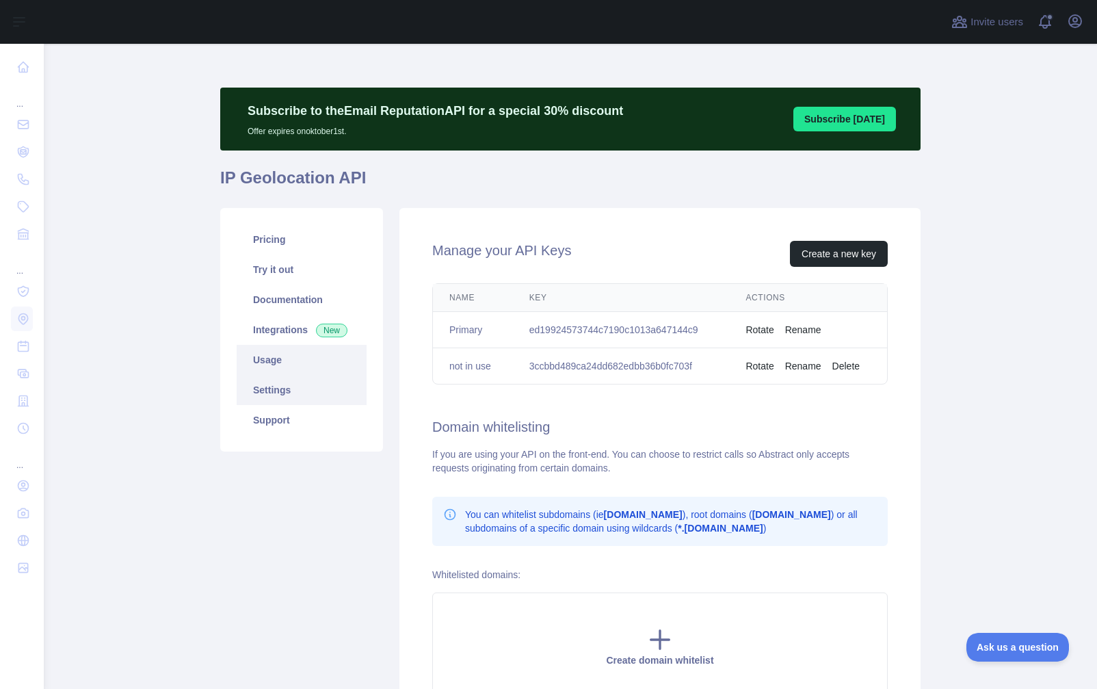
click at [255, 360] on link "Usage" at bounding box center [302, 360] width 130 height 30
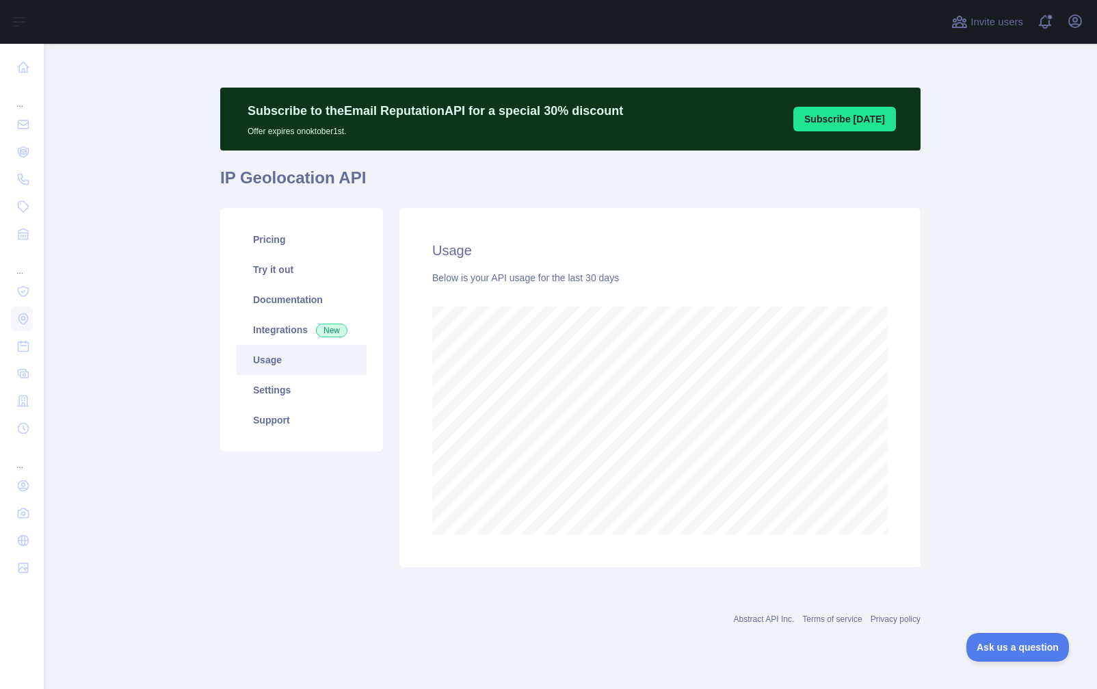
scroll to position [645, 1054]
click at [269, 395] on link "Settings" at bounding box center [302, 390] width 130 height 30
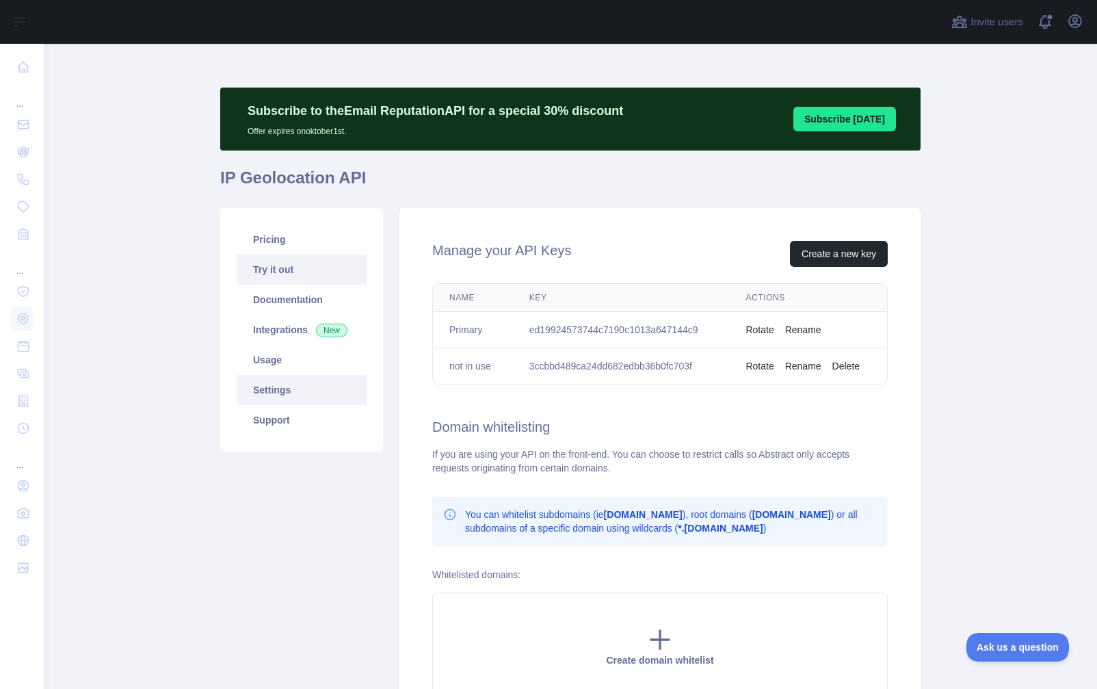
click at [285, 273] on link "Try it out" at bounding box center [302, 270] width 130 height 30
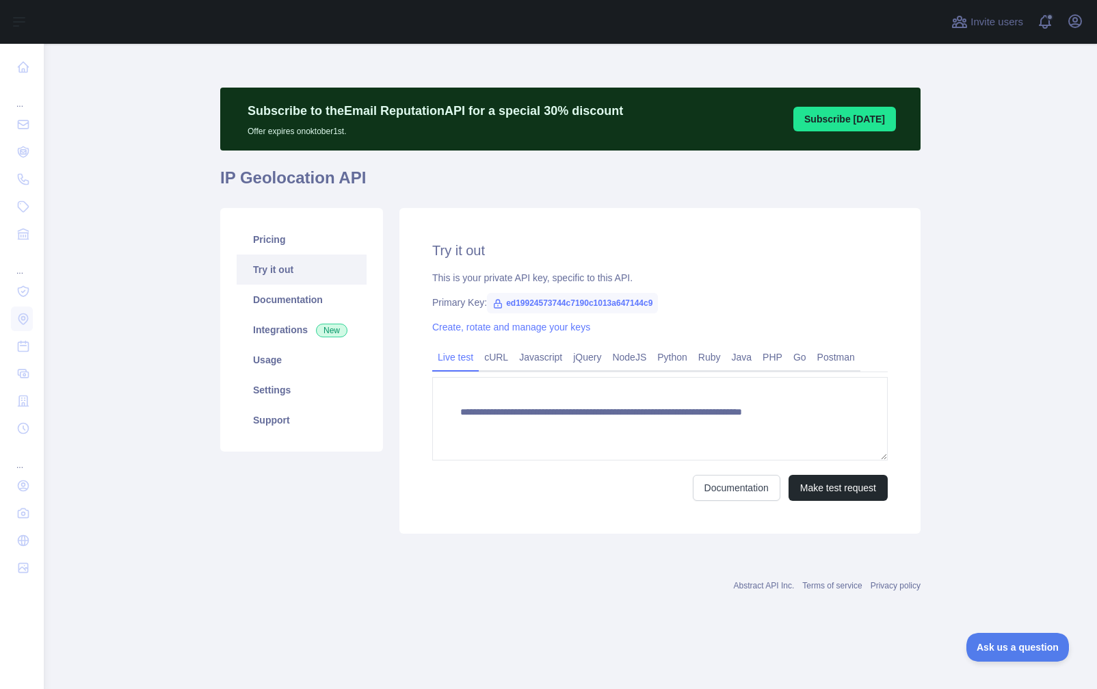
type textarea "**********"
click at [291, 298] on link "Documentation" at bounding box center [302, 300] width 130 height 30
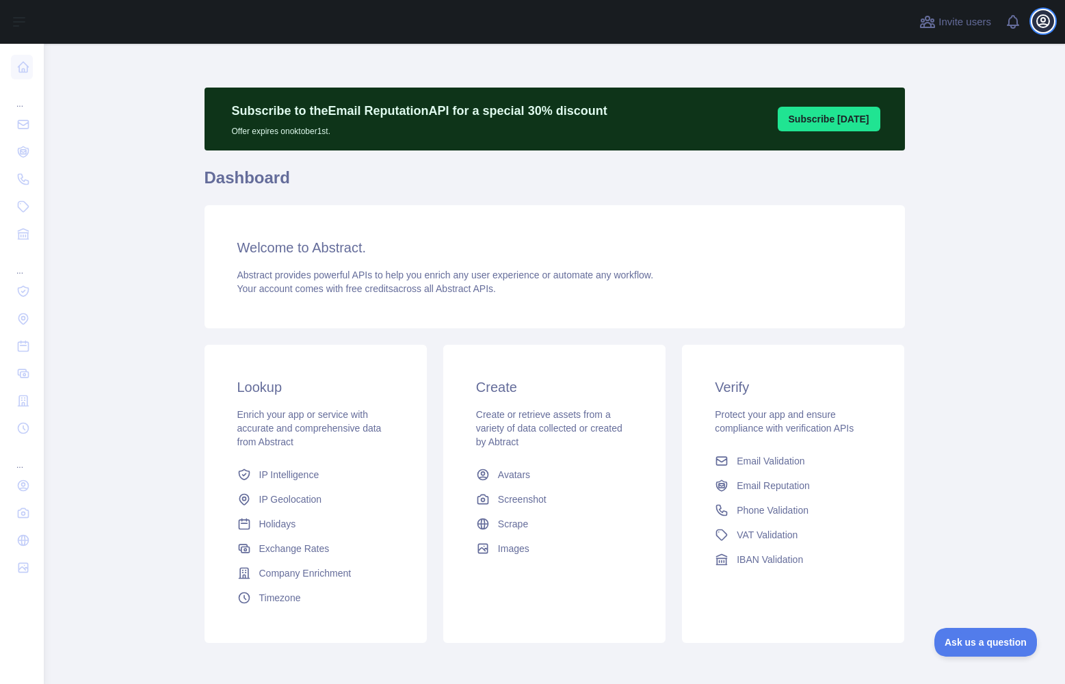
click at [1038, 23] on icon "button" at bounding box center [1043, 21] width 12 height 12
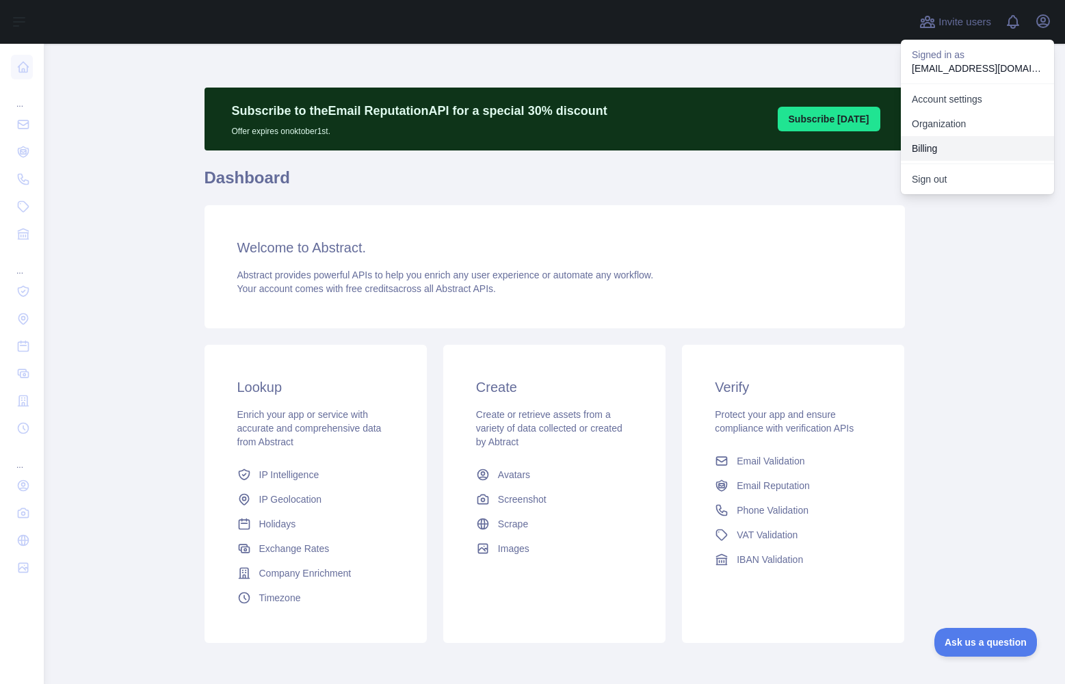
click at [937, 145] on button "Billing" at bounding box center [977, 148] width 153 height 25
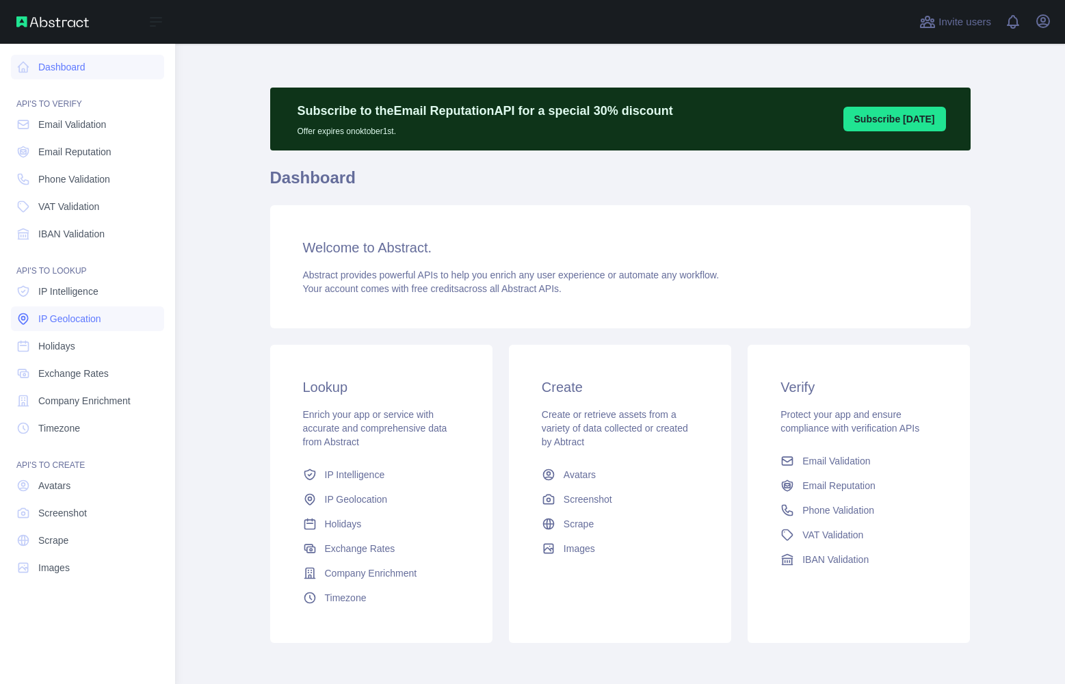
click at [50, 321] on span "IP Geolocation" at bounding box center [69, 319] width 63 height 14
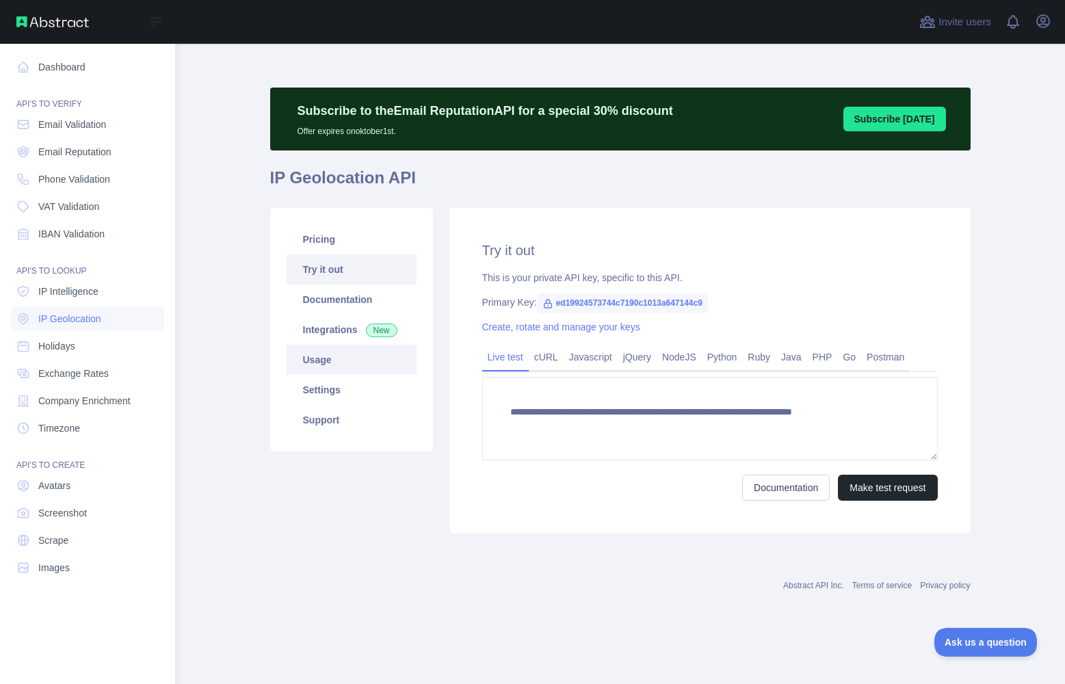
type textarea "**********"
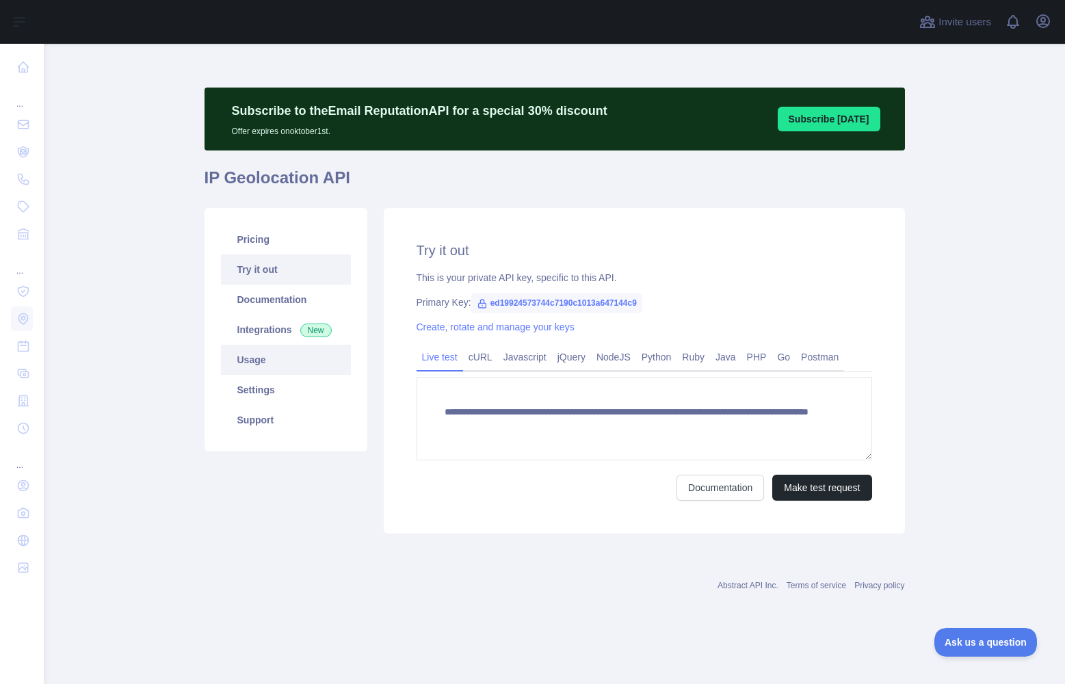
click at [285, 357] on link "Usage" at bounding box center [286, 360] width 130 height 30
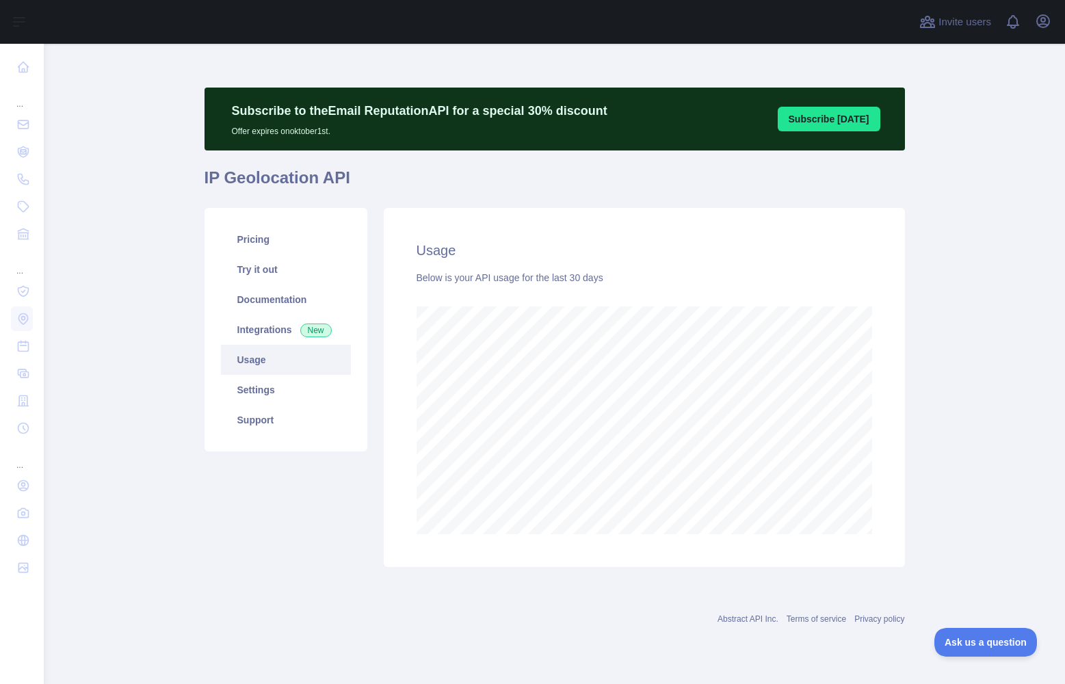
scroll to position [640, 1022]
